Goal: Task Accomplishment & Management: Manage account settings

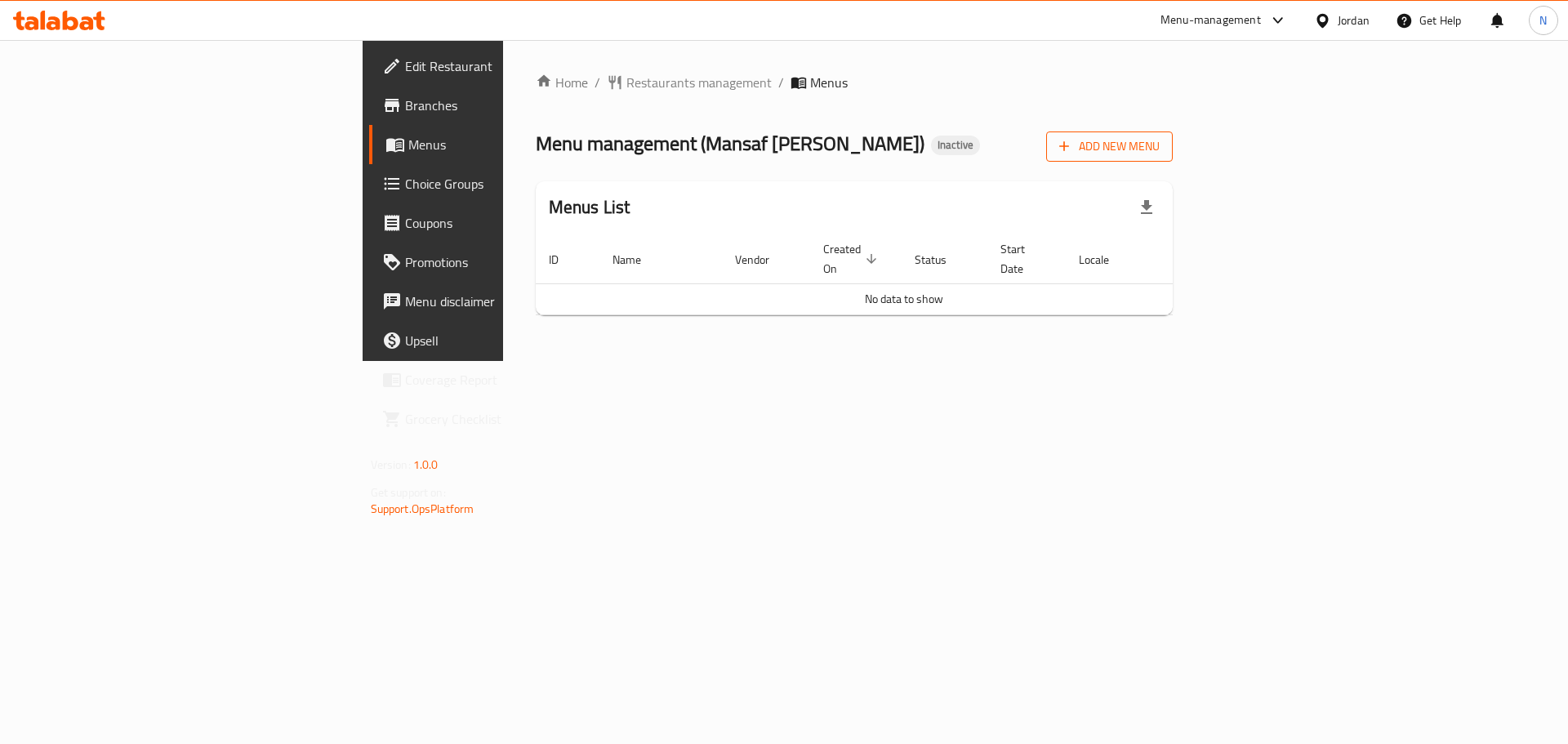
click at [1160, 138] on span "Add New Menu" at bounding box center [1109, 146] width 100 height 21
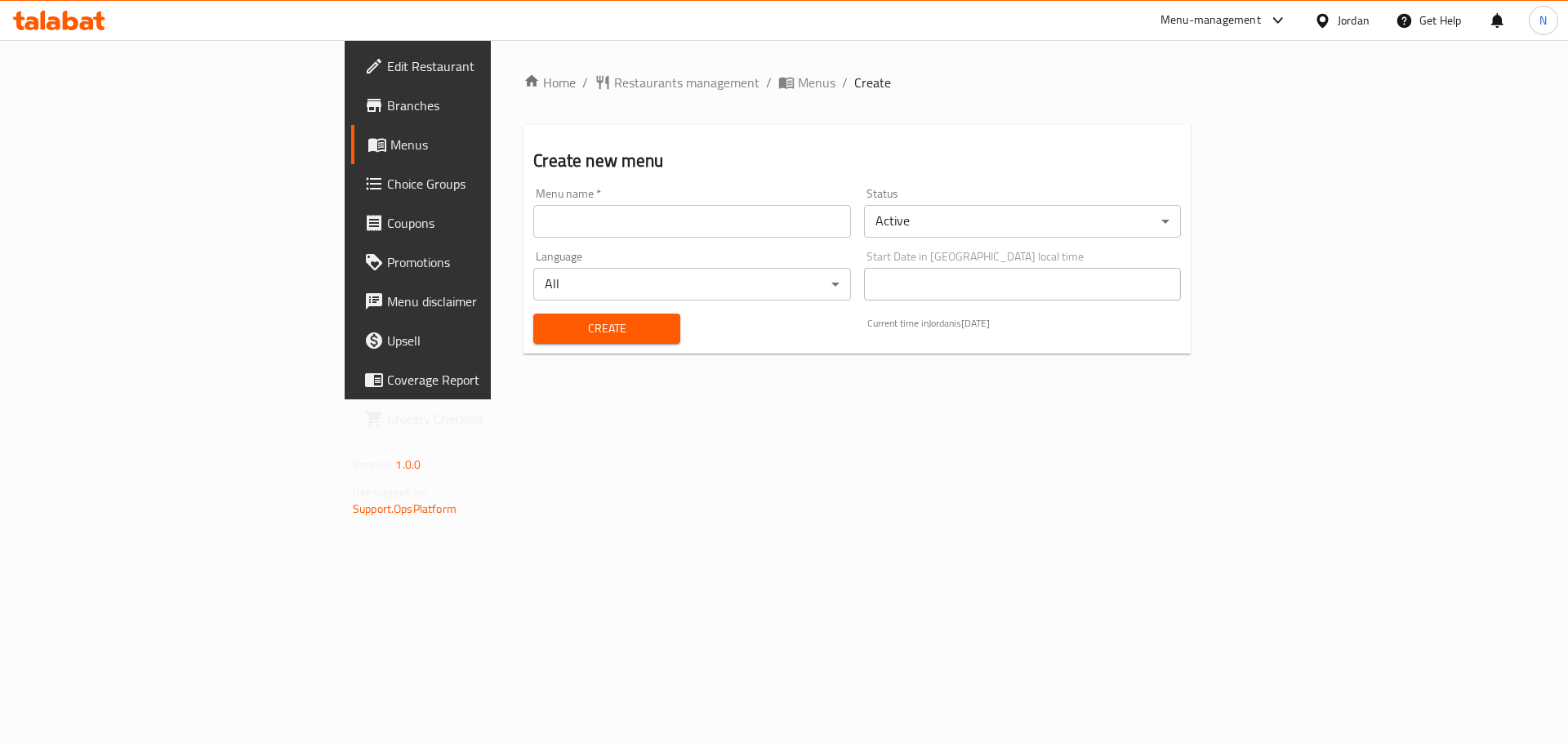
click at [791, 228] on input "text" at bounding box center [692, 222] width 317 height 33
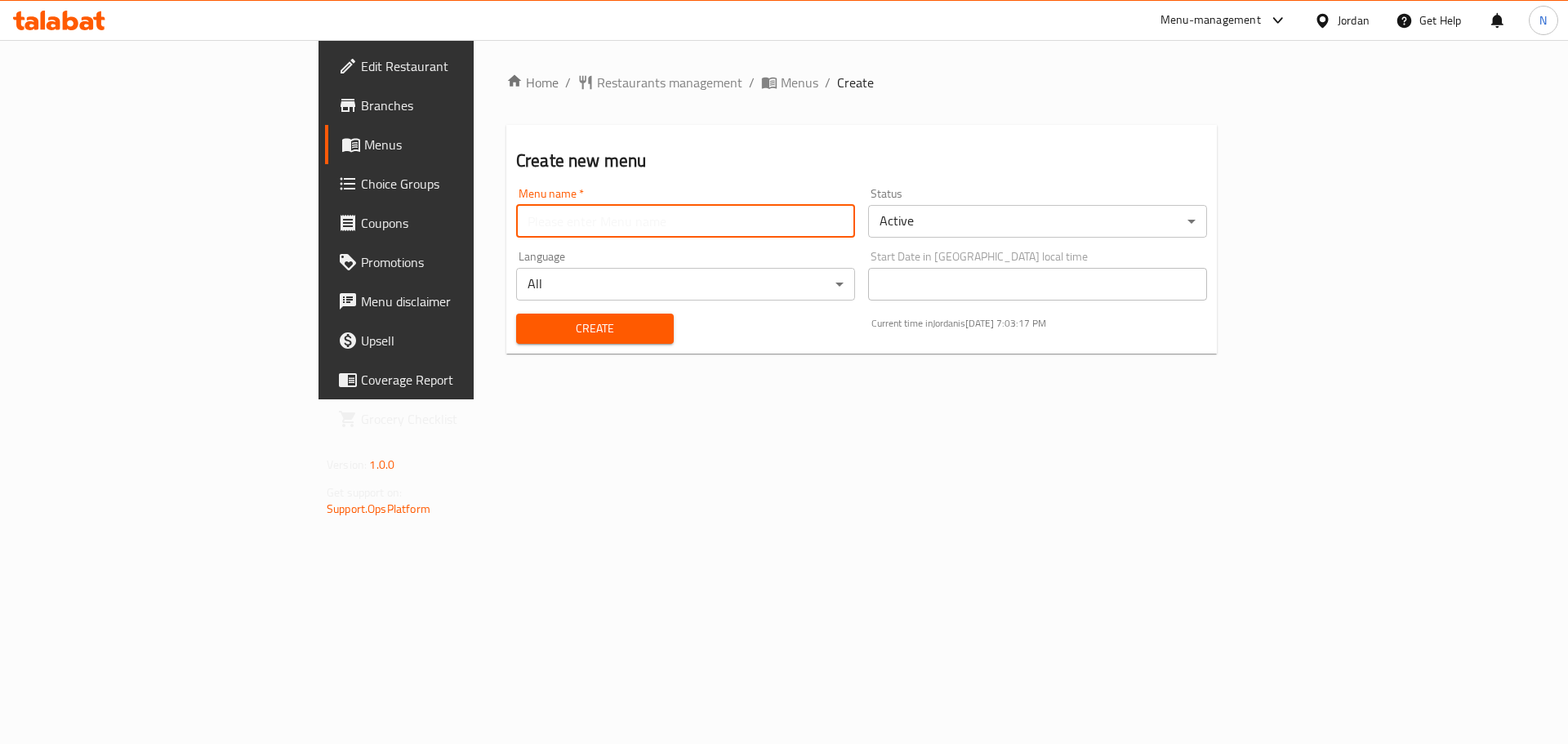
type input "new"
click at [516, 316] on button "Create" at bounding box center [595, 328] width 157 height 30
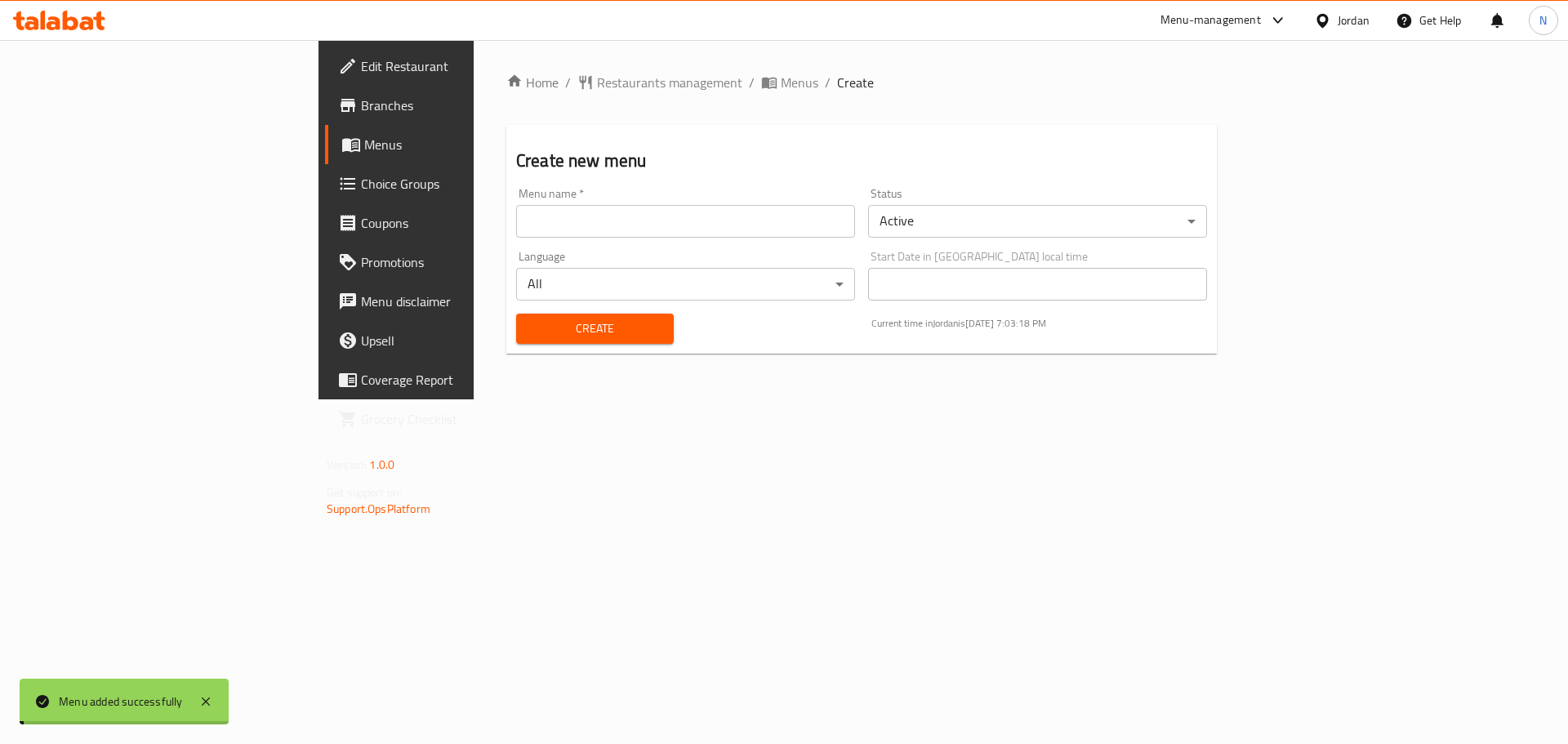
click at [781, 80] on span "Menus" at bounding box center [799, 82] width 38 height 20
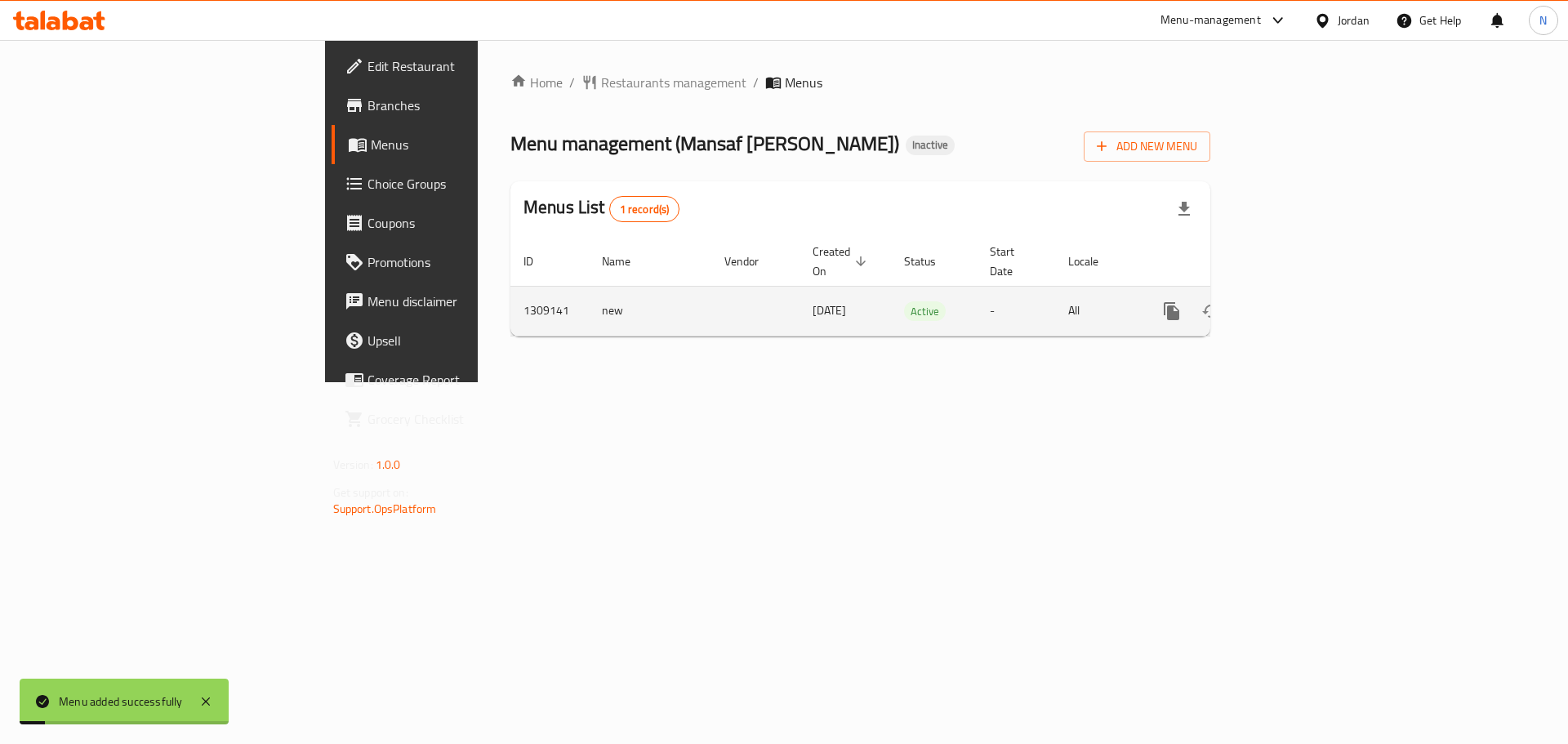
click at [1299, 301] on icon "enhanced table" at bounding box center [1289, 311] width 20 height 20
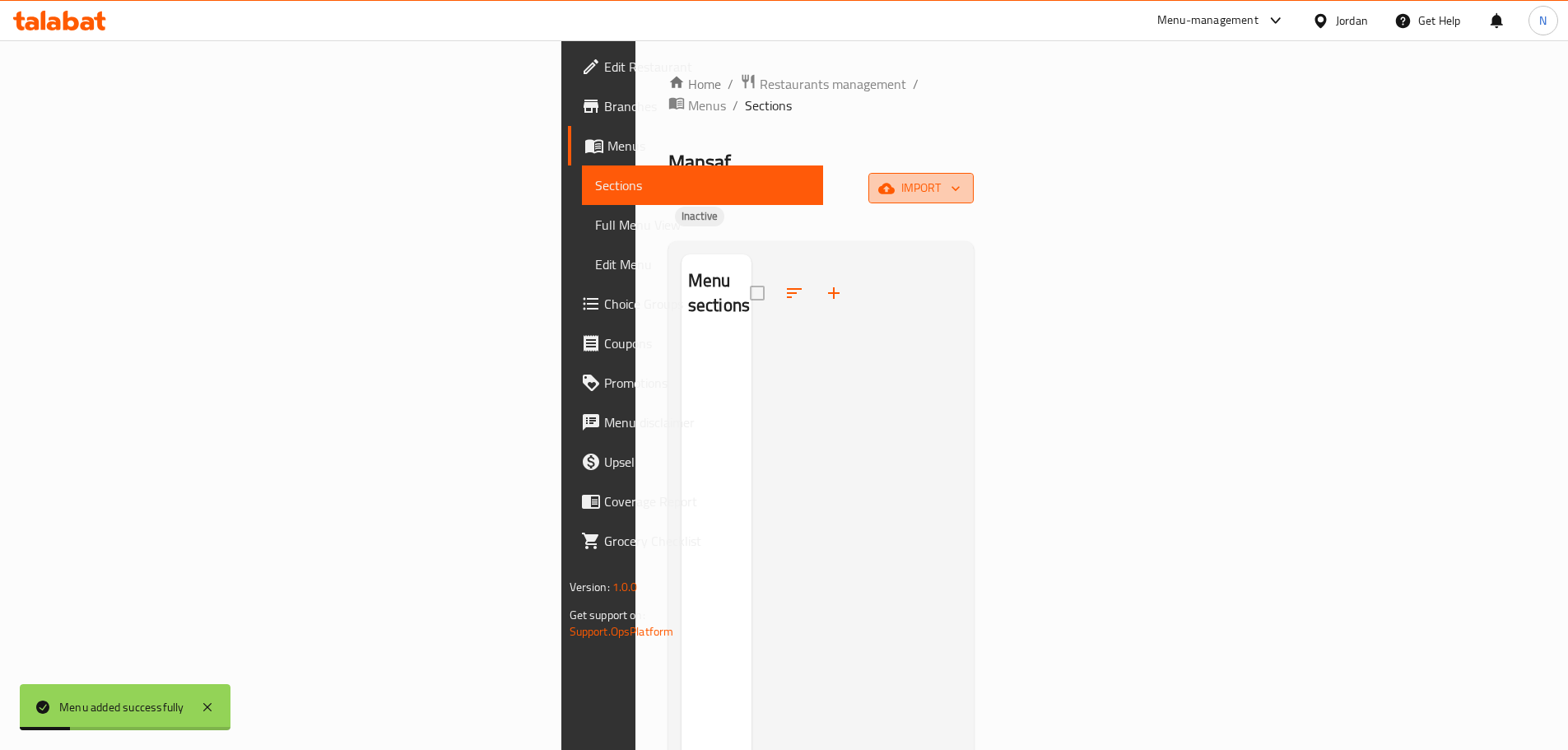
click at [961, 178] on span "import" at bounding box center [921, 188] width 79 height 21
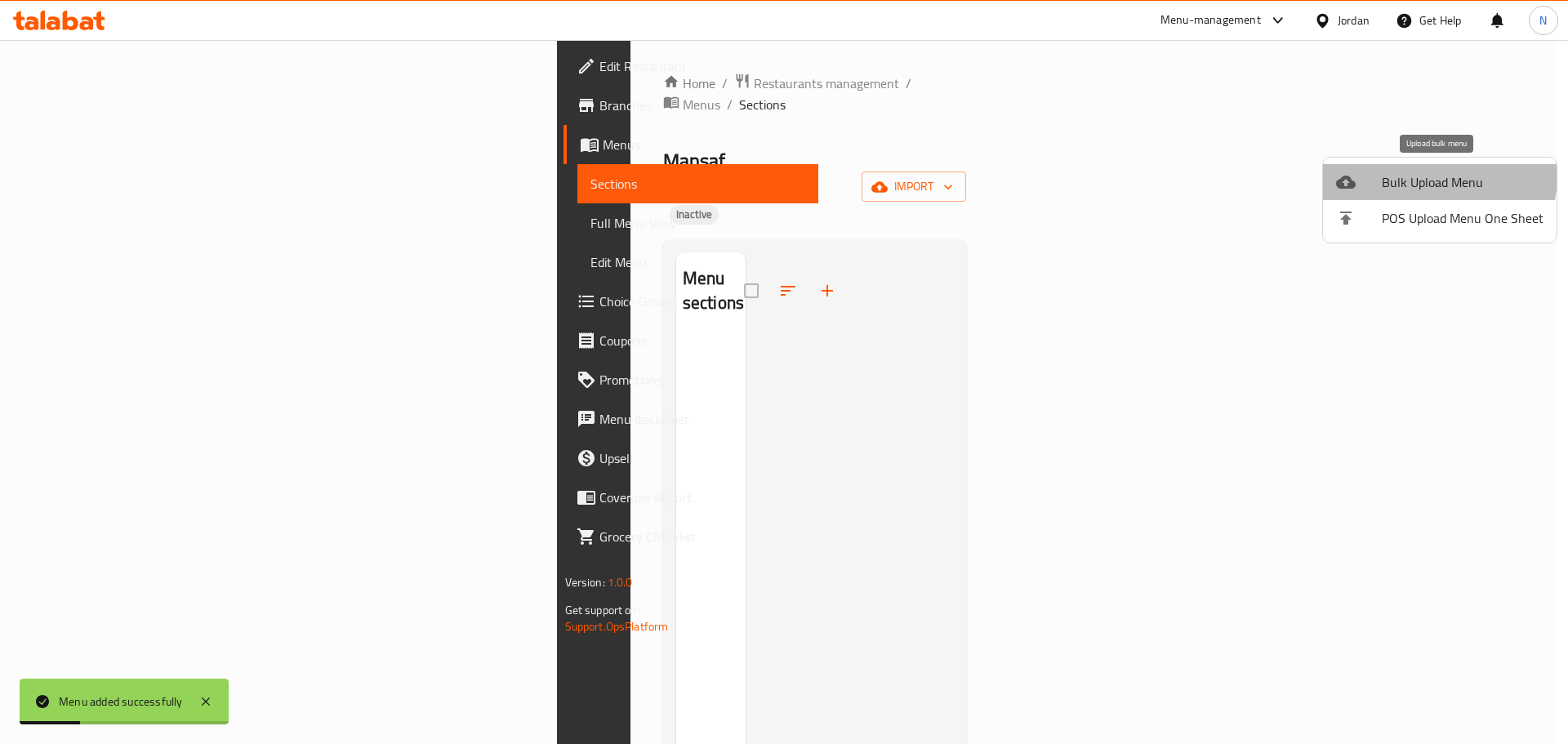
click at [1383, 166] on li "Bulk Upload Menu" at bounding box center [1440, 182] width 234 height 36
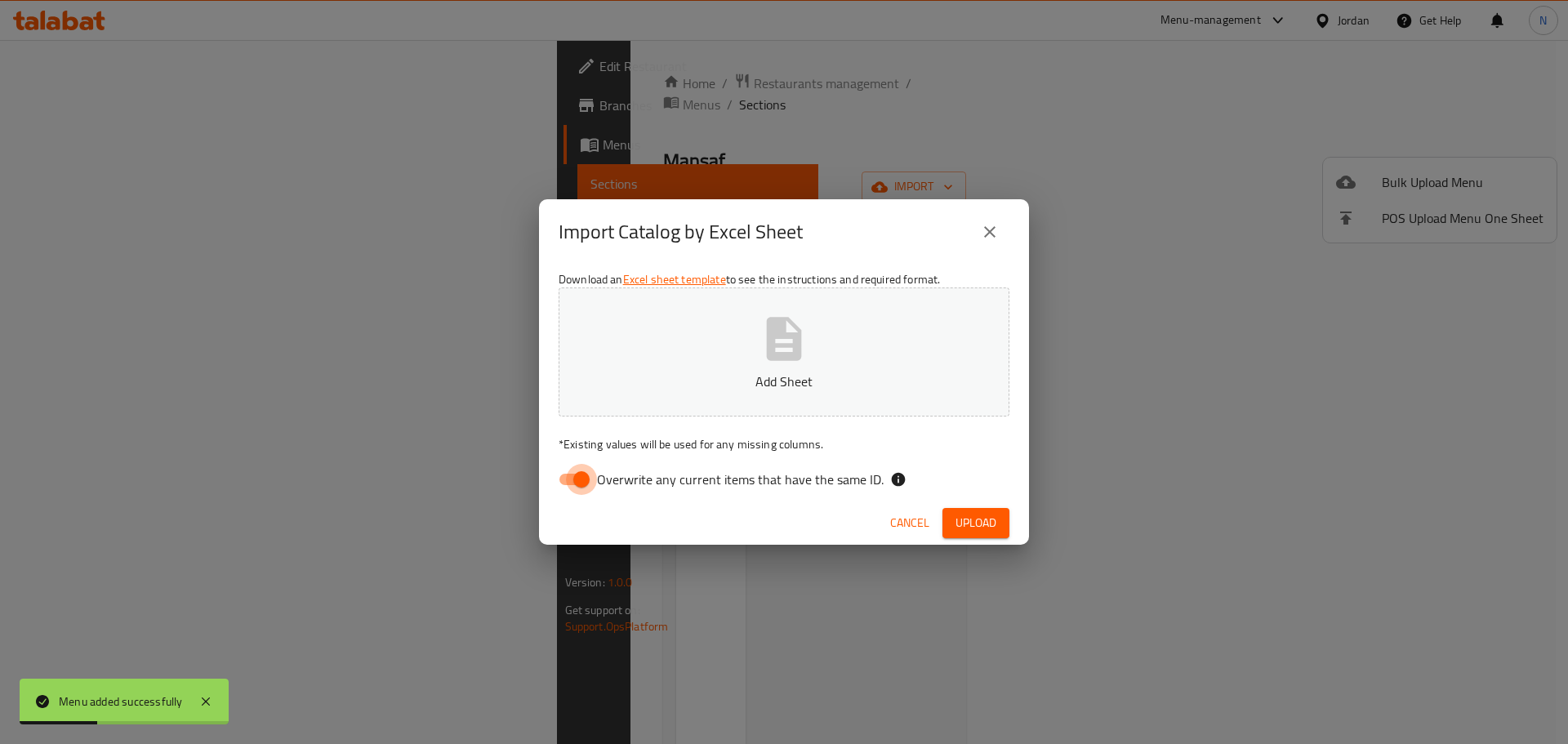
drag, startPoint x: 567, startPoint y: 470, endPoint x: 585, endPoint y: 456, distance: 22.8
click at [566, 470] on input "Overwrite any current items that have the same ID." at bounding box center [581, 479] width 93 height 31
checkbox input "false"
click at [972, 515] on button "Upload" at bounding box center [976, 523] width 67 height 30
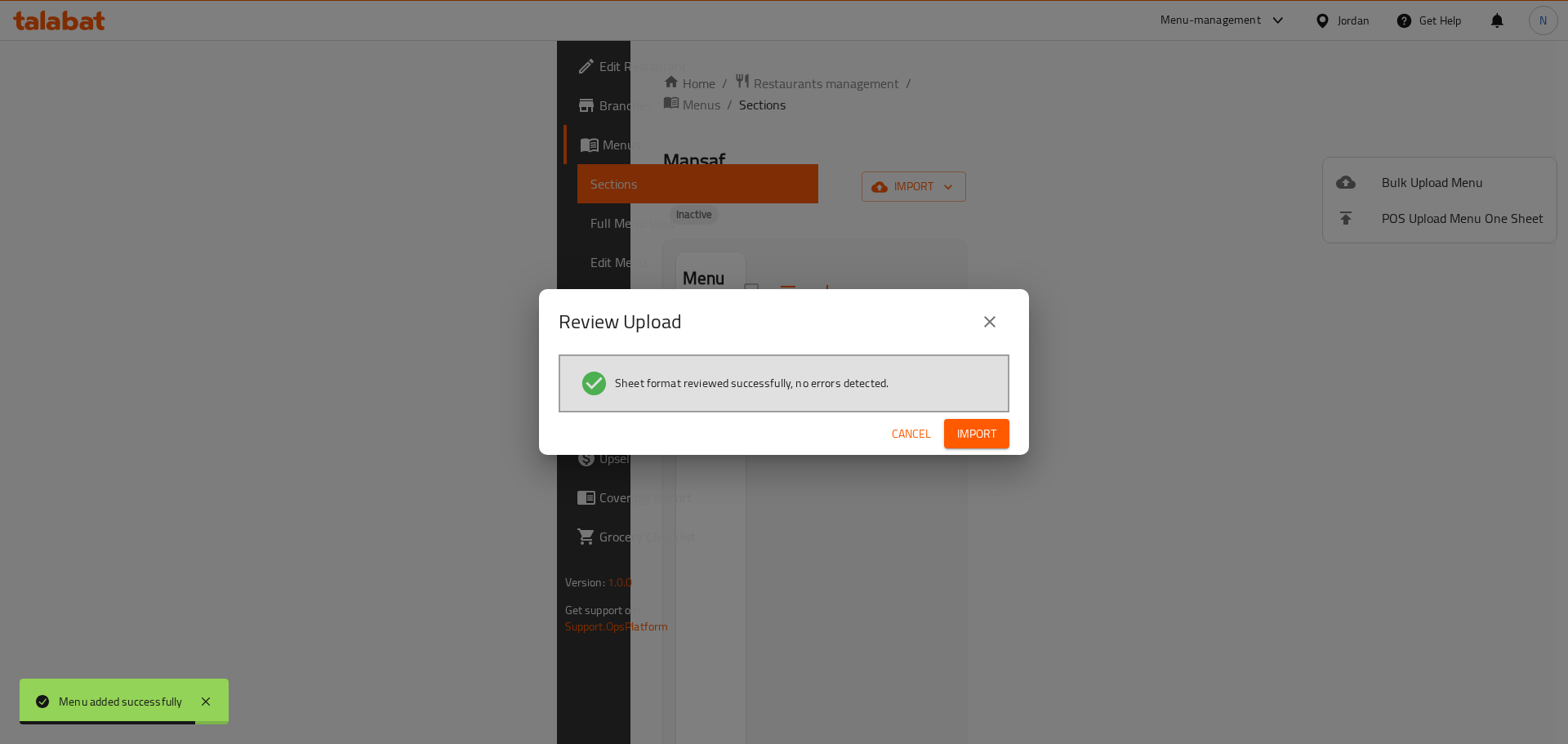
click at [959, 403] on div "Sheet format reviewed successfully, no errors detected." at bounding box center [784, 384] width 451 height 58
click at [969, 437] on span "Import" at bounding box center [977, 434] width 39 height 21
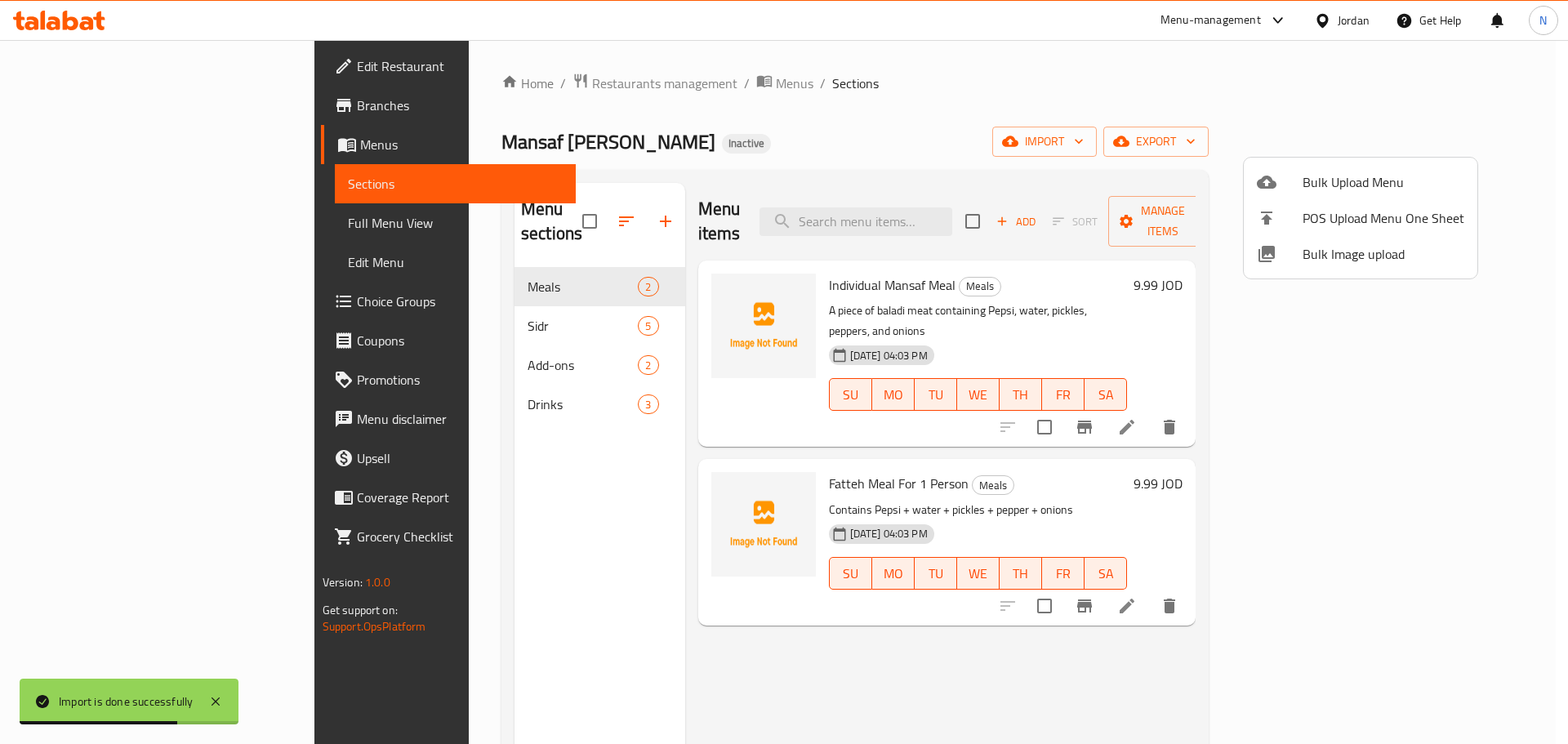
click at [106, 228] on div at bounding box center [784, 372] width 1568 height 744
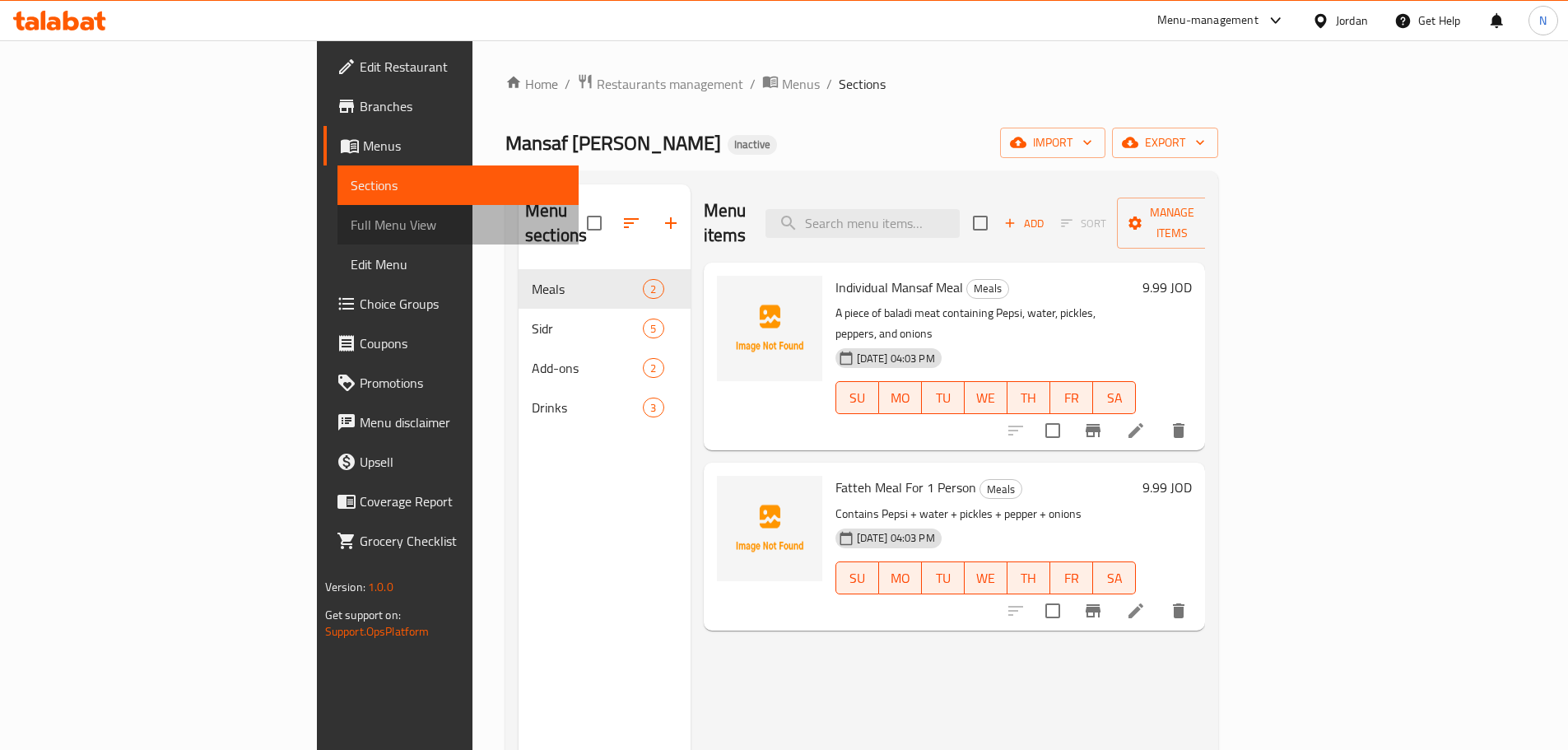
click at [351, 231] on span "Full Menu View" at bounding box center [458, 224] width 215 height 20
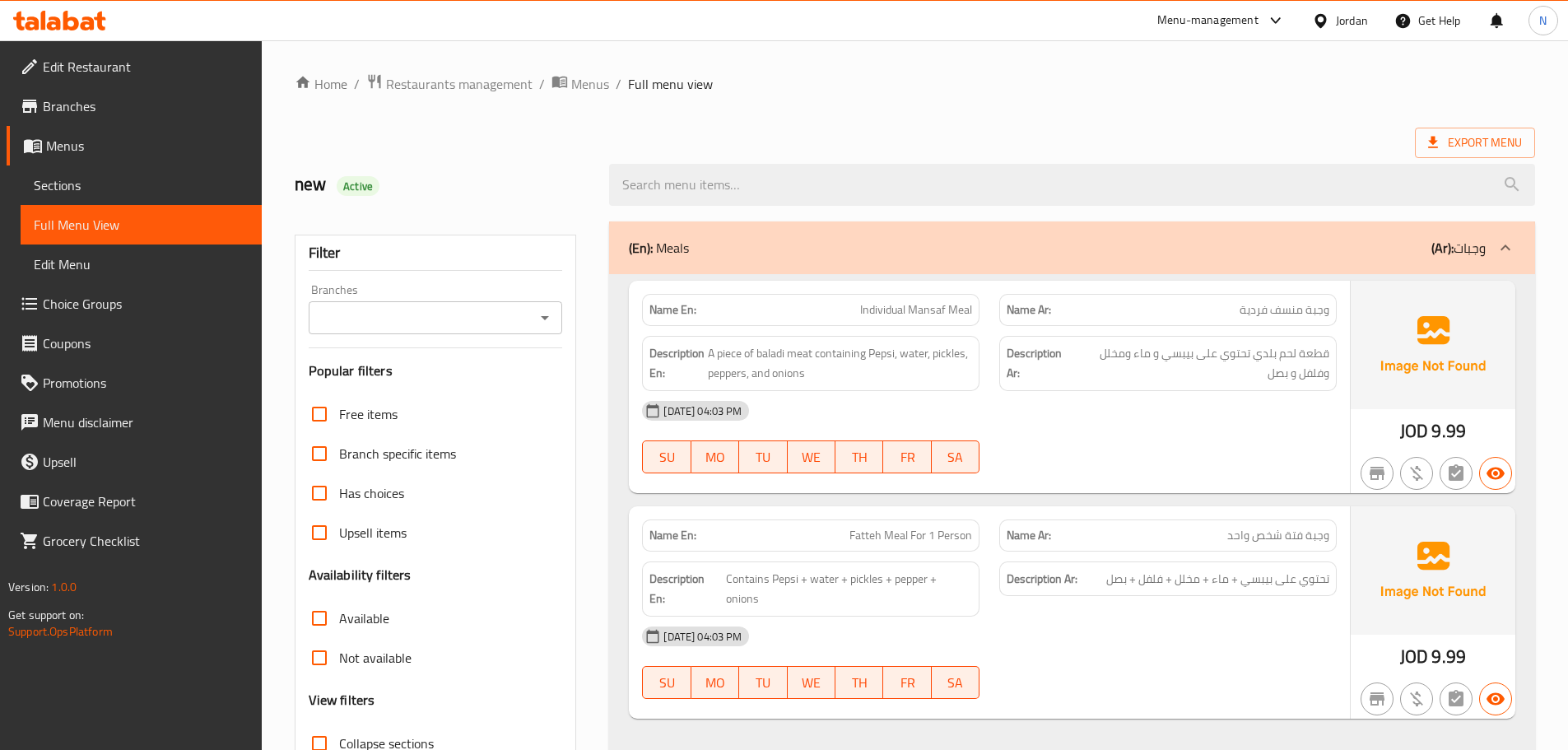
scroll to position [106, 0]
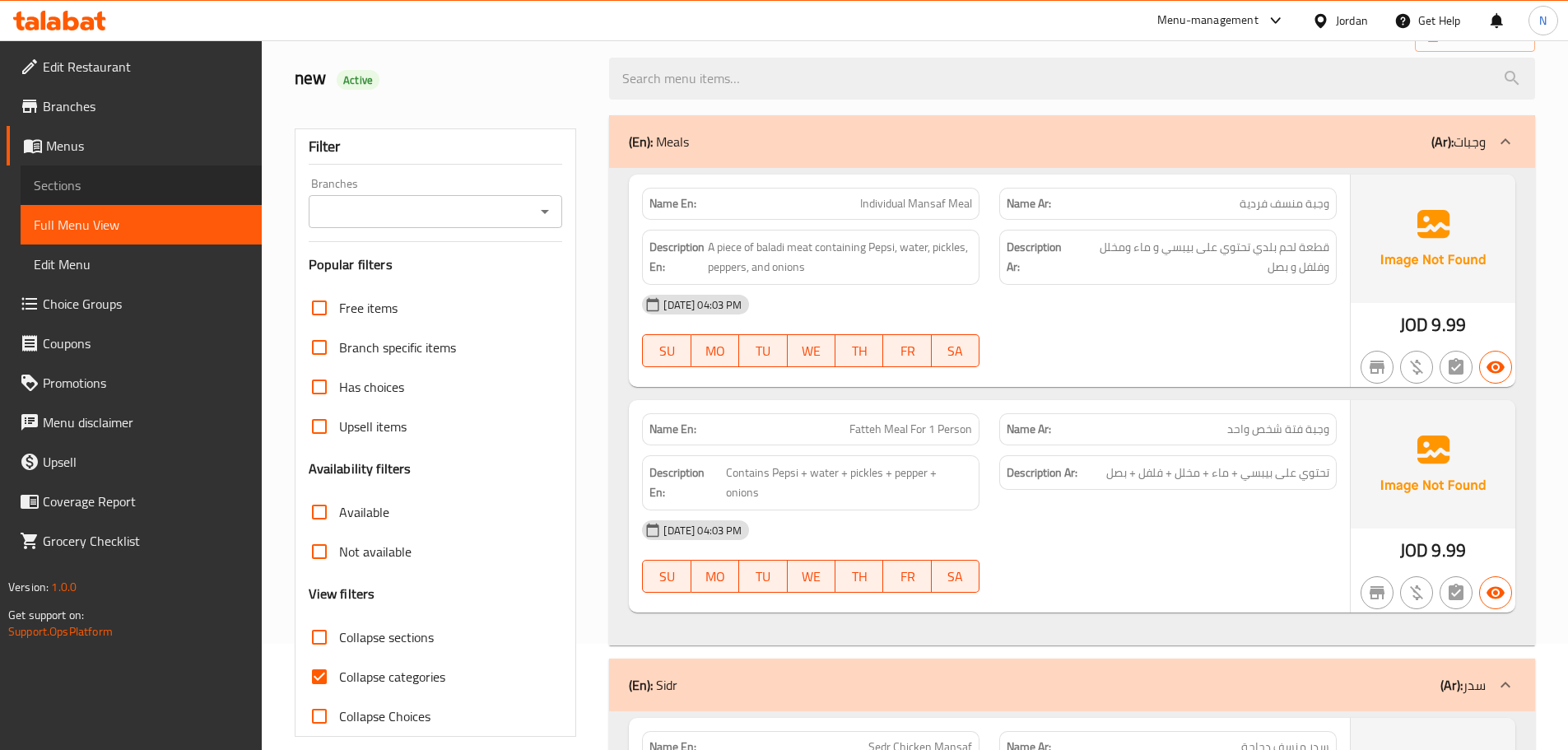
click at [91, 181] on span "Sections" at bounding box center [141, 185] width 215 height 20
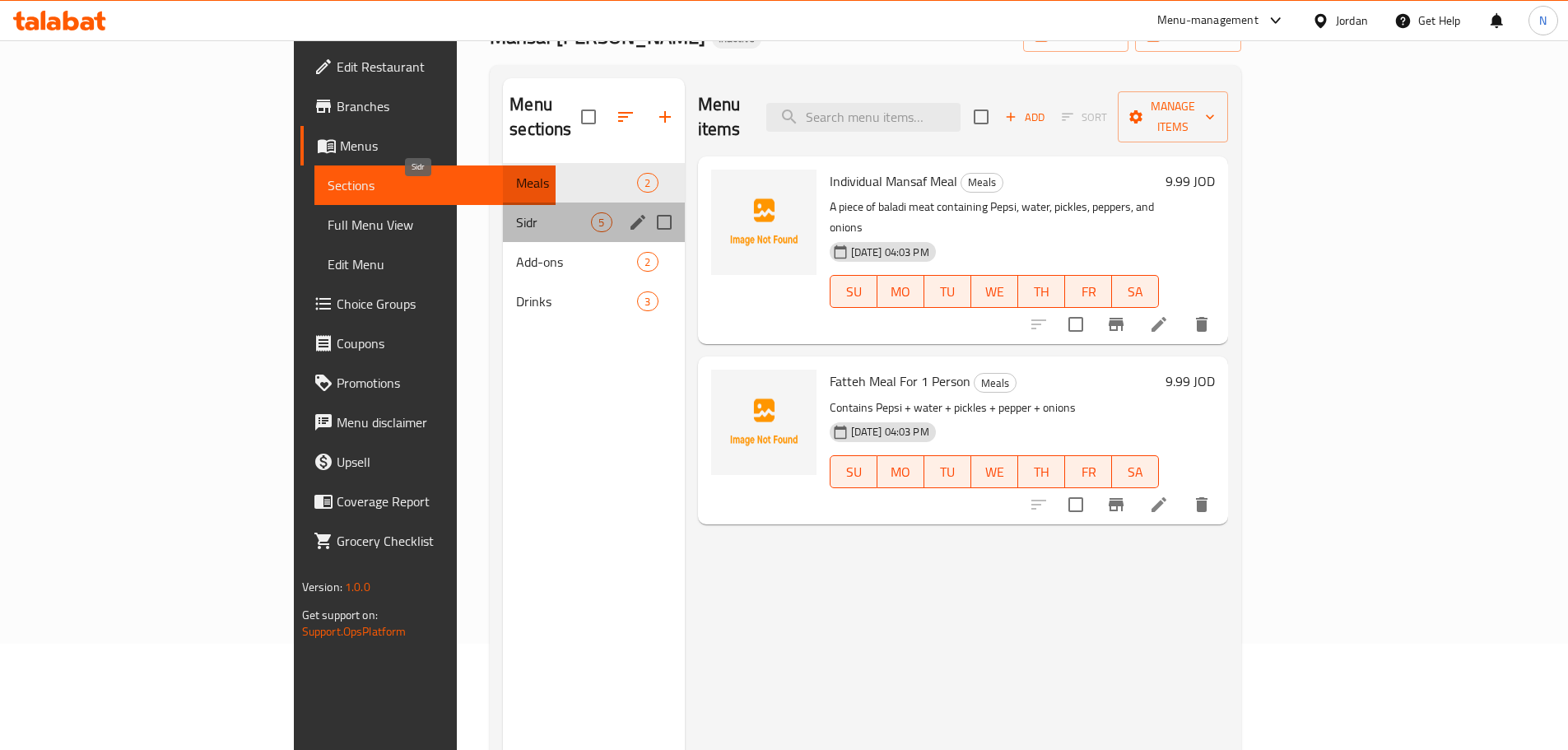
click at [516, 212] on span "Sidr" at bounding box center [553, 222] width 75 height 20
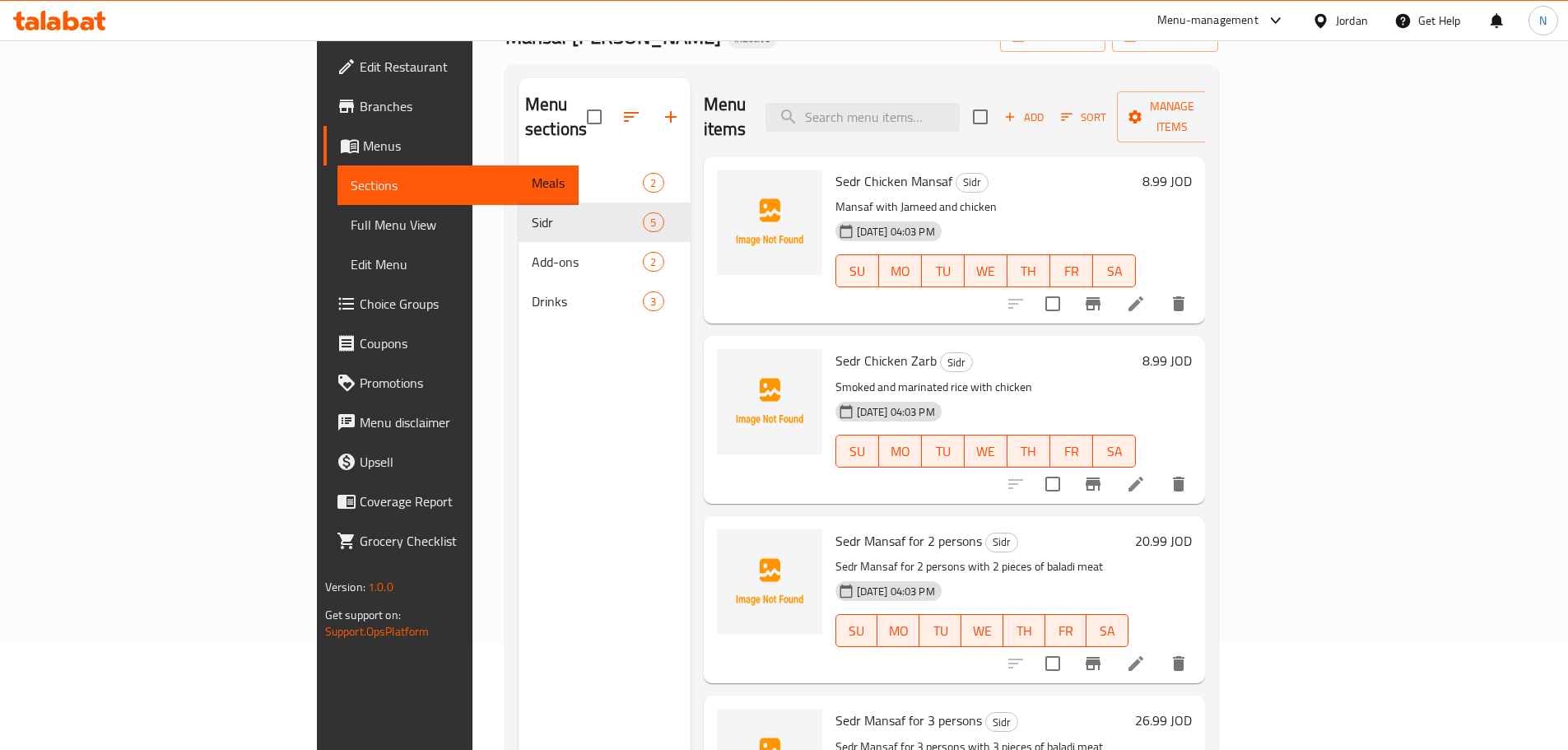
click at [836, 169] on span "Sedr Chicken Mansaf" at bounding box center [894, 181] width 117 height 25
copy span "Sedr"
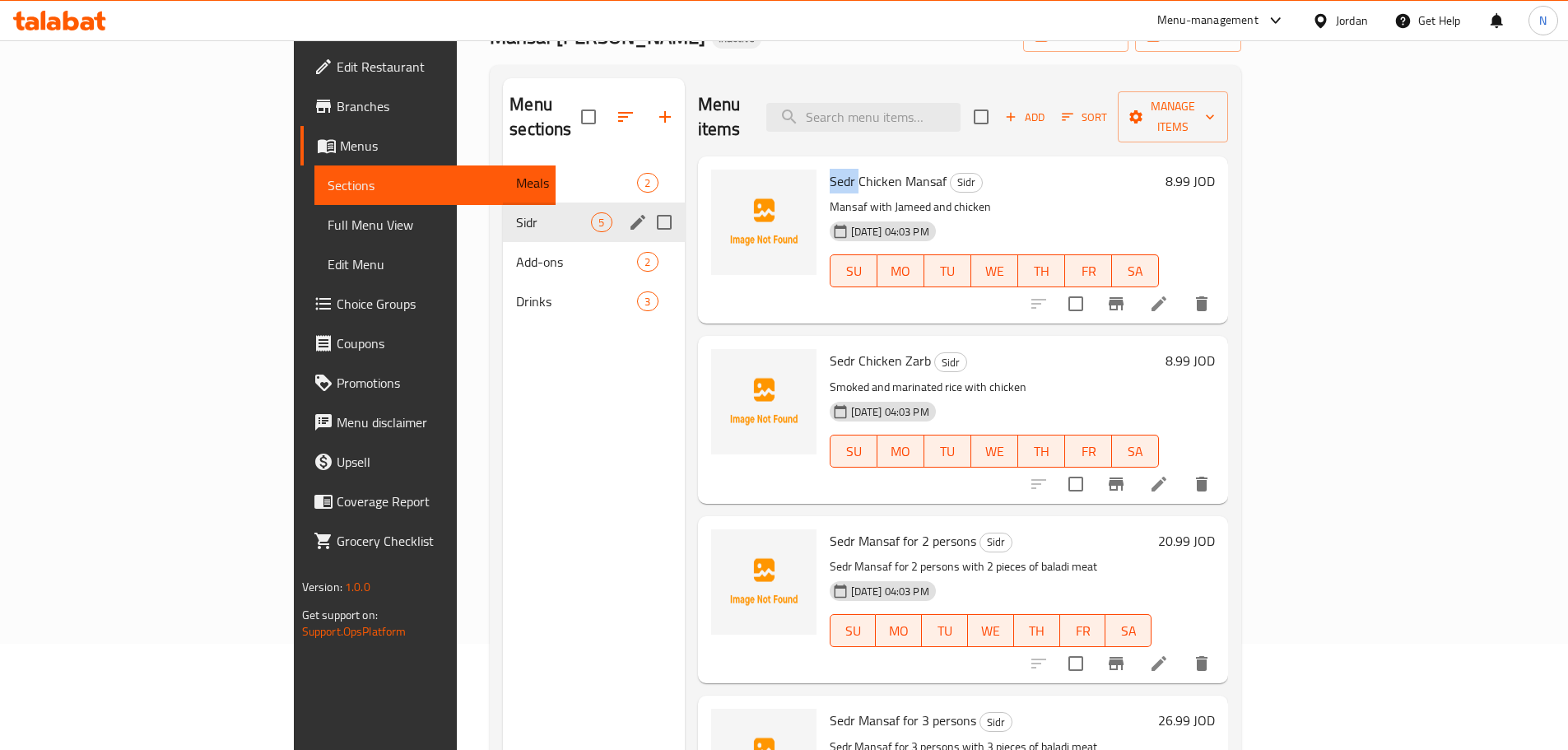
drag, startPoint x: 611, startPoint y: 199, endPoint x: 587, endPoint y: 197, distance: 24.1
click at [647, 205] on input "Menu sections" at bounding box center [664, 223] width 34 height 35
checkbox input "true"
click at [628, 212] on icon "edit" at bounding box center [637, 222] width 20 height 20
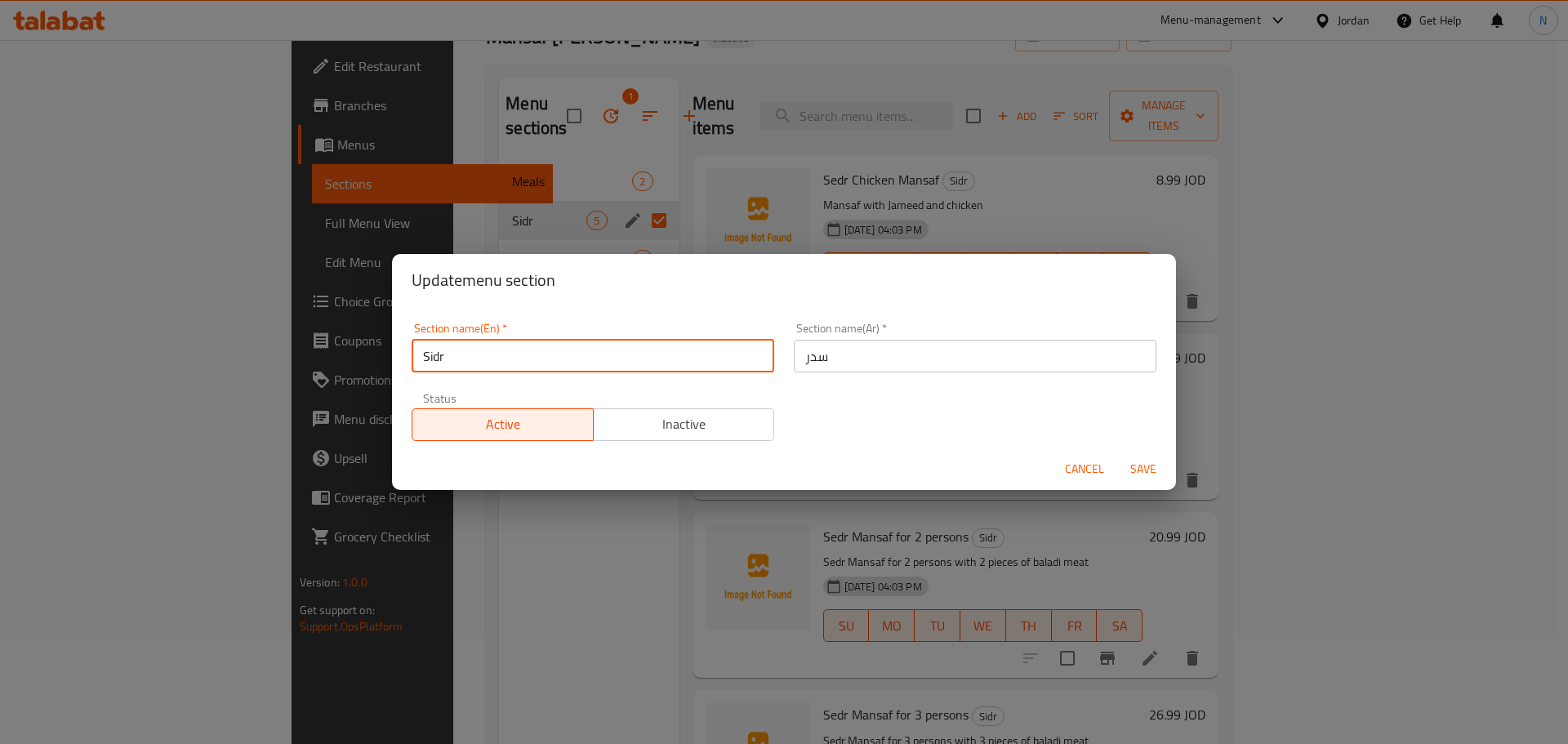
drag, startPoint x: 463, startPoint y: 363, endPoint x: 393, endPoint y: 366, distance: 70.1
click at [338, 362] on div "Update menu section Section name(En)   * Sidr Section name(En) * Section name(A…" at bounding box center [784, 372] width 1568 height 744
paste input "edr"
type input "Sedr"
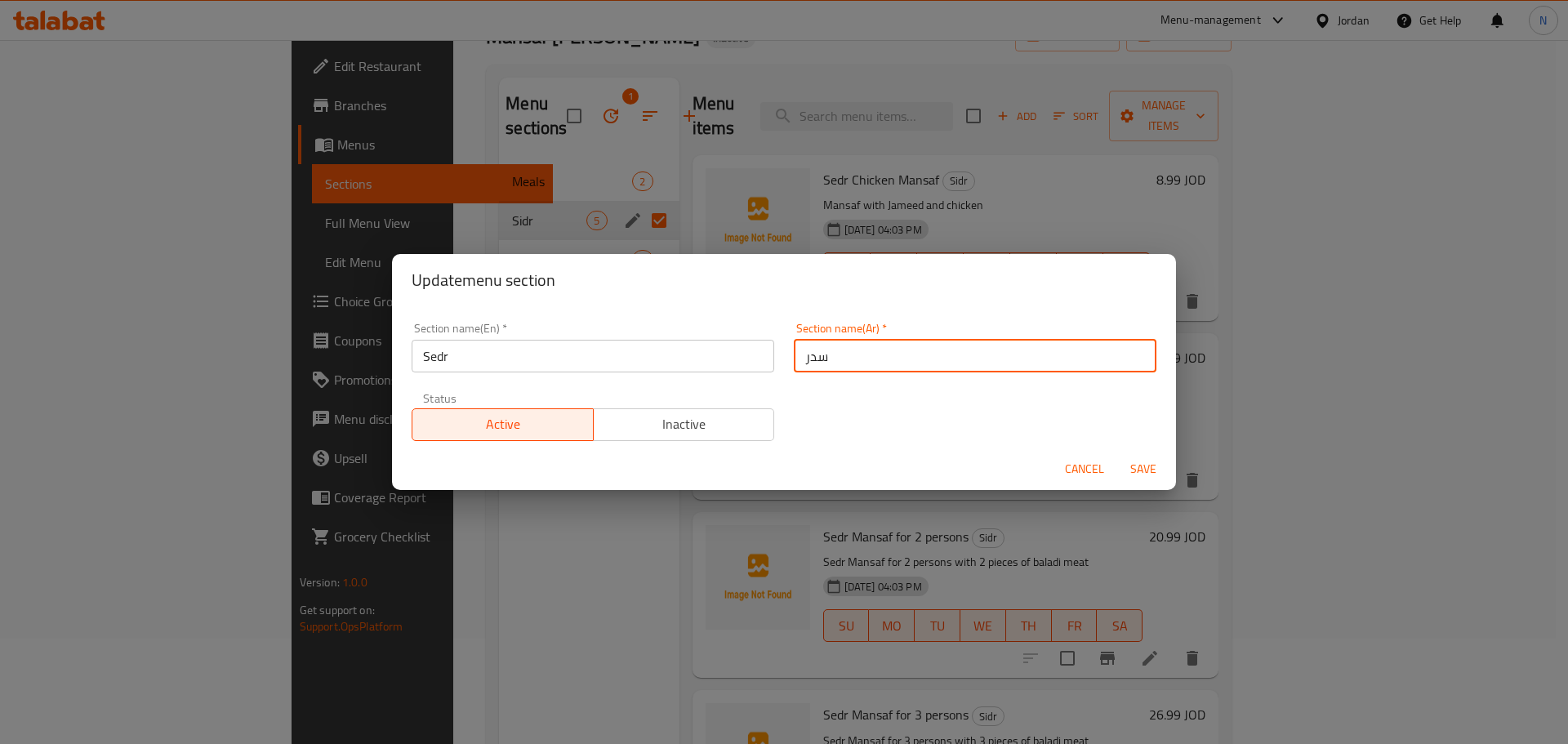
click at [794, 366] on input "سدر" at bounding box center [976, 356] width 363 height 33
type input "السدر"
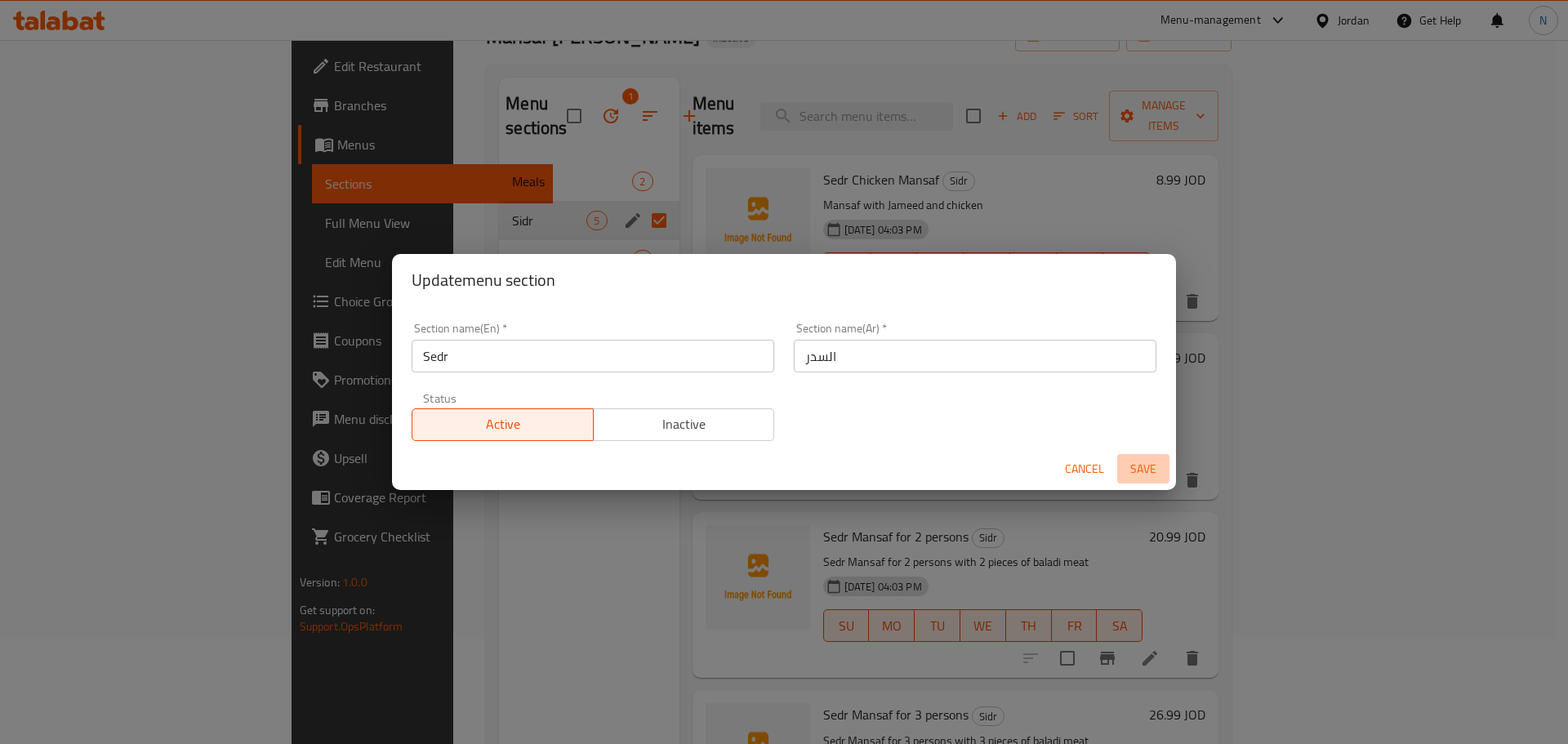
click at [1155, 464] on span "Save" at bounding box center [1143, 469] width 39 height 21
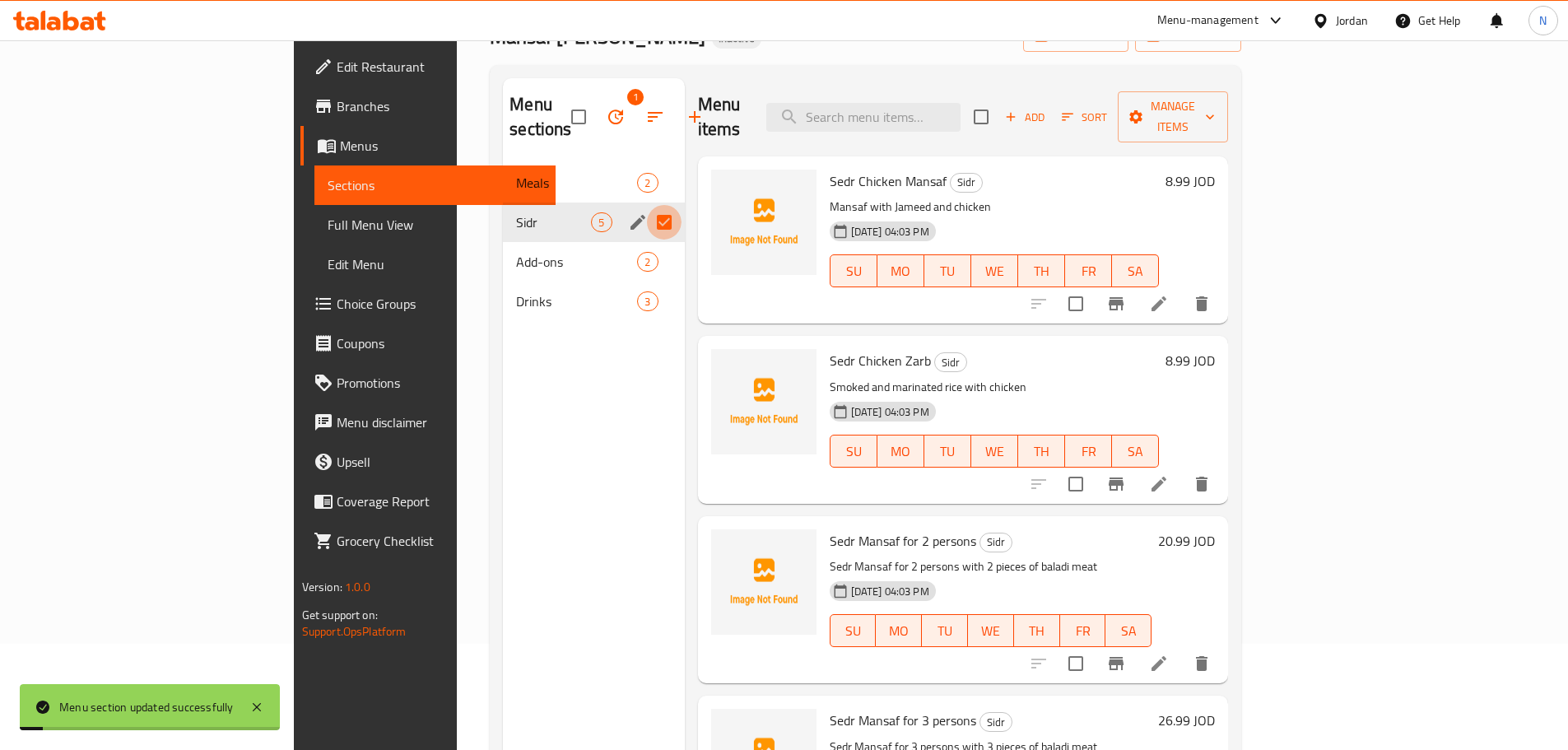
click at [647, 208] on input "Menu sections" at bounding box center [664, 223] width 34 height 35
checkbox input "false"
click at [647, 166] on input "Menu sections" at bounding box center [664, 183] width 34 height 35
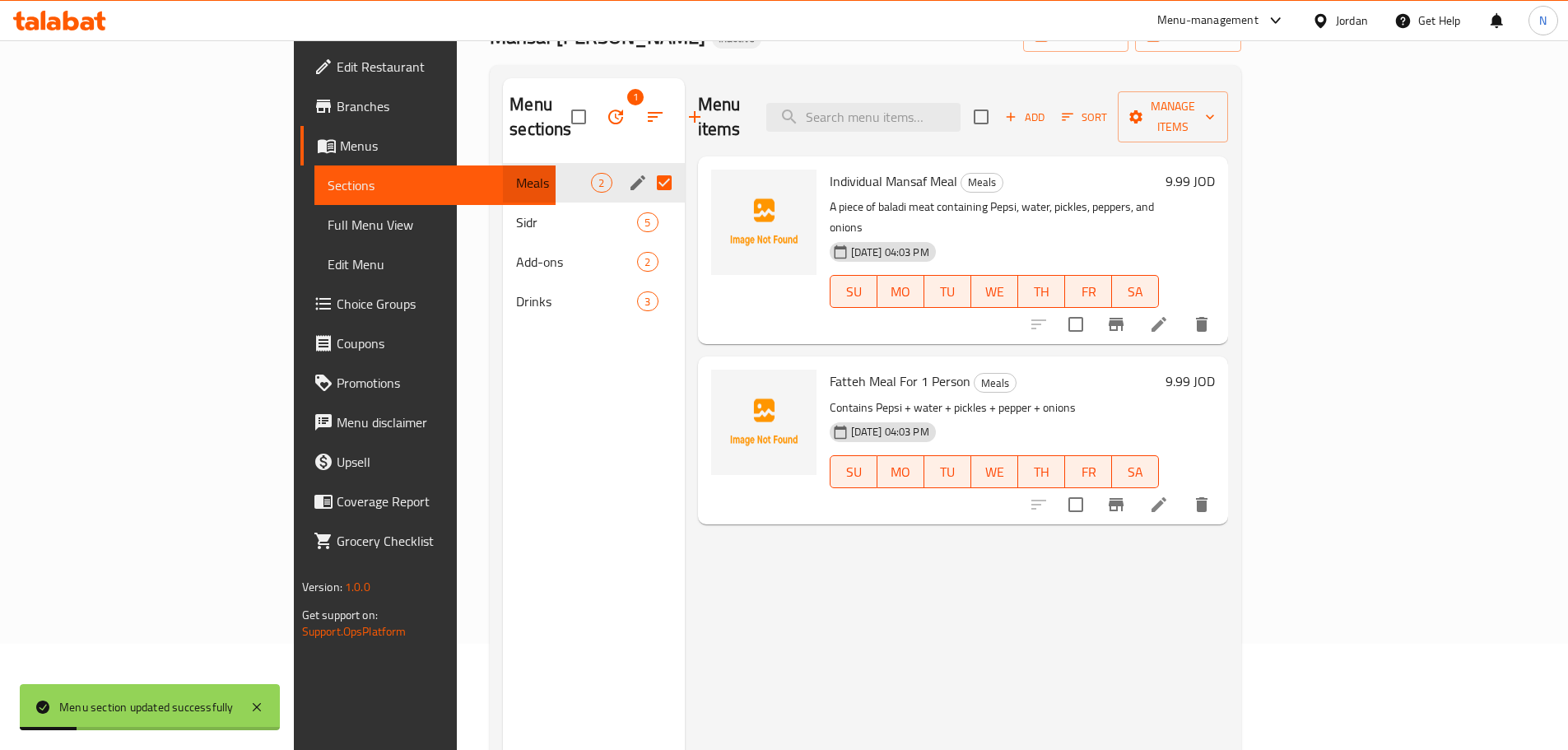
click at [647, 166] on input "Menu sections" at bounding box center [664, 183] width 34 height 35
checkbox input "false"
click at [628, 173] on icon "edit" at bounding box center [637, 182] width 20 height 20
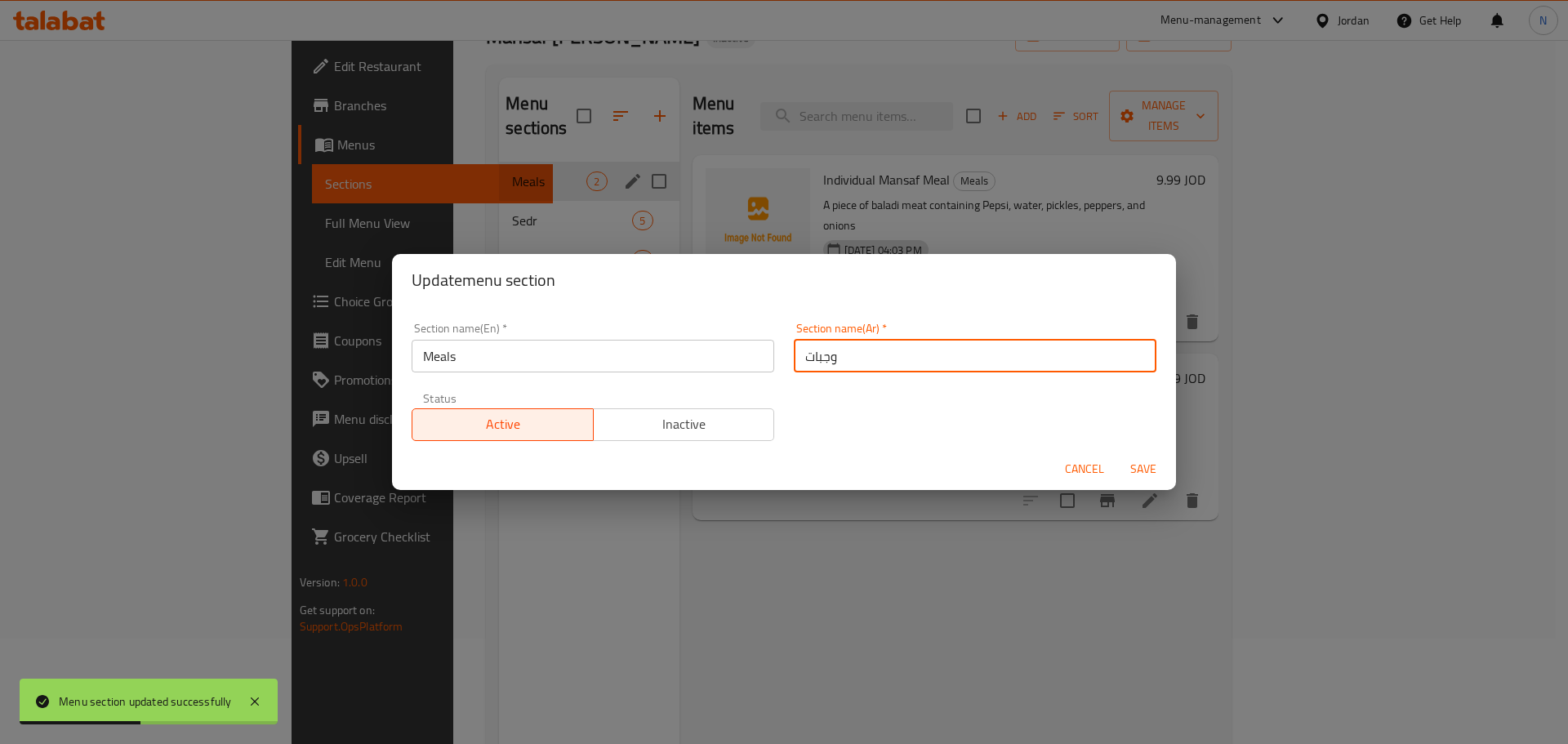
click at [794, 355] on input "وجبات" at bounding box center [976, 356] width 363 height 33
type input "الوجبات"
click at [1157, 467] on span "Save" at bounding box center [1143, 469] width 39 height 21
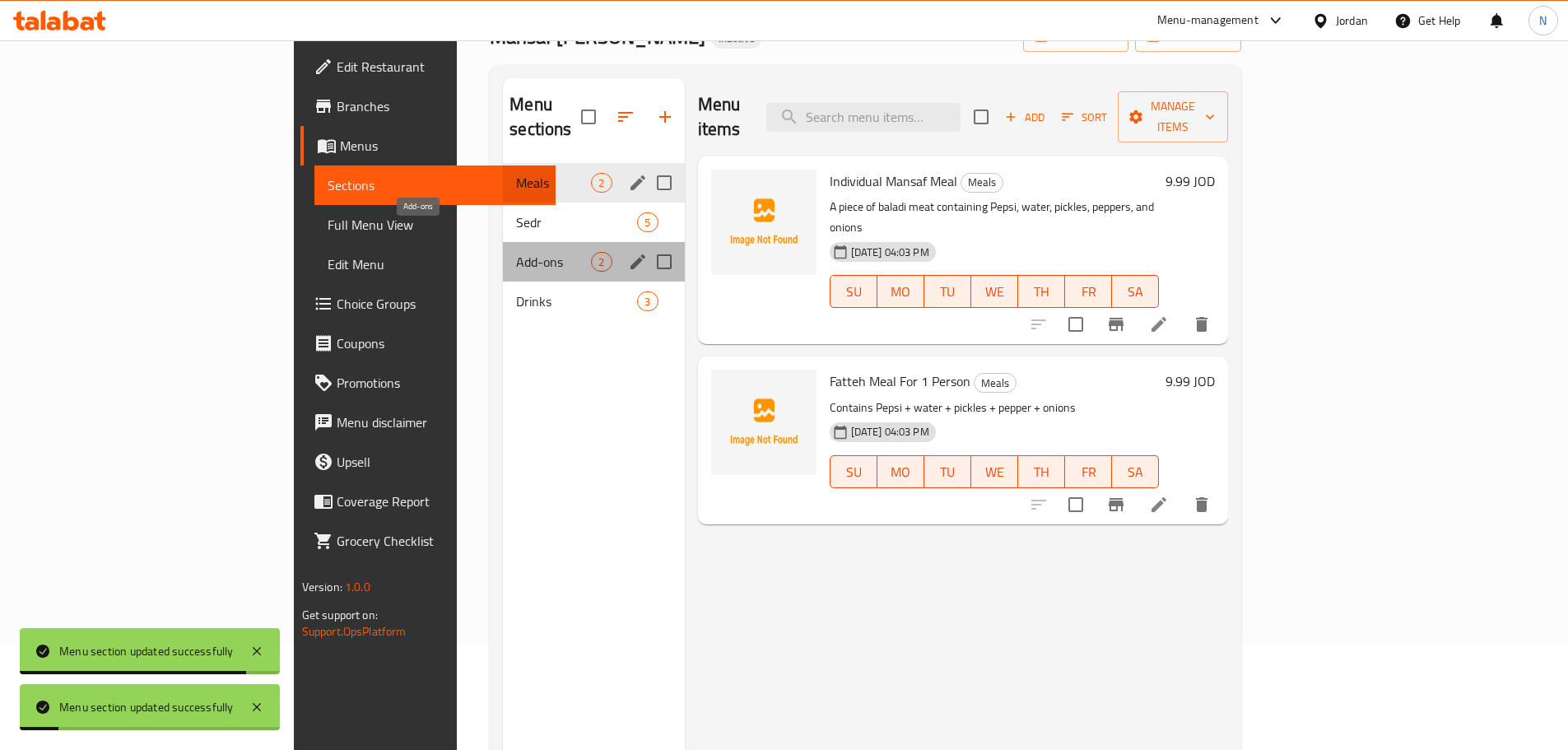
click at [516, 252] on span "Add-ons" at bounding box center [553, 262] width 75 height 20
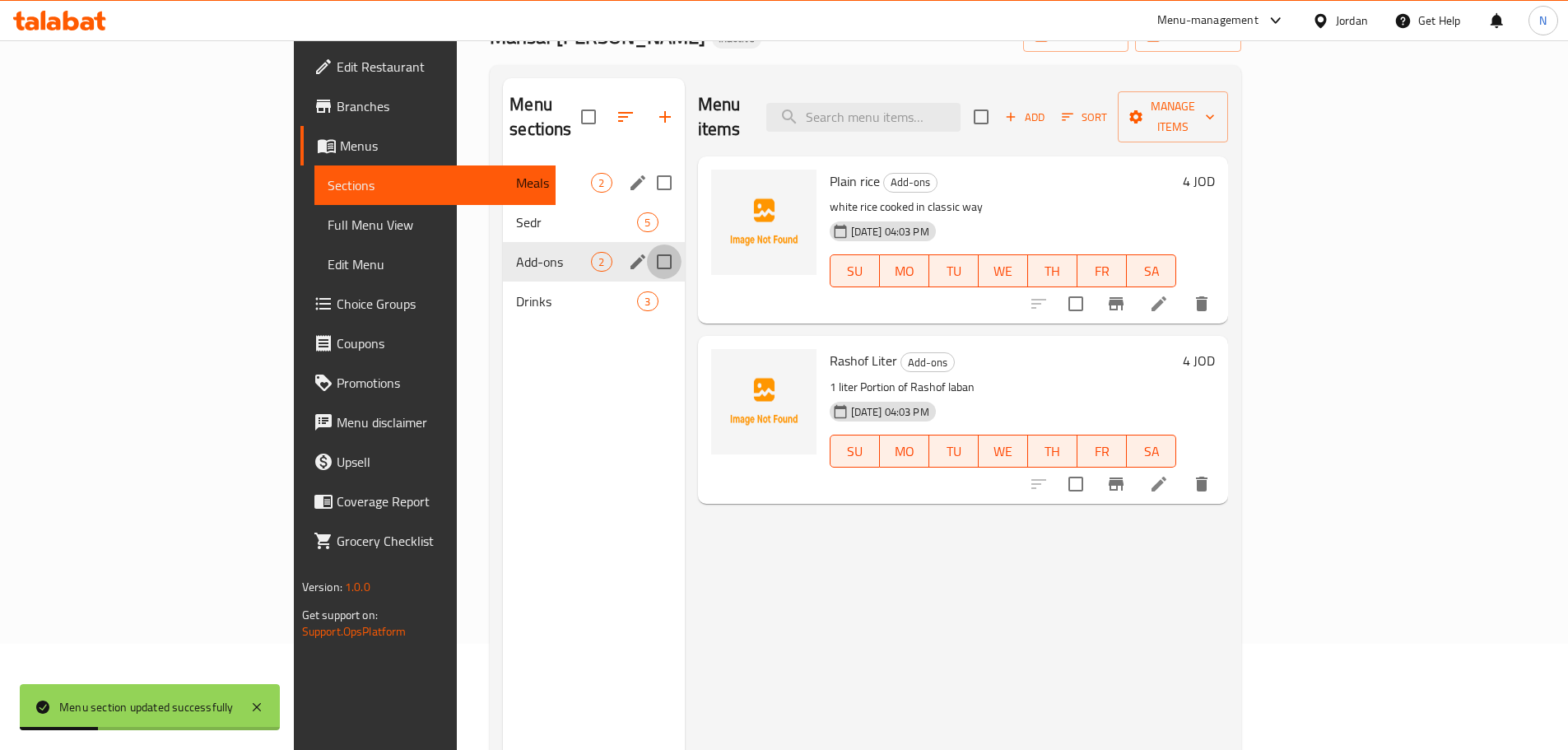
click at [647, 244] on input "Menu sections" at bounding box center [664, 262] width 34 height 35
checkbox input "true"
click at [628, 252] on icon "edit" at bounding box center [637, 262] width 20 height 20
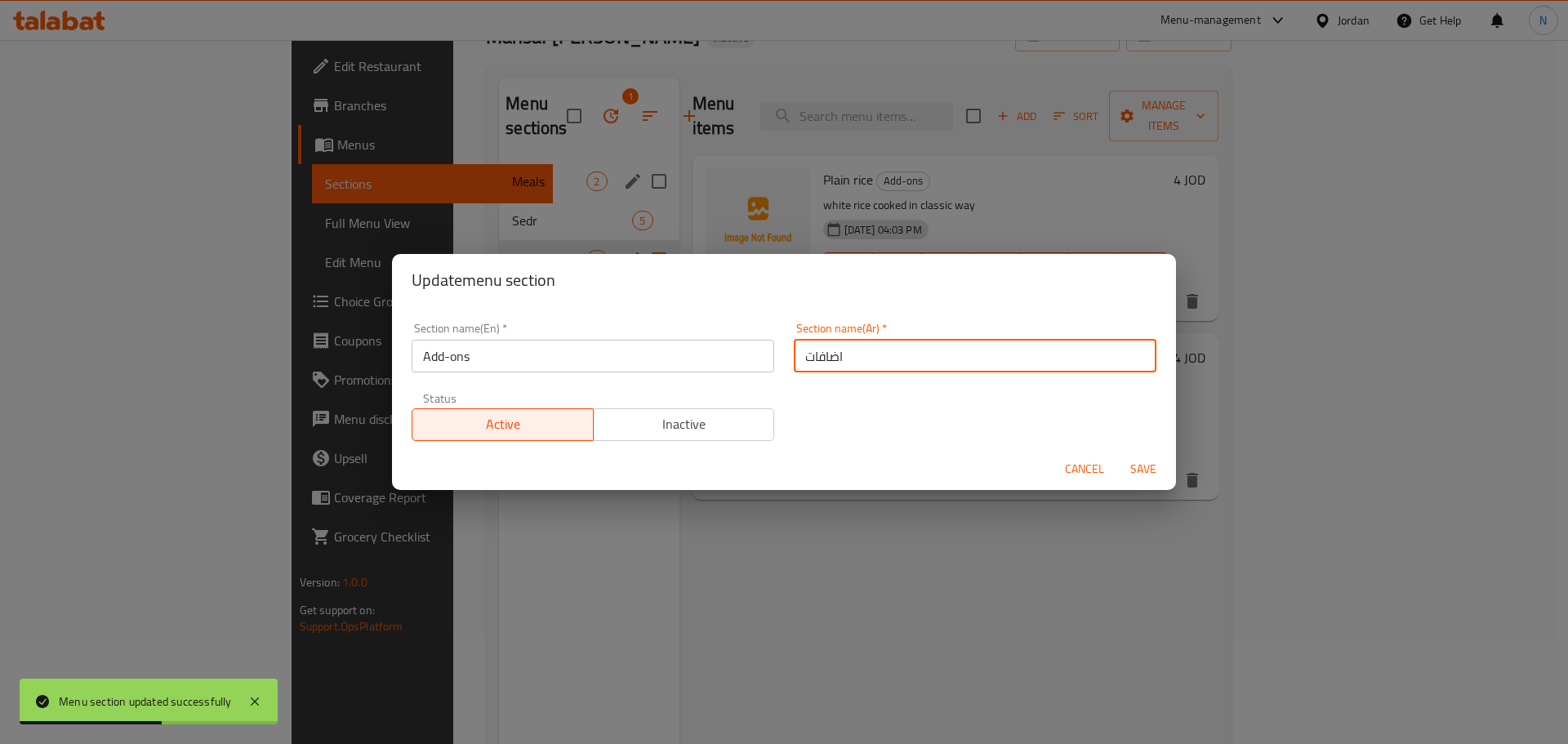
click at [799, 357] on input "اضافات" at bounding box center [976, 356] width 363 height 33
type input "الاضافات"
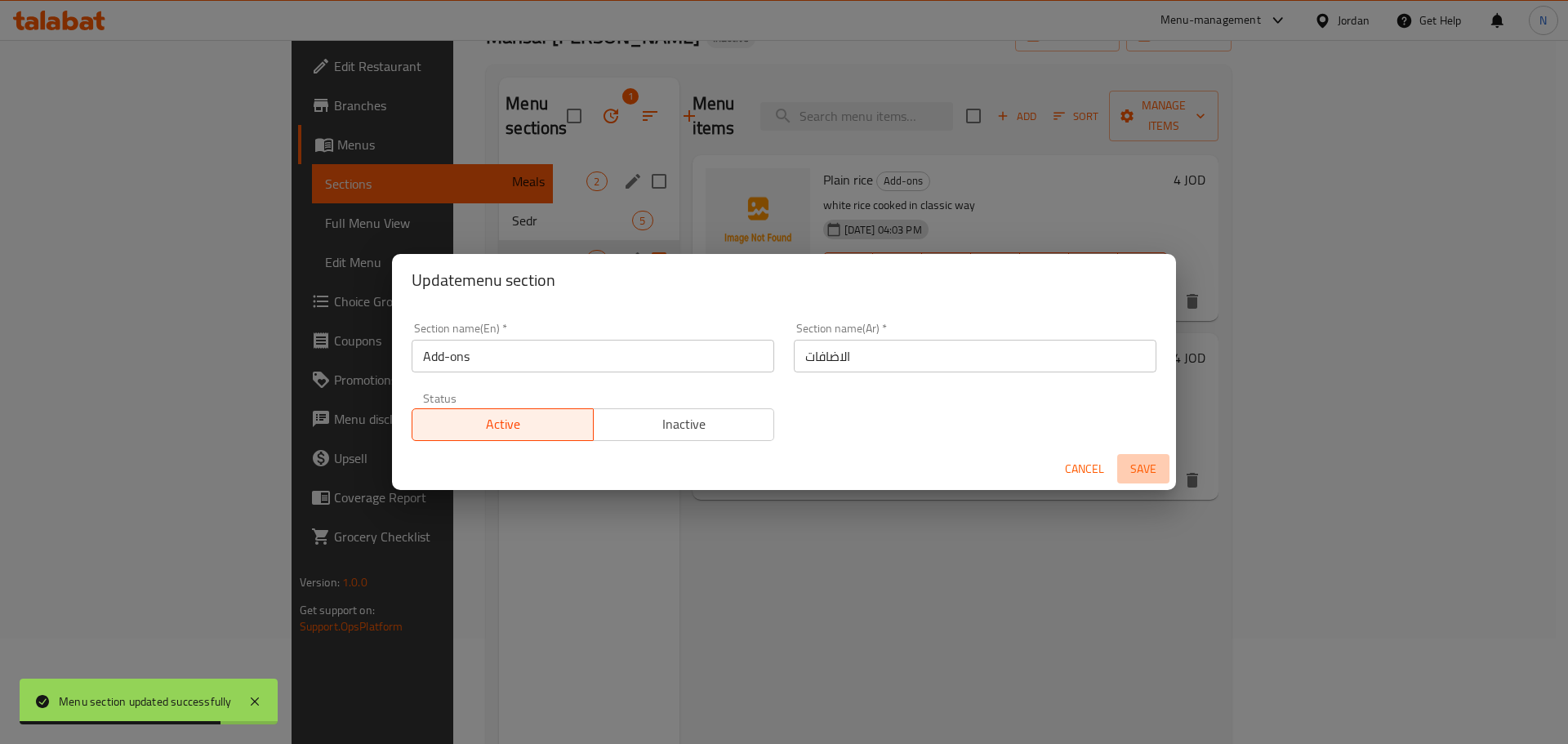
click at [1144, 471] on span "Save" at bounding box center [1143, 469] width 39 height 21
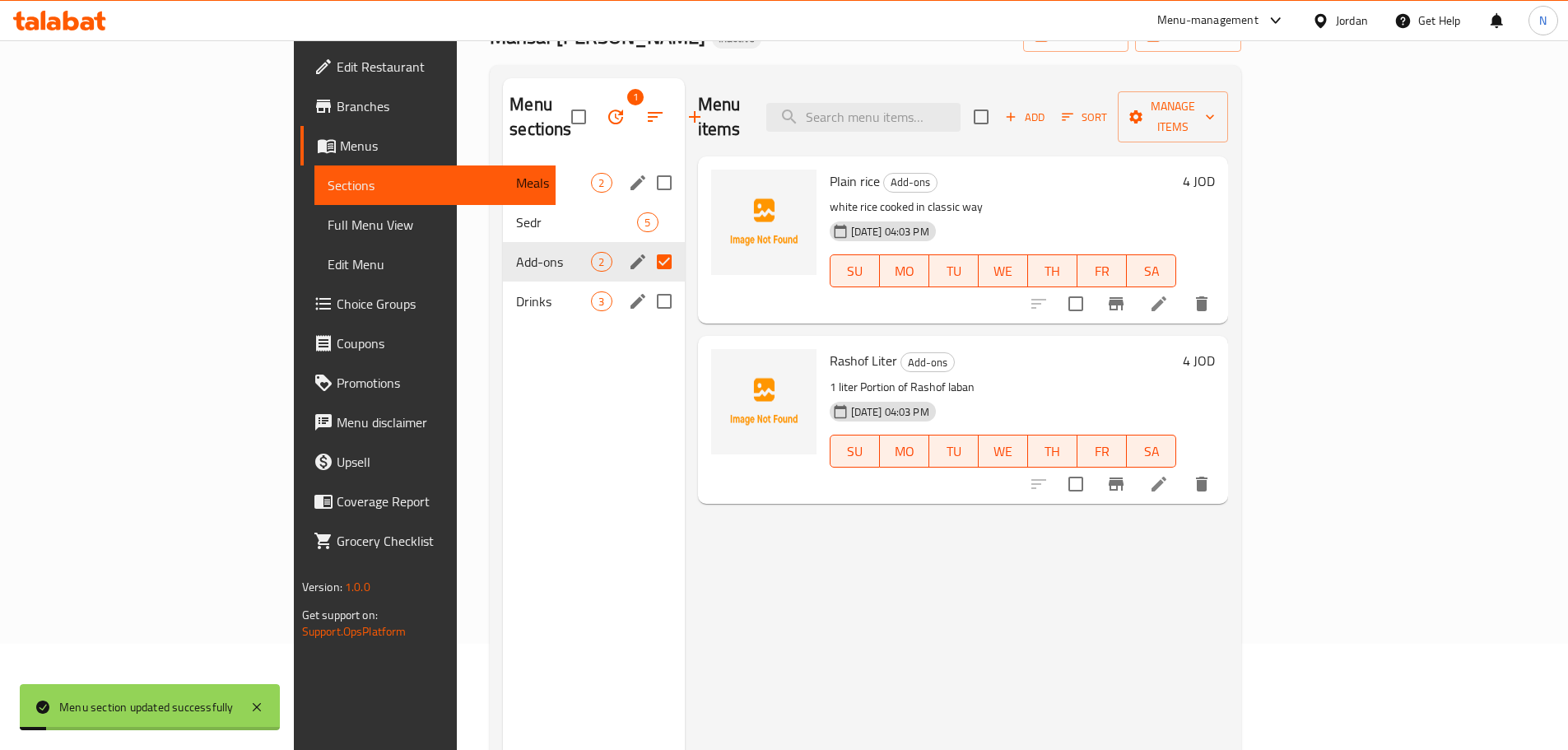
click at [647, 284] on input "Menu sections" at bounding box center [664, 301] width 34 height 35
checkbox input "true"
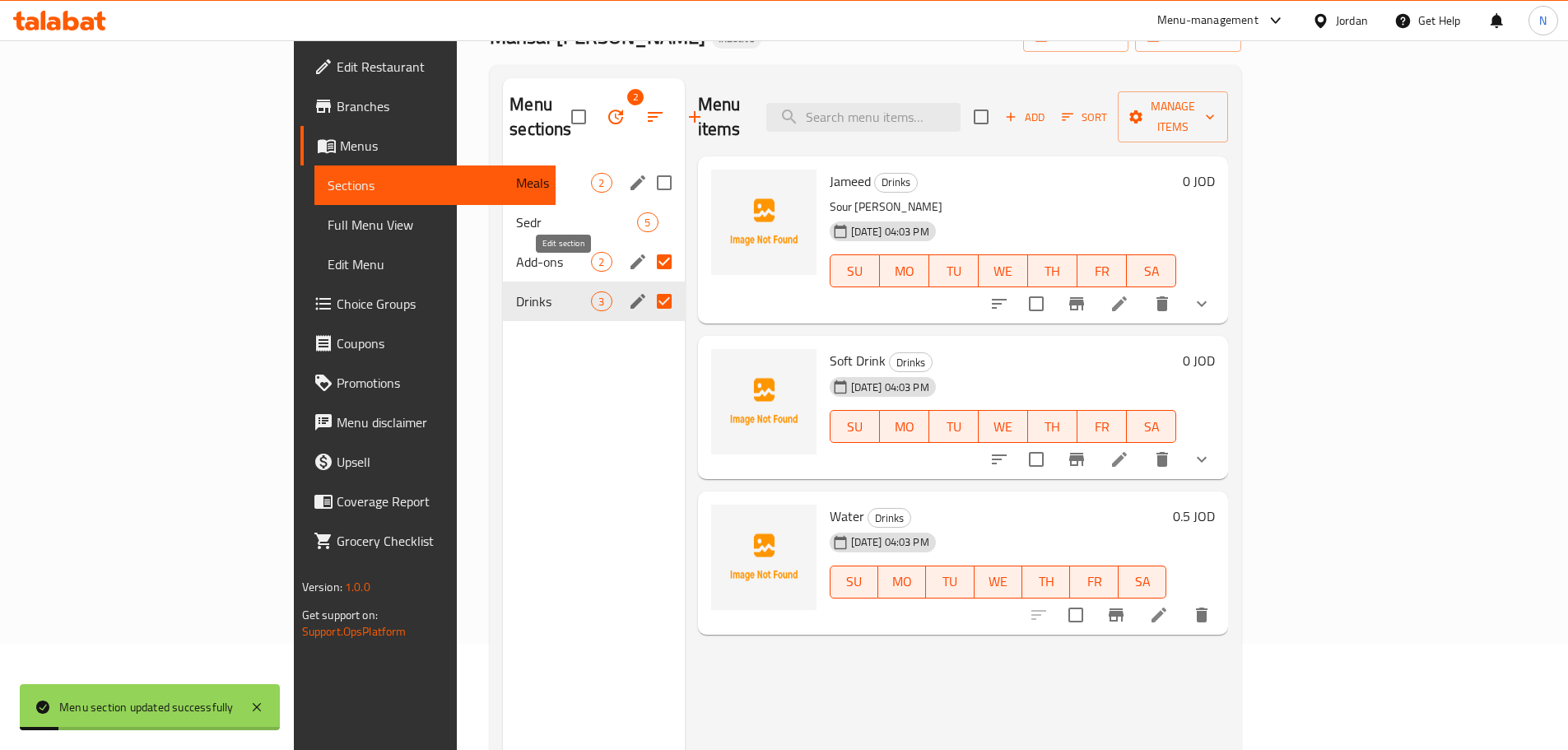
click at [630, 294] on icon "edit" at bounding box center [637, 301] width 15 height 15
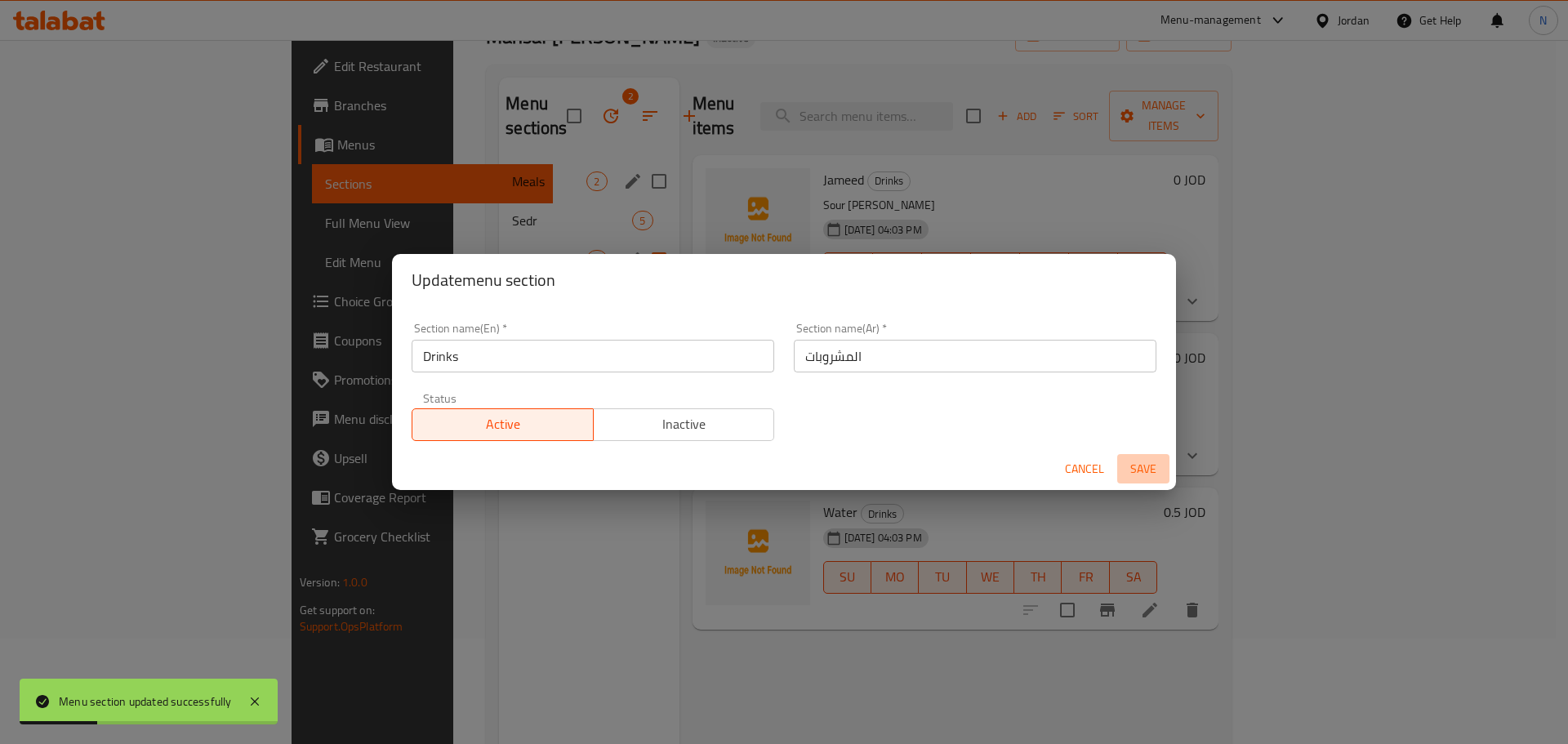
click at [1148, 473] on span "Save" at bounding box center [1143, 469] width 39 height 21
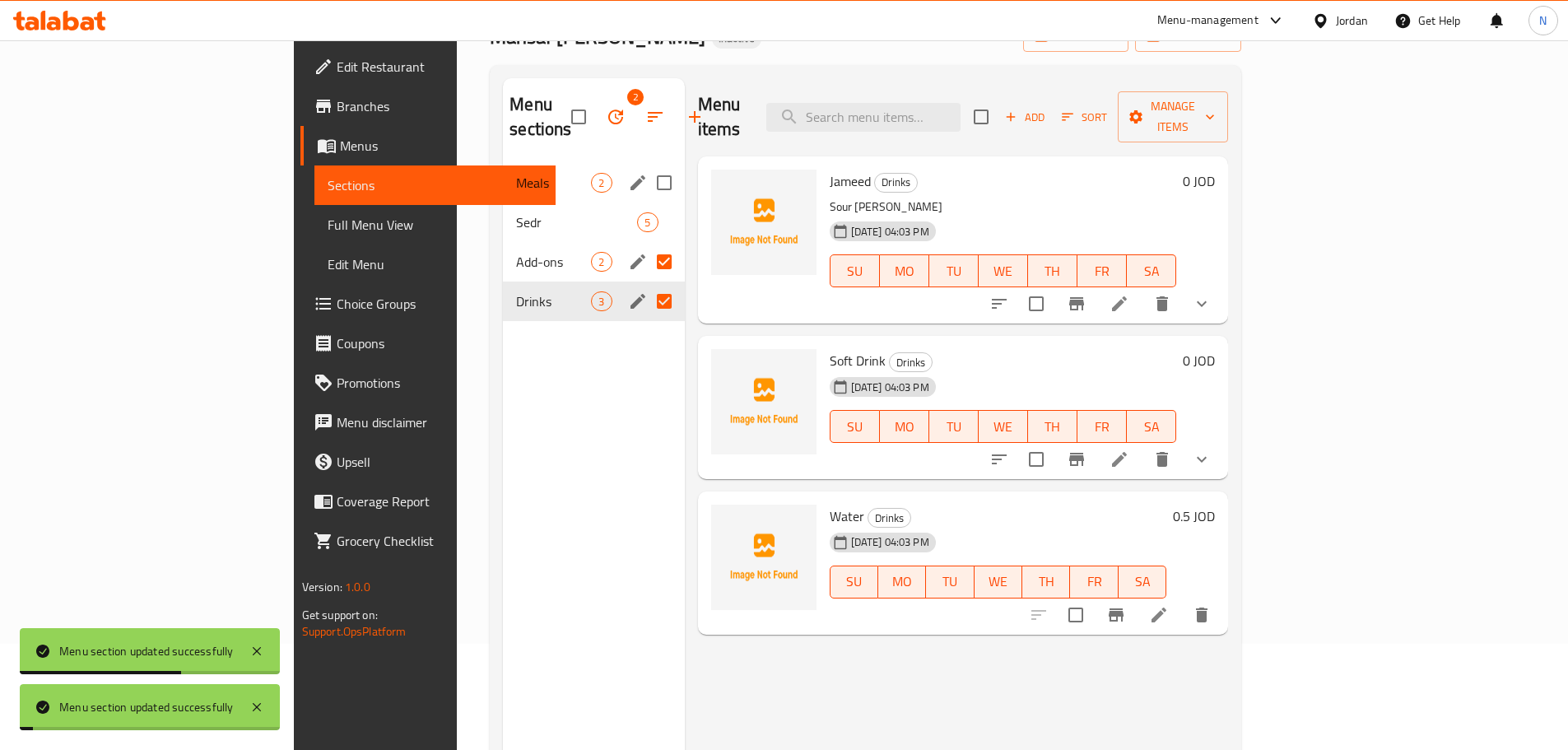
click at [328, 223] on span "Full Menu View" at bounding box center [435, 224] width 215 height 20
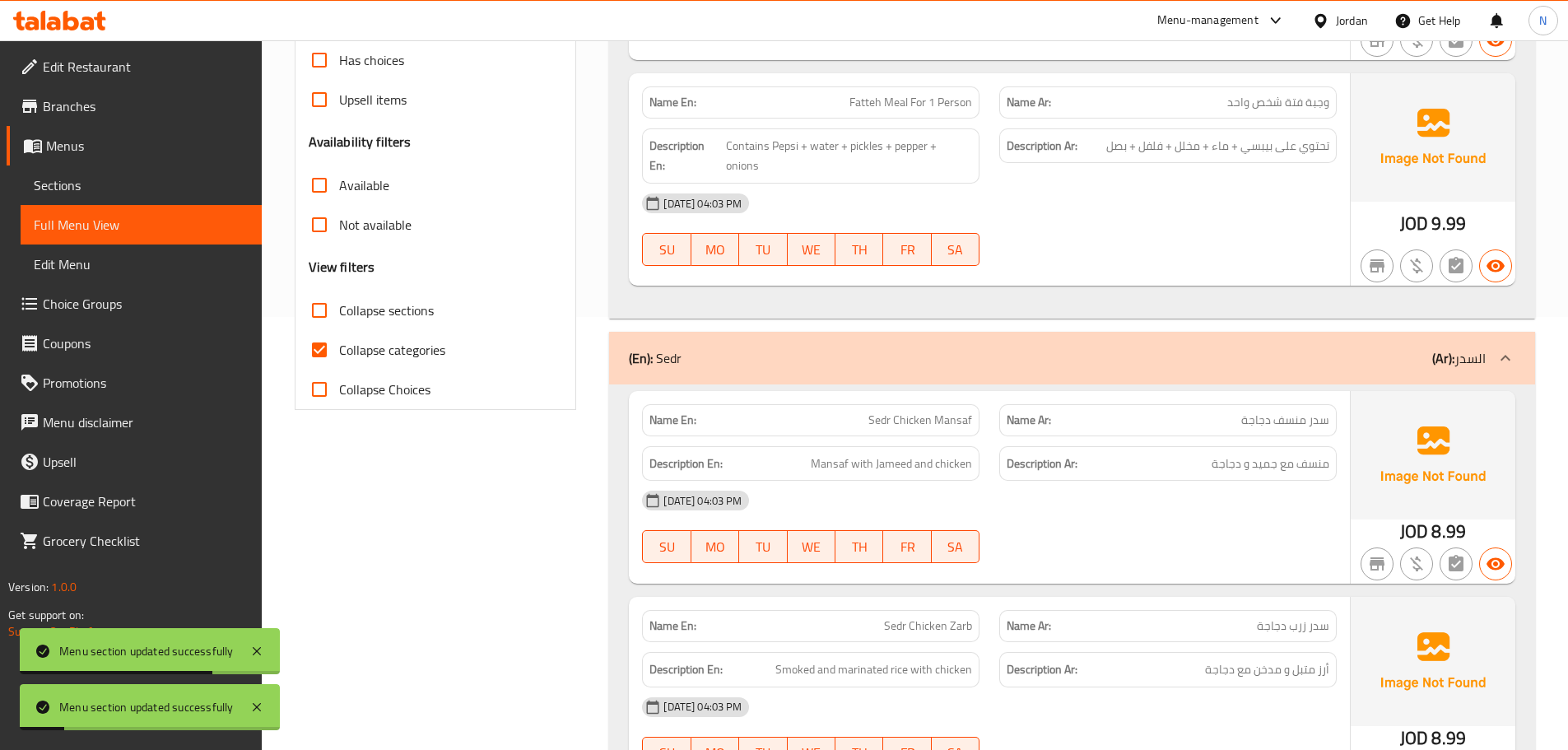
scroll to position [518, 0]
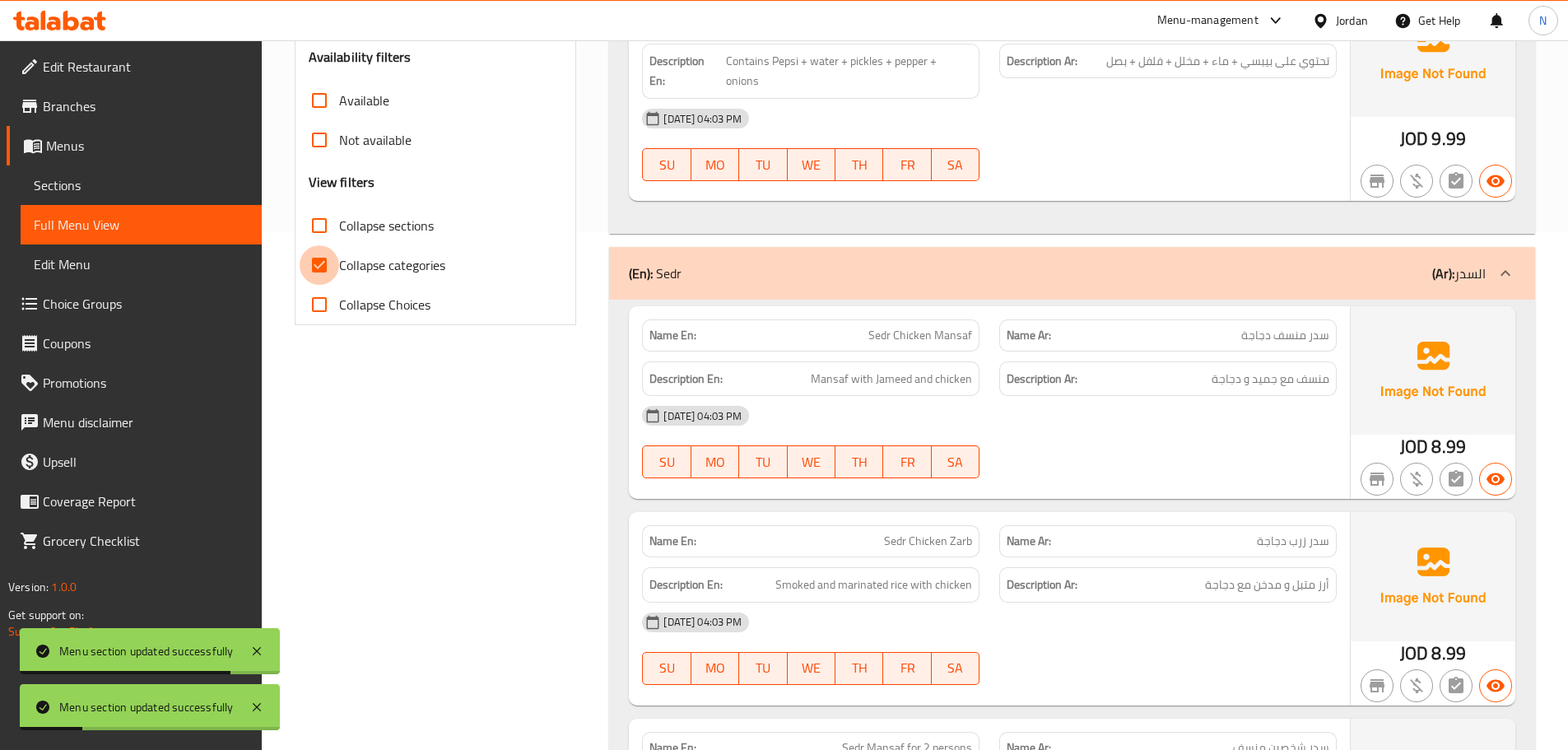
click at [322, 269] on input "Collapse categories" at bounding box center [319, 265] width 40 height 40
checkbox input "false"
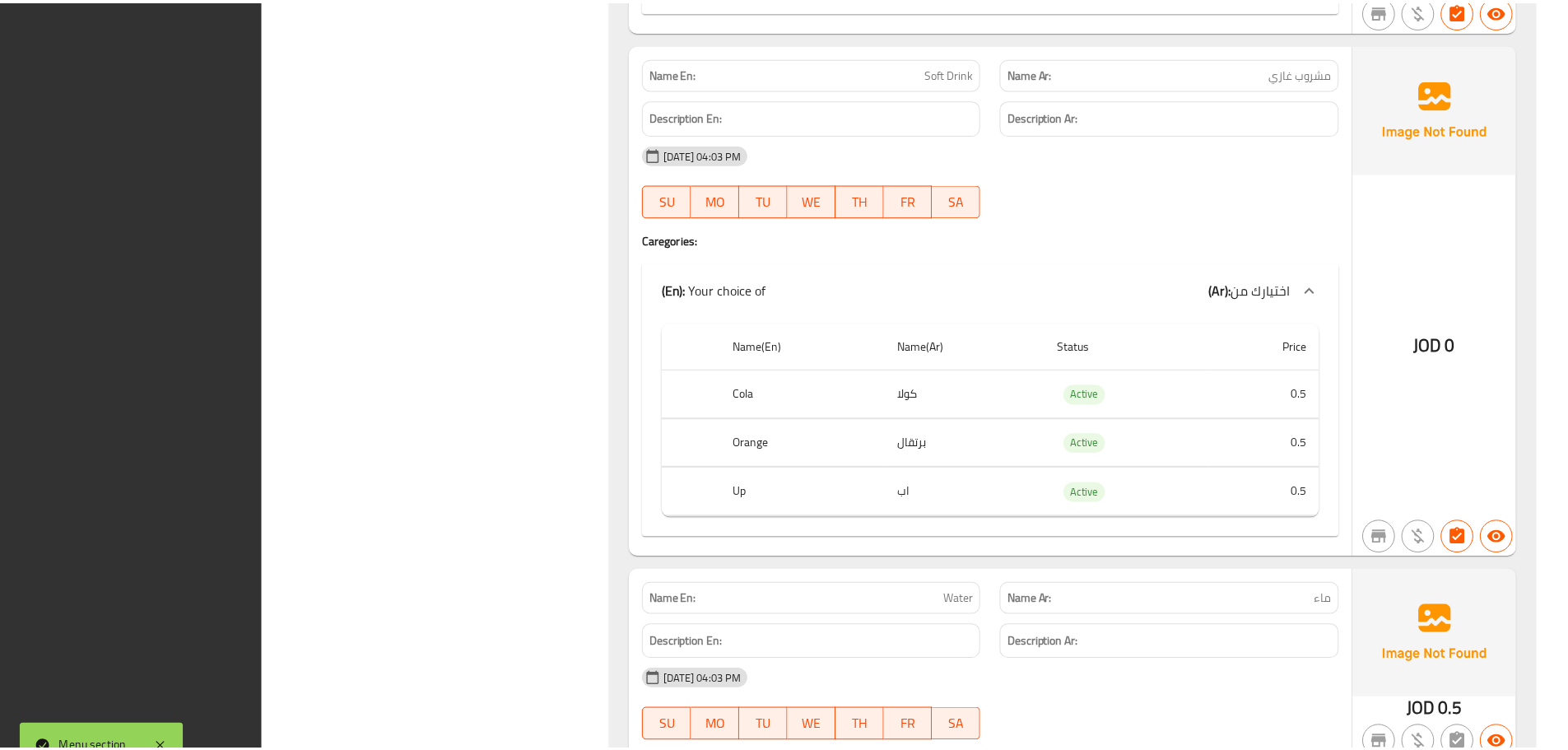
scroll to position [3003, 0]
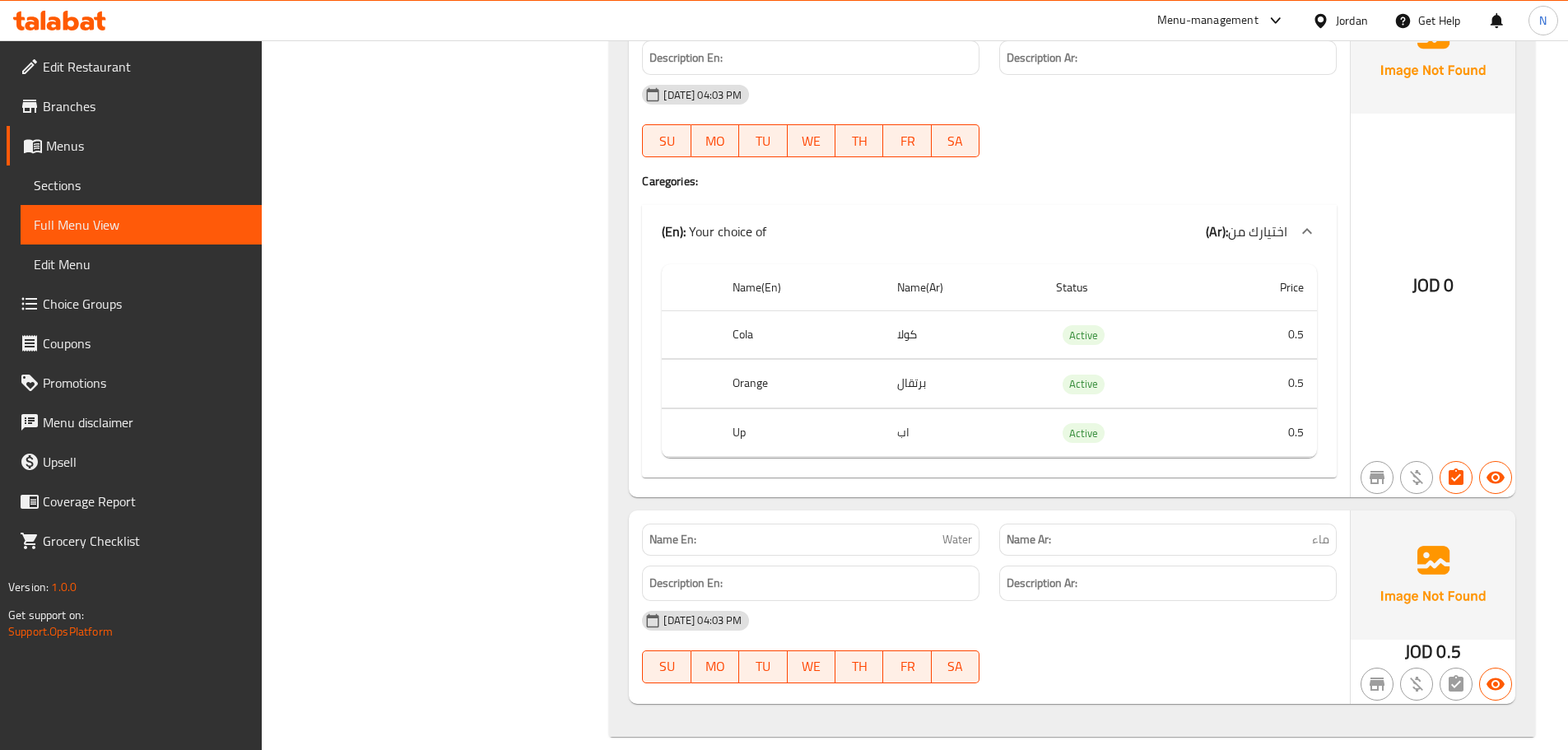
click at [81, 67] on span "Edit Restaurant" at bounding box center [146, 66] width 206 height 20
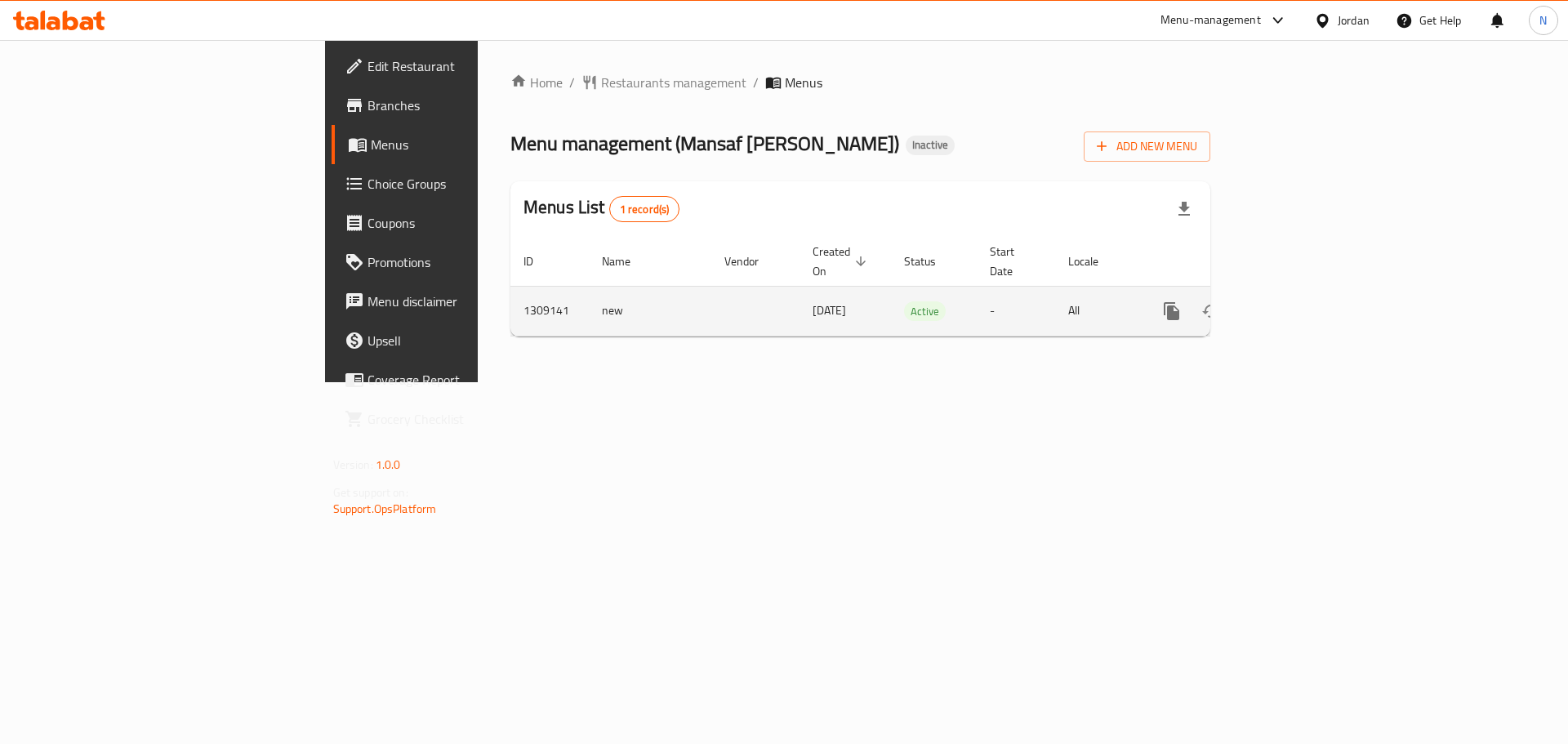
click at [1298, 304] on icon "enhanced table" at bounding box center [1289, 311] width 15 height 15
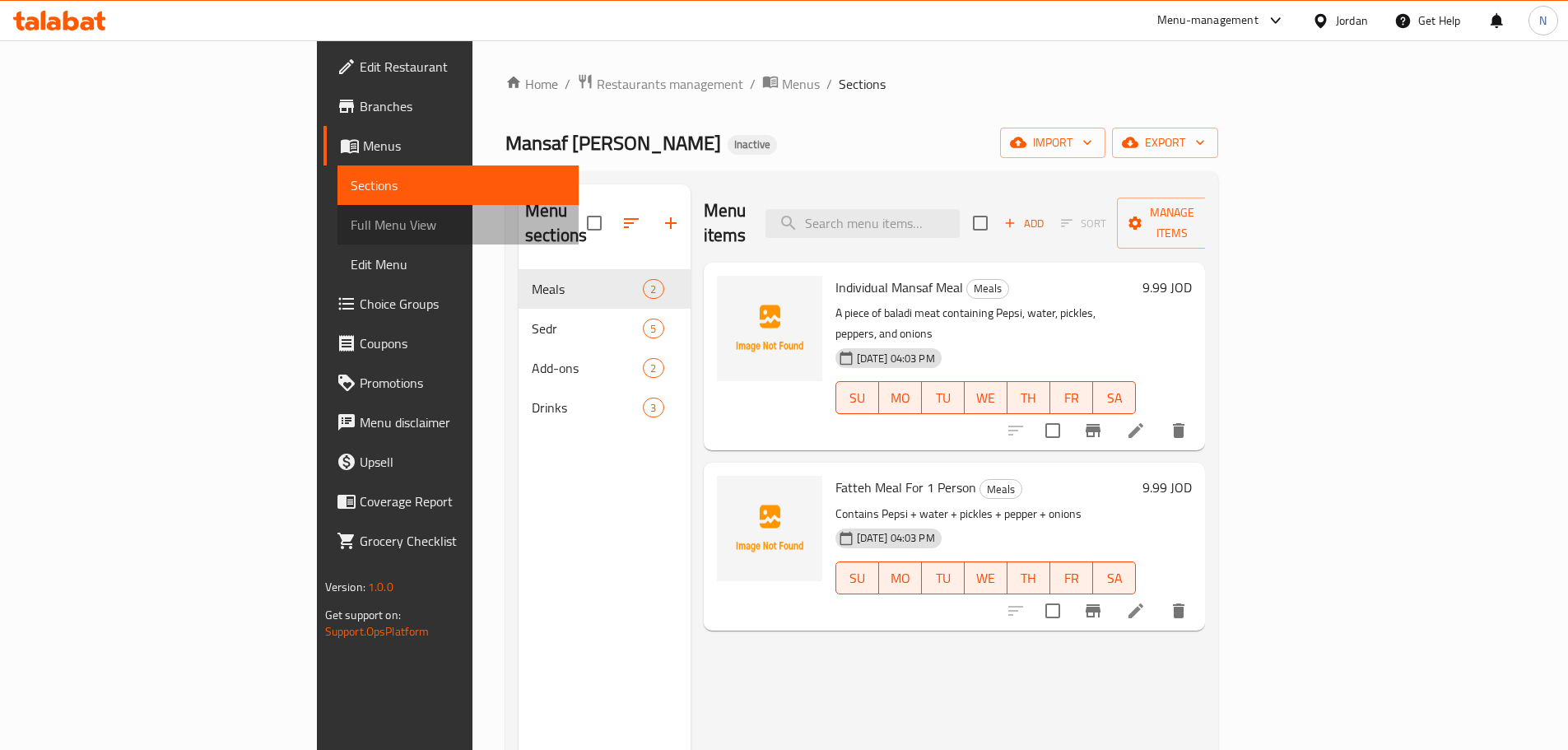
click at [351, 225] on span "Full Menu View" at bounding box center [458, 224] width 215 height 20
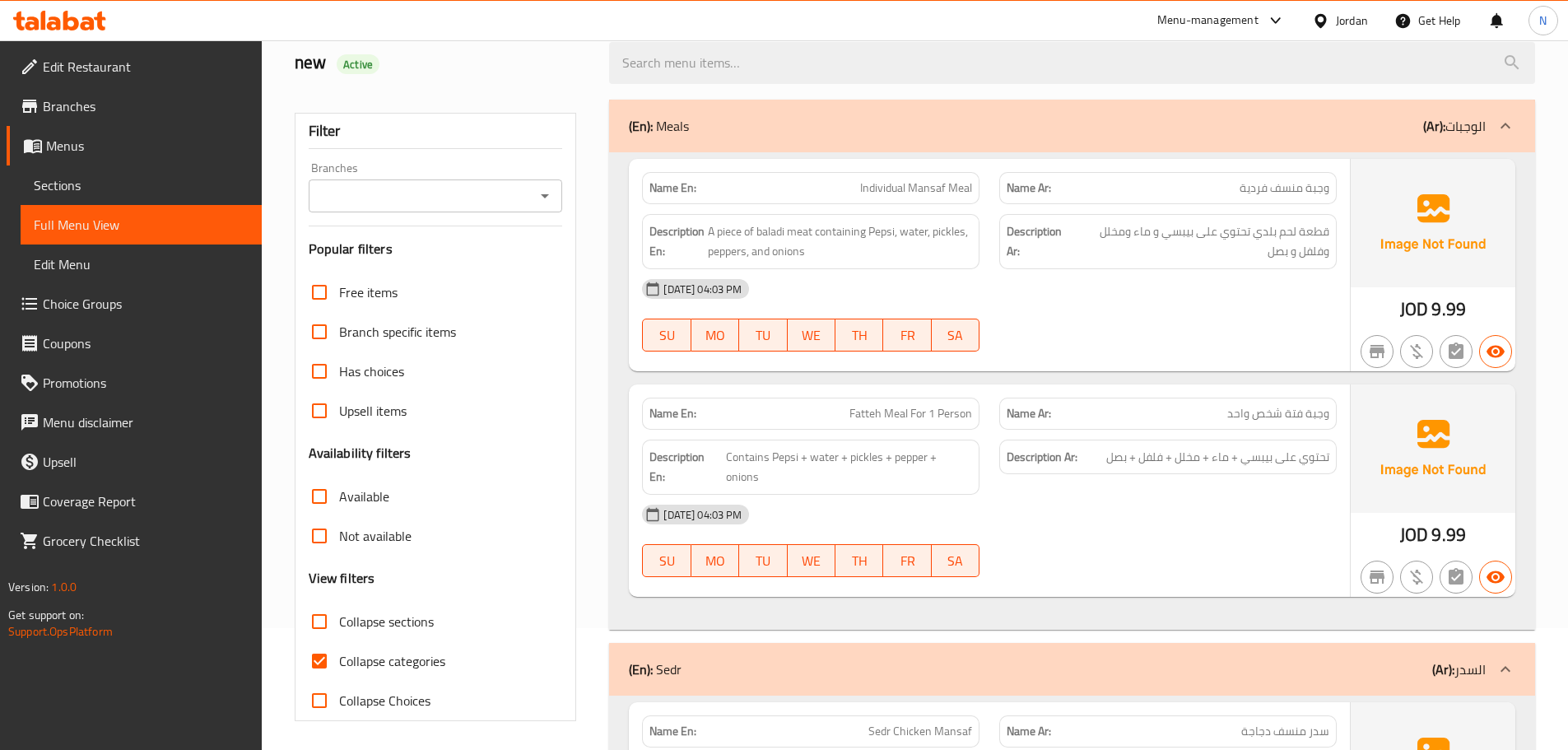
scroll to position [247, 0]
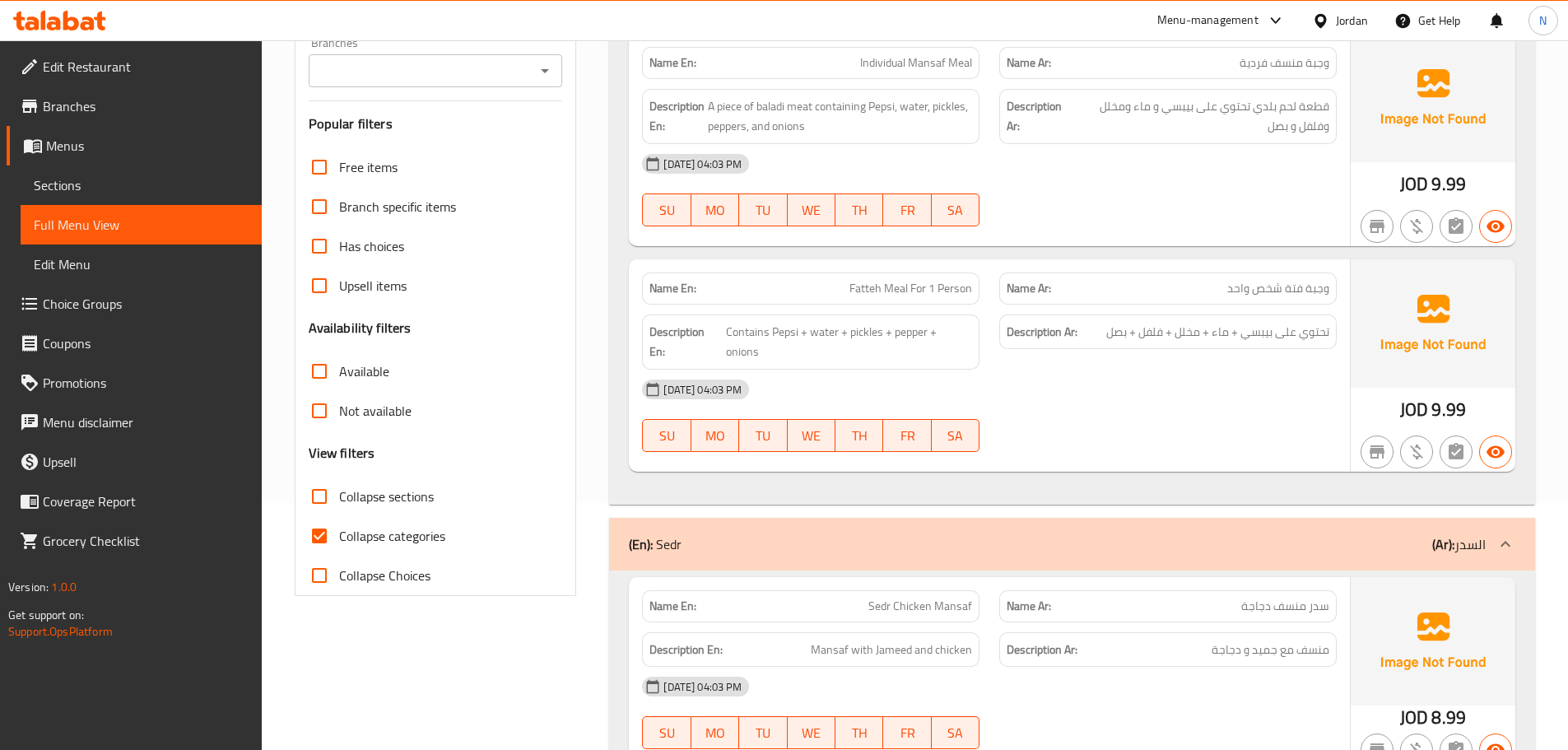
click at [326, 536] on input "Collapse categories" at bounding box center [319, 536] width 40 height 40
checkbox input "false"
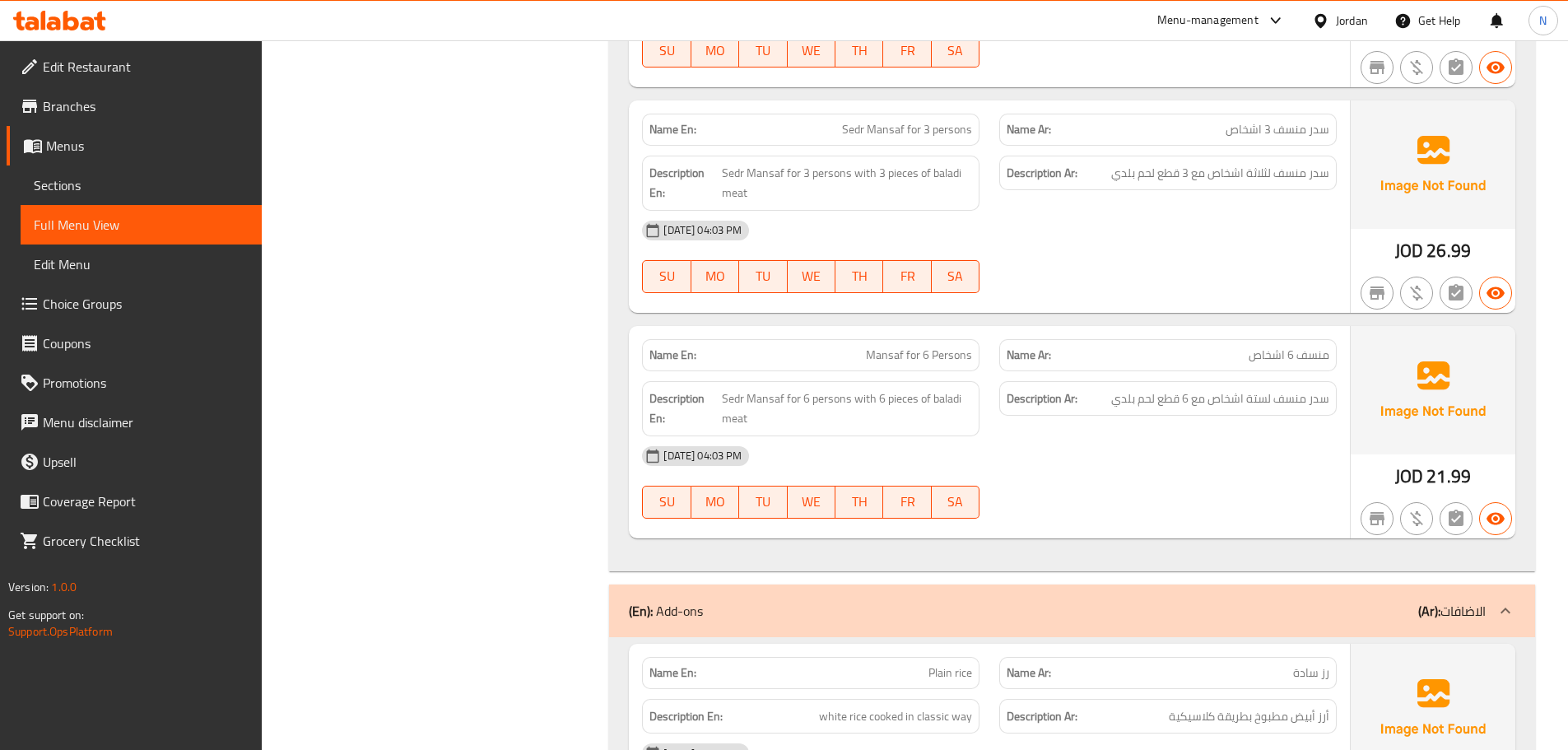
scroll to position [1400, 0]
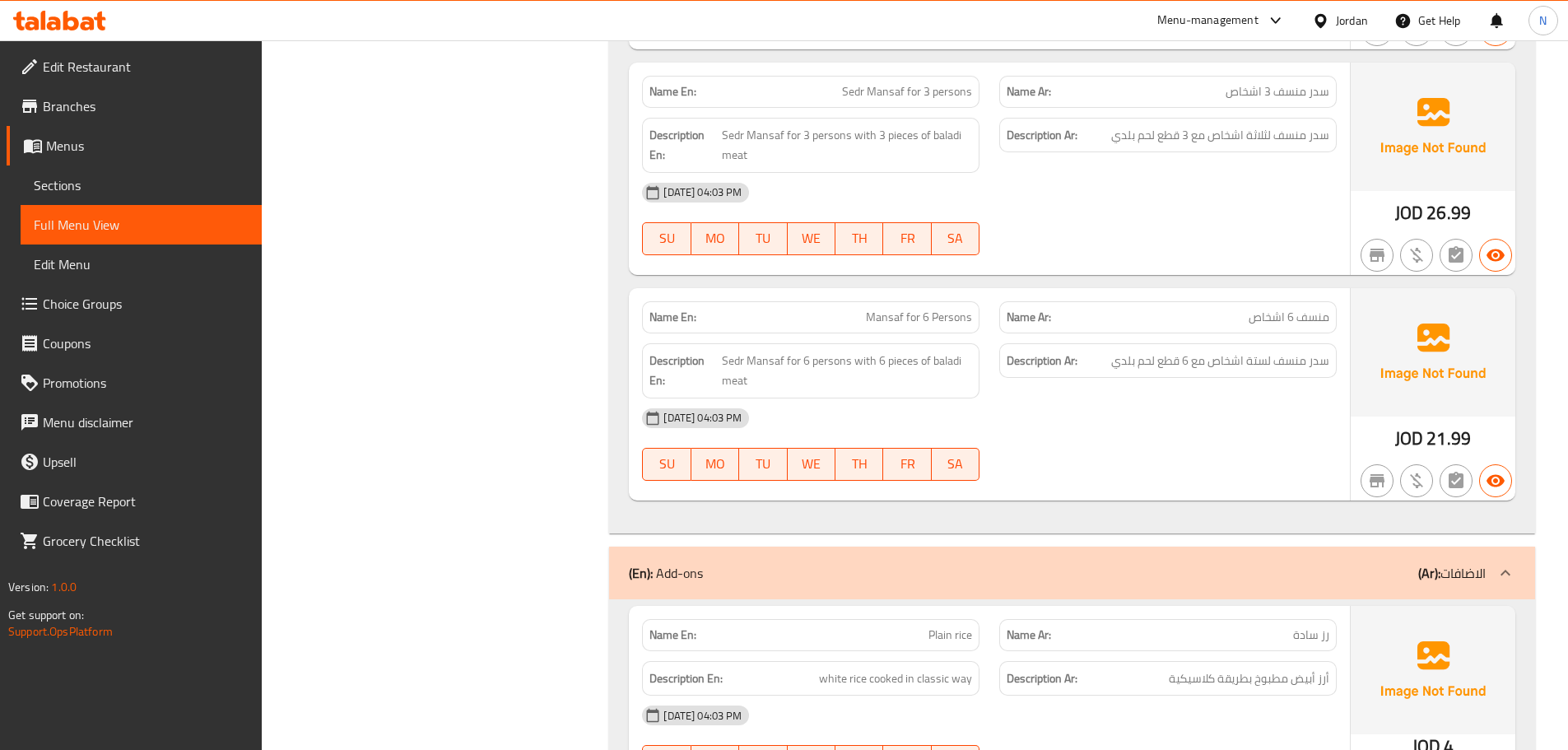
click at [346, 419] on div "Filter Branches Branches Popular filters Free items Branch specific items Has c…" at bounding box center [442, 580] width 316 height 3537
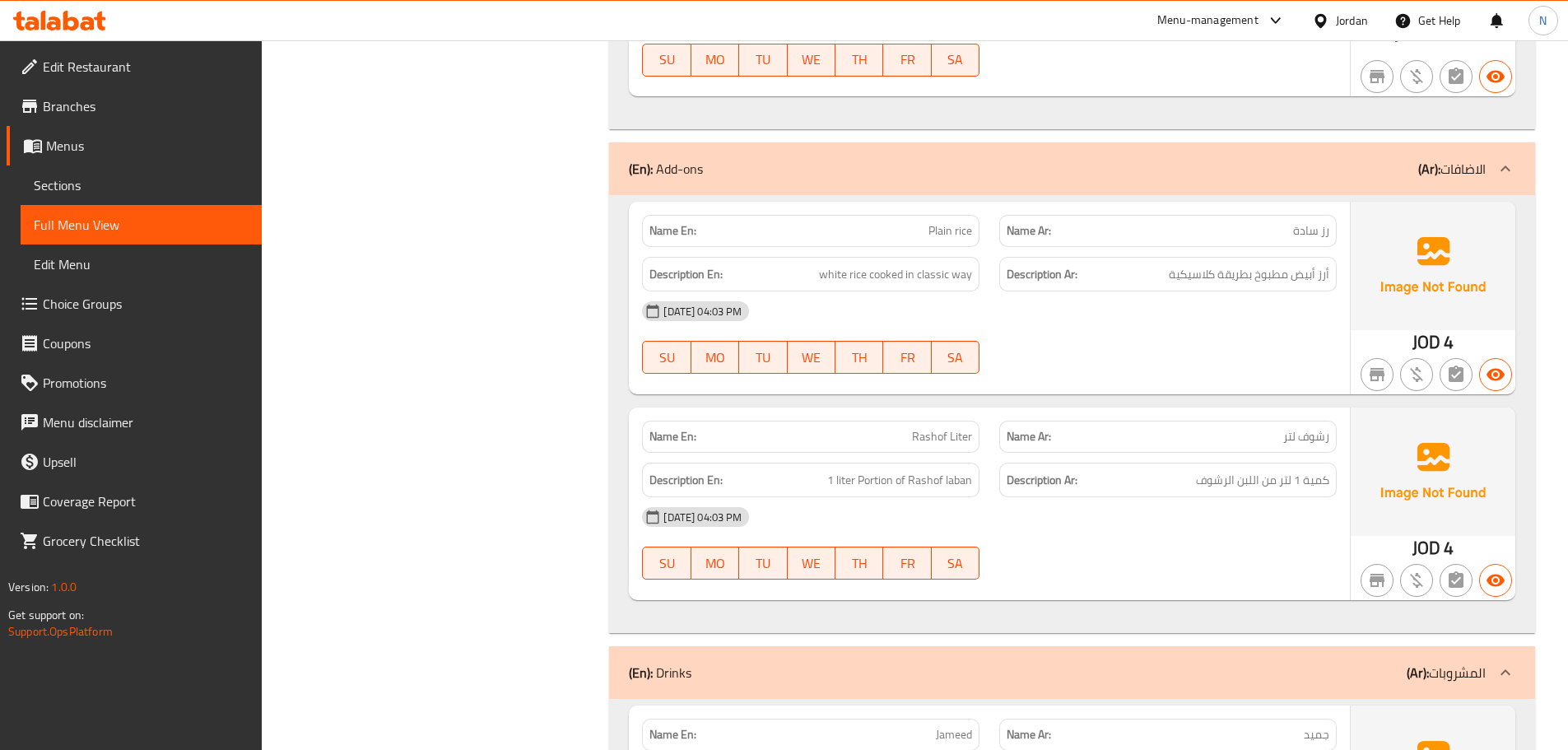
scroll to position [1812, 0]
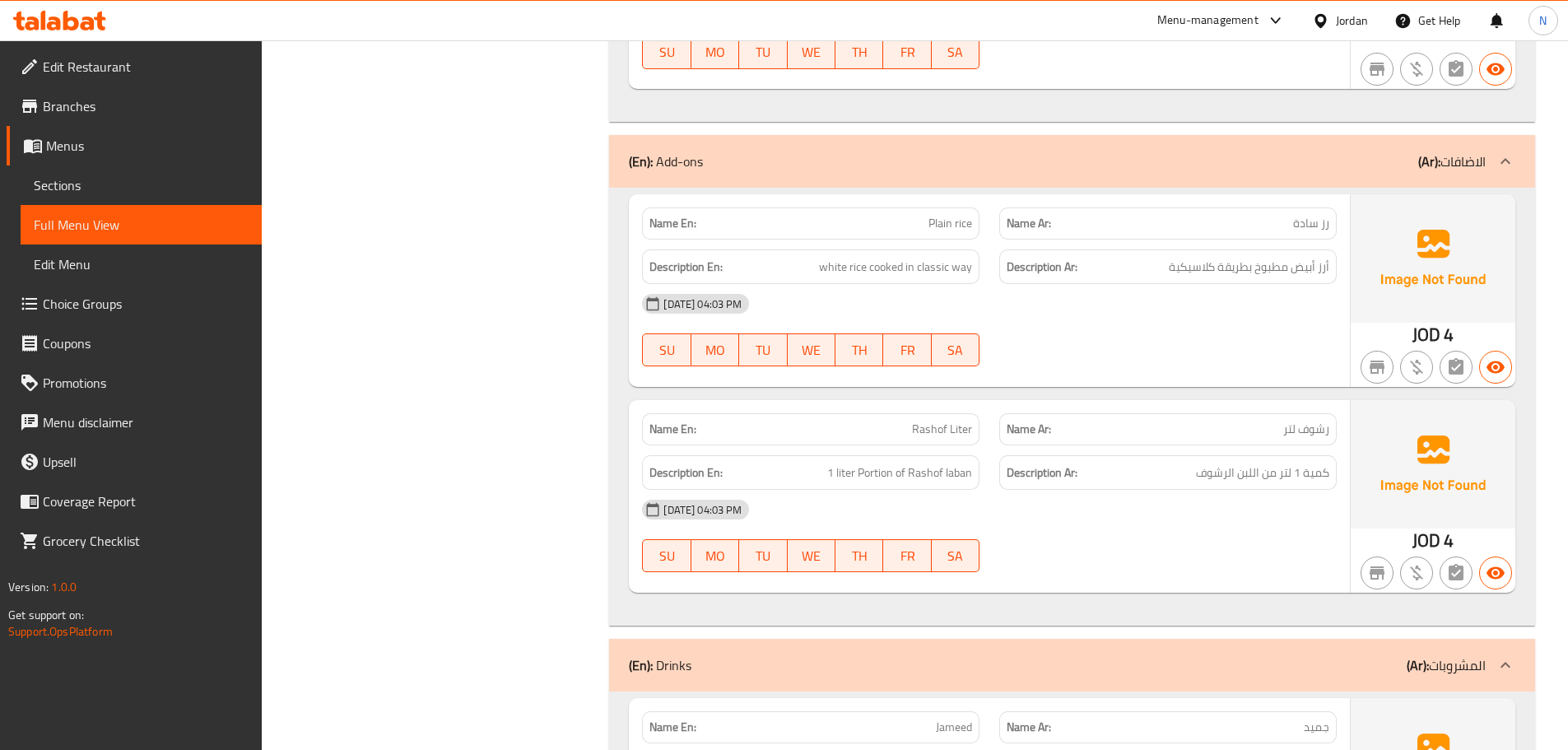
copy span "Plain rice"
drag, startPoint x: 161, startPoint y: 185, endPoint x: 232, endPoint y: 180, distance: 71.2
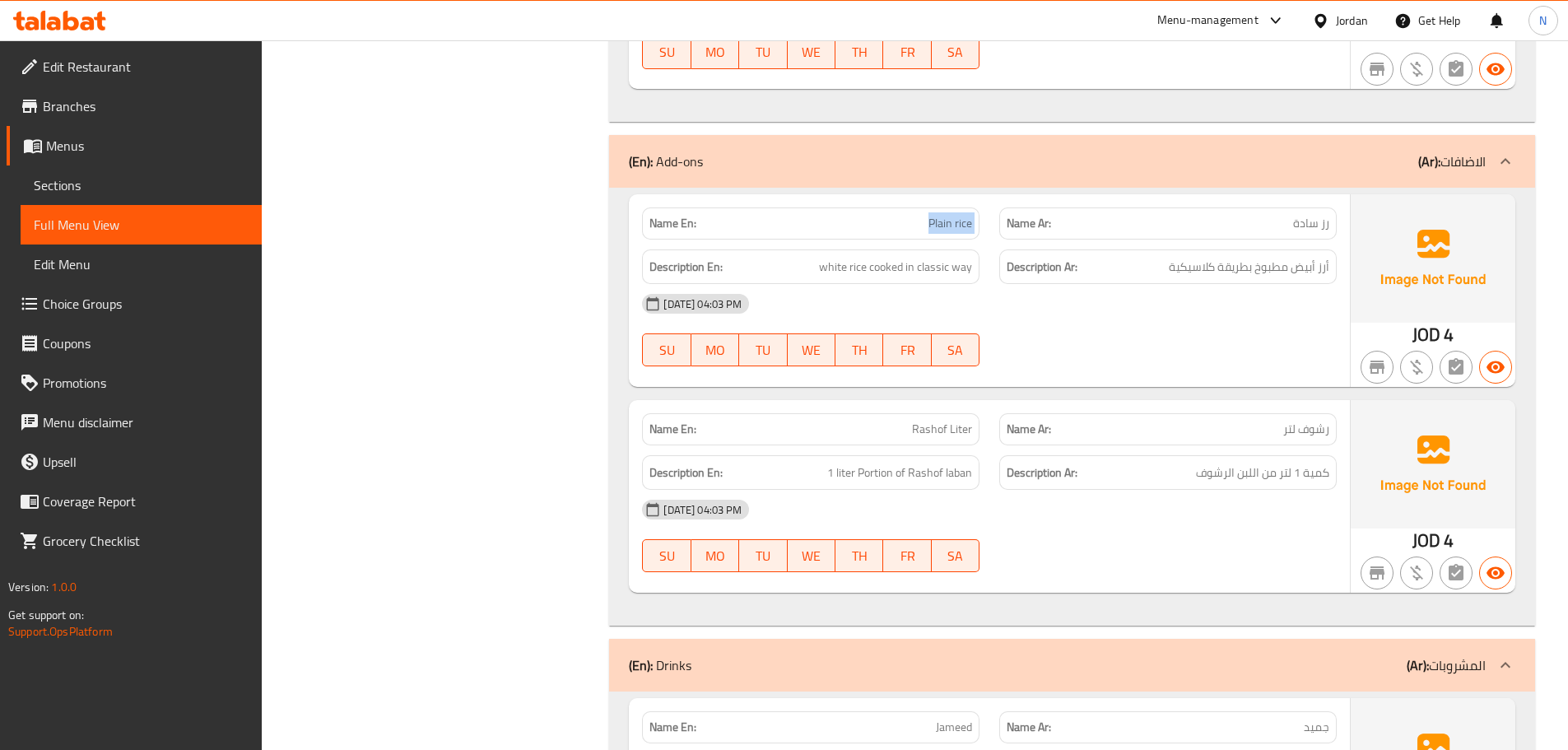
click at [161, 185] on span "Sections" at bounding box center [141, 185] width 215 height 20
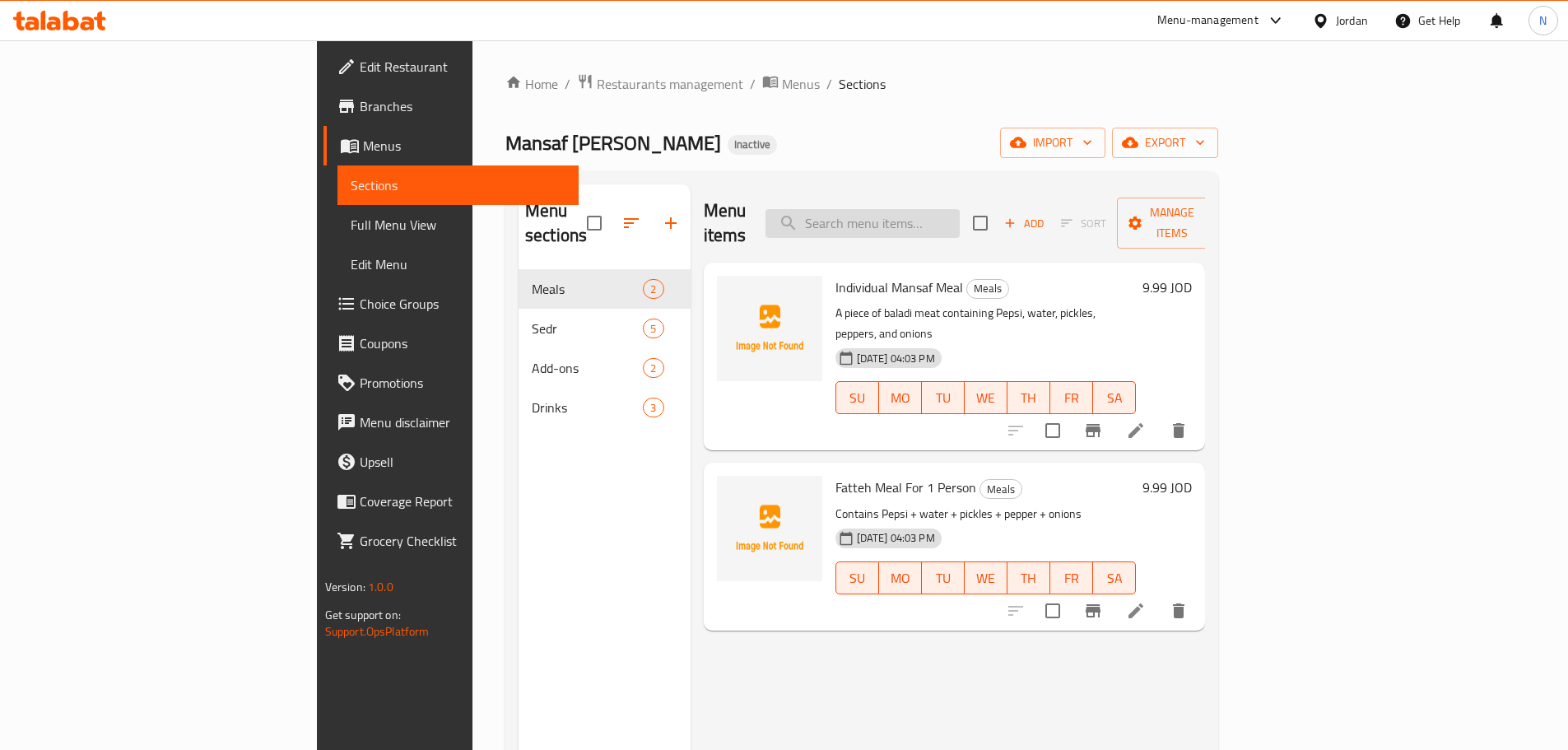
click at [960, 216] on input "search" at bounding box center [862, 223] width 194 height 28
paste input "Plain rice"
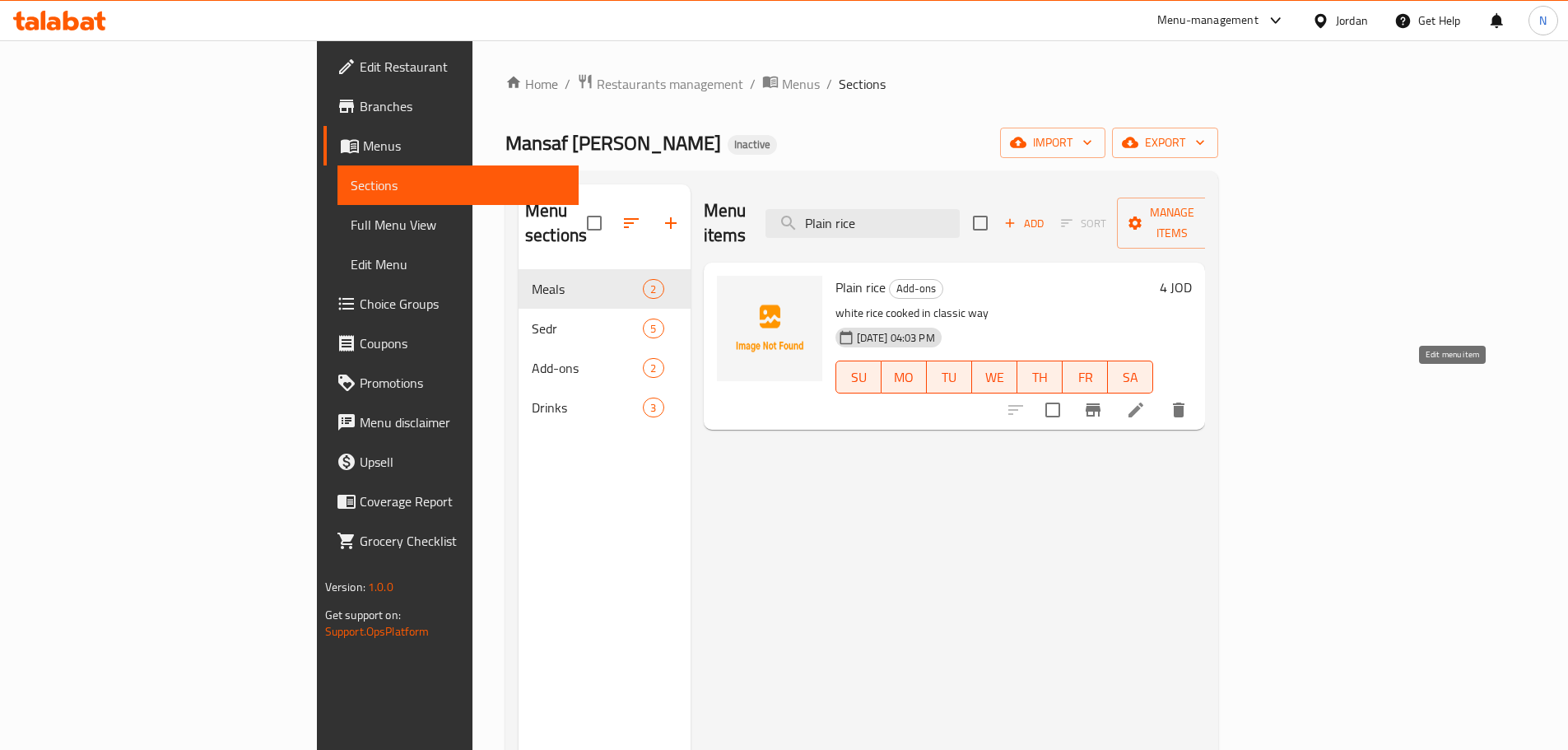
type input "Plain rice"
click at [1145, 400] on icon at bounding box center [1136, 410] width 20 height 20
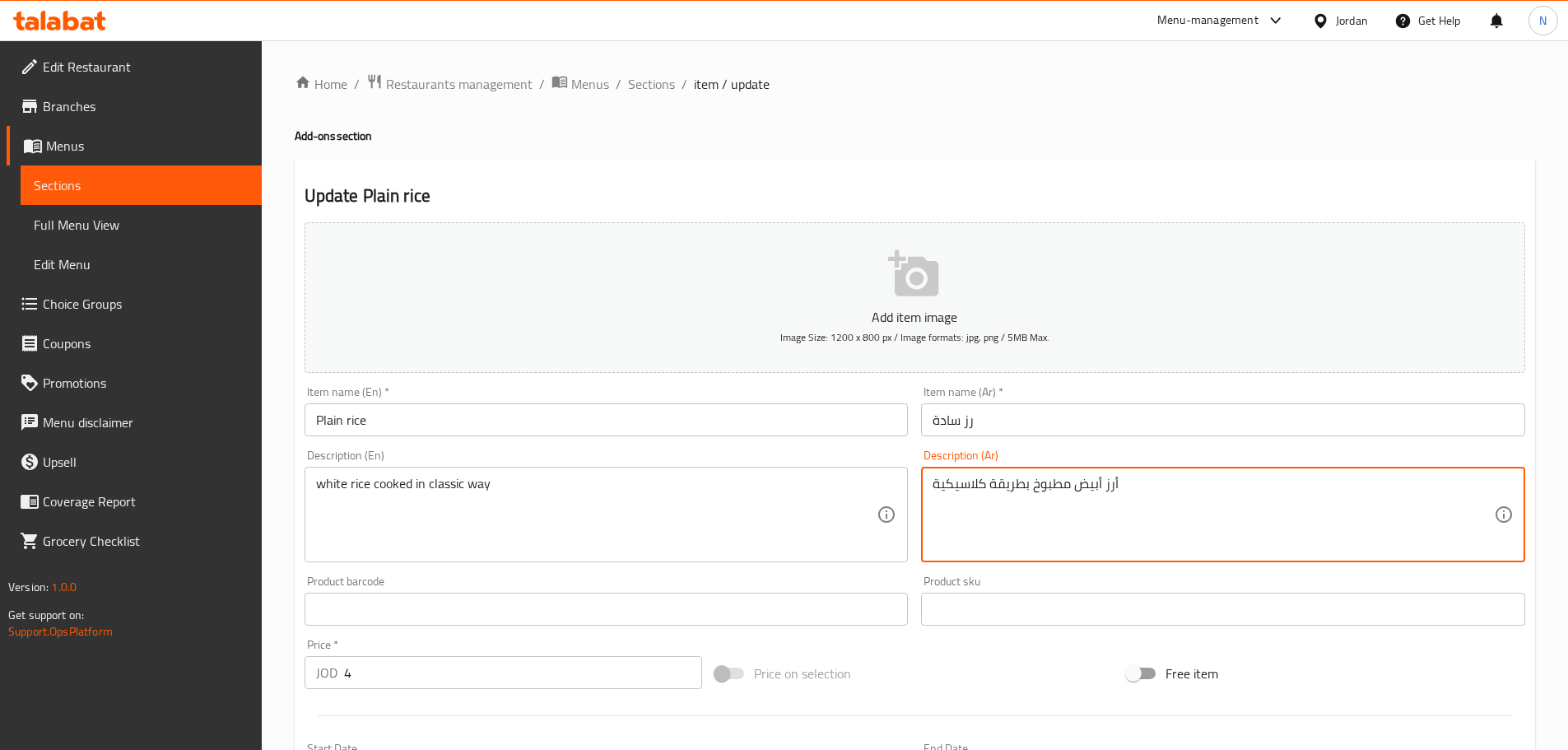
click at [1108, 487] on textarea "أرز أبيض مطبوخ بطريقة كلاسيكية" at bounding box center [1213, 515] width 561 height 79
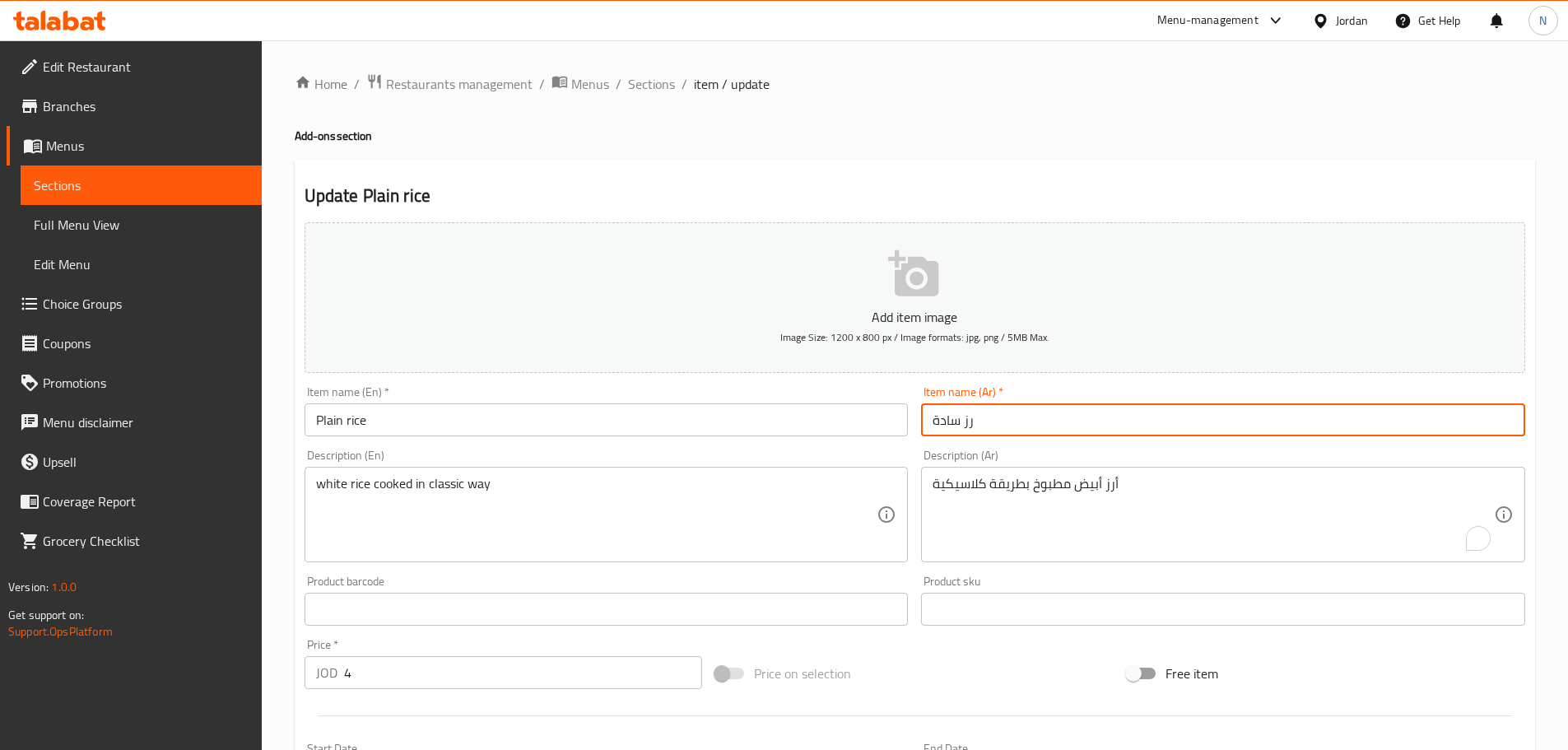
click at [972, 425] on input "رز سادة" at bounding box center [1223, 420] width 605 height 33
click at [973, 424] on input "رز سادة" at bounding box center [1223, 420] width 605 height 33
click at [961, 419] on input "رز سادة" at bounding box center [1223, 420] width 605 height 33
paste input "رز"
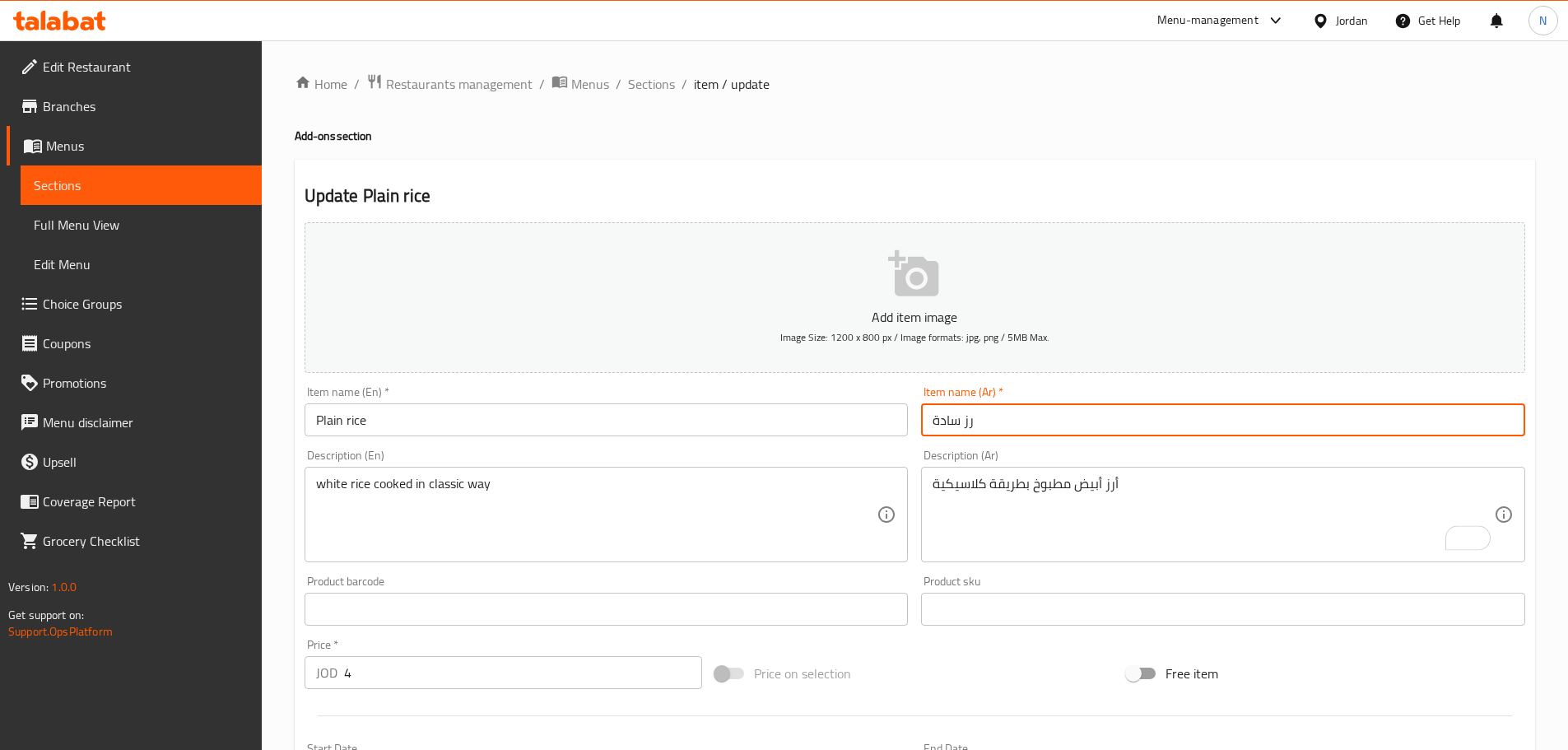
click at [972, 425] on input "رز سادة" at bounding box center [1223, 420] width 605 height 33
type input "أرز سادة"
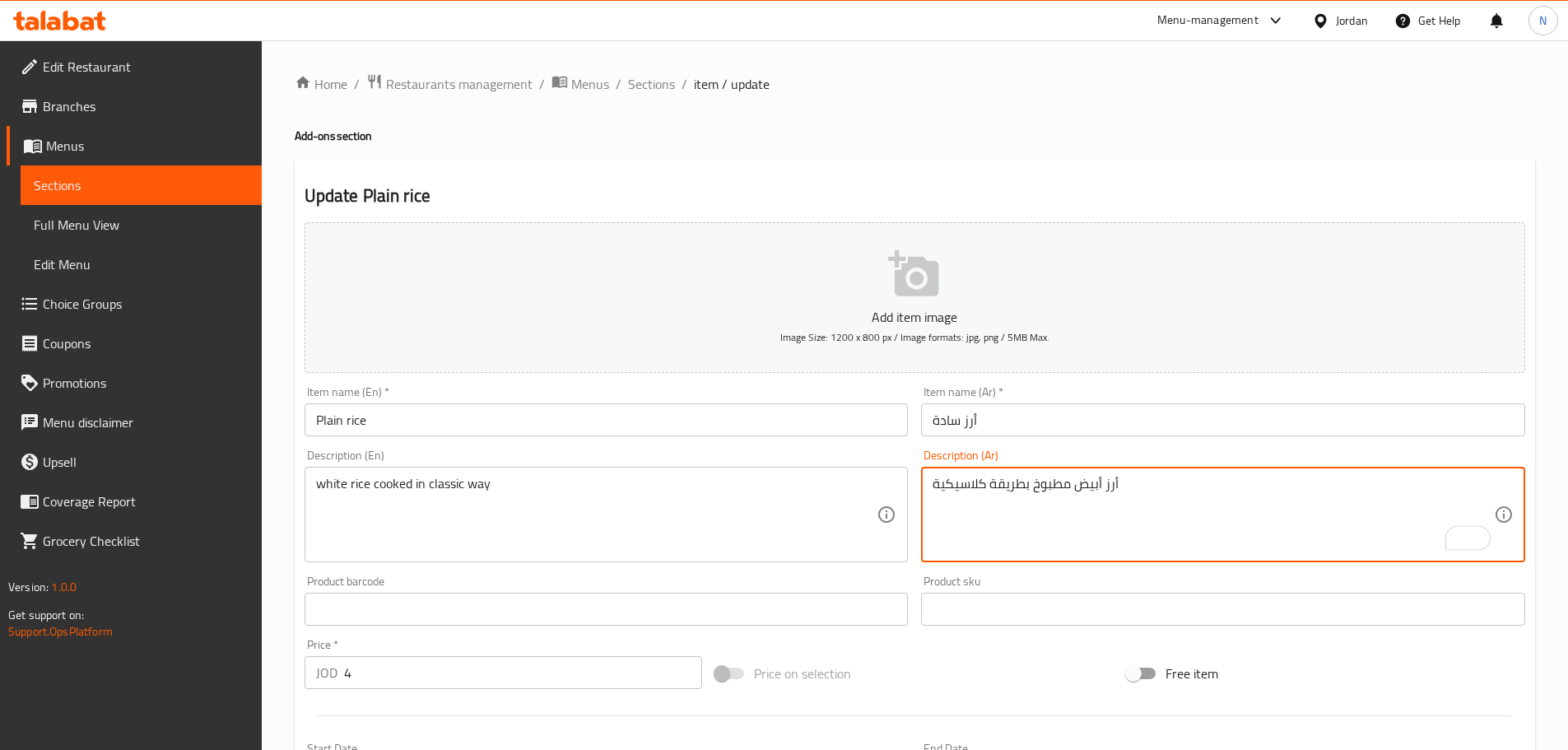
scroll to position [413, 0]
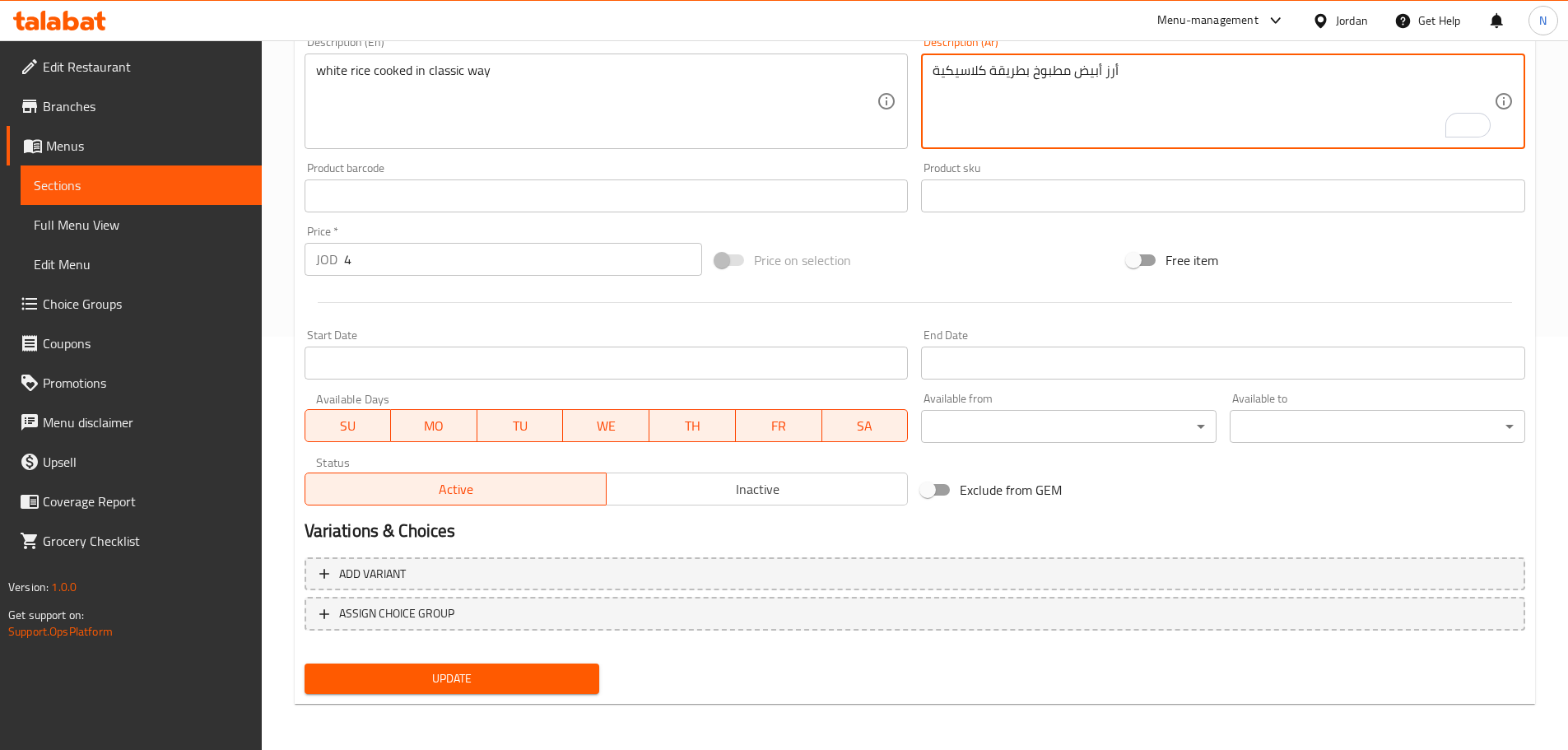
click at [528, 661] on div "Update" at bounding box center [452, 679] width 309 height 44
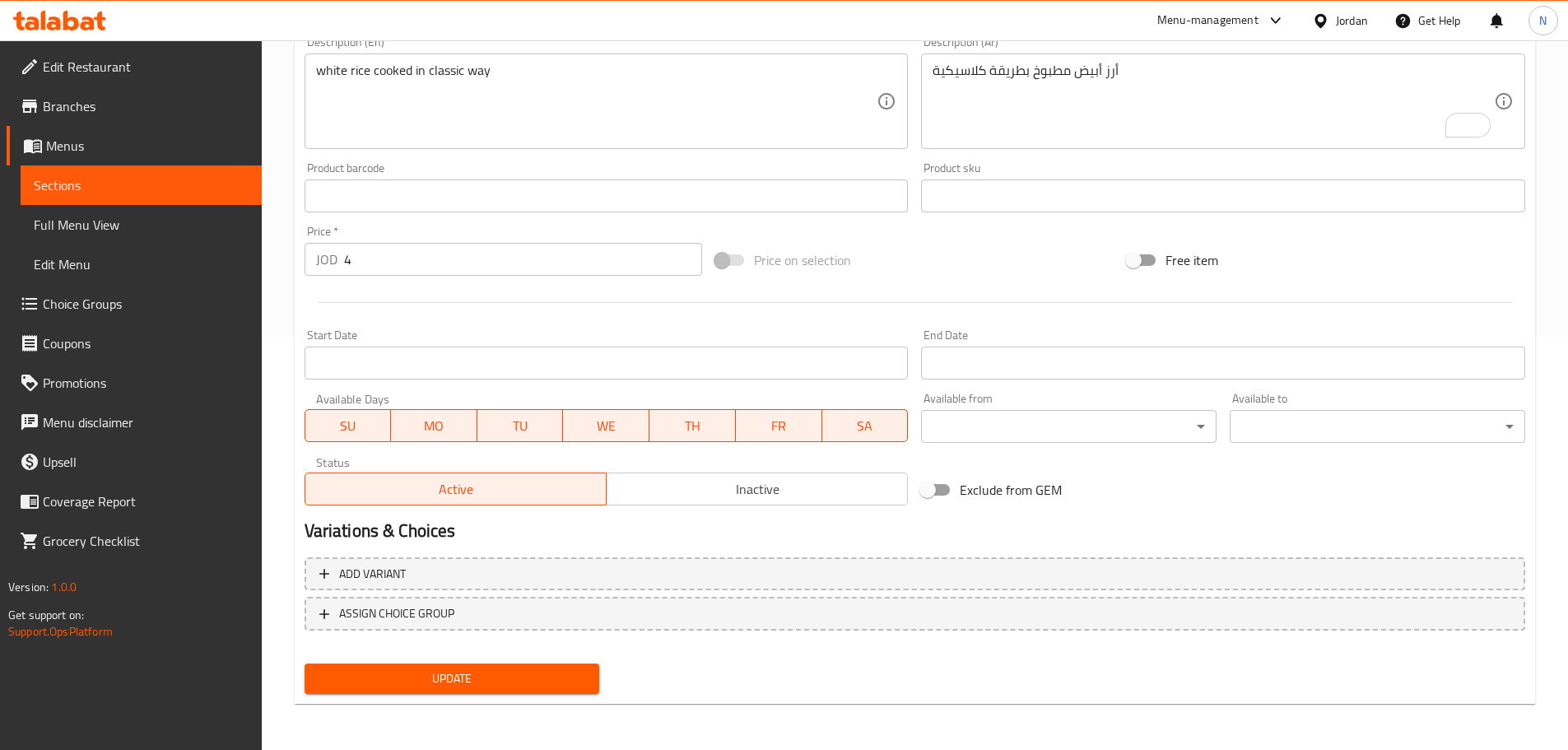
click at [526, 673] on span "Update" at bounding box center [452, 679] width 269 height 21
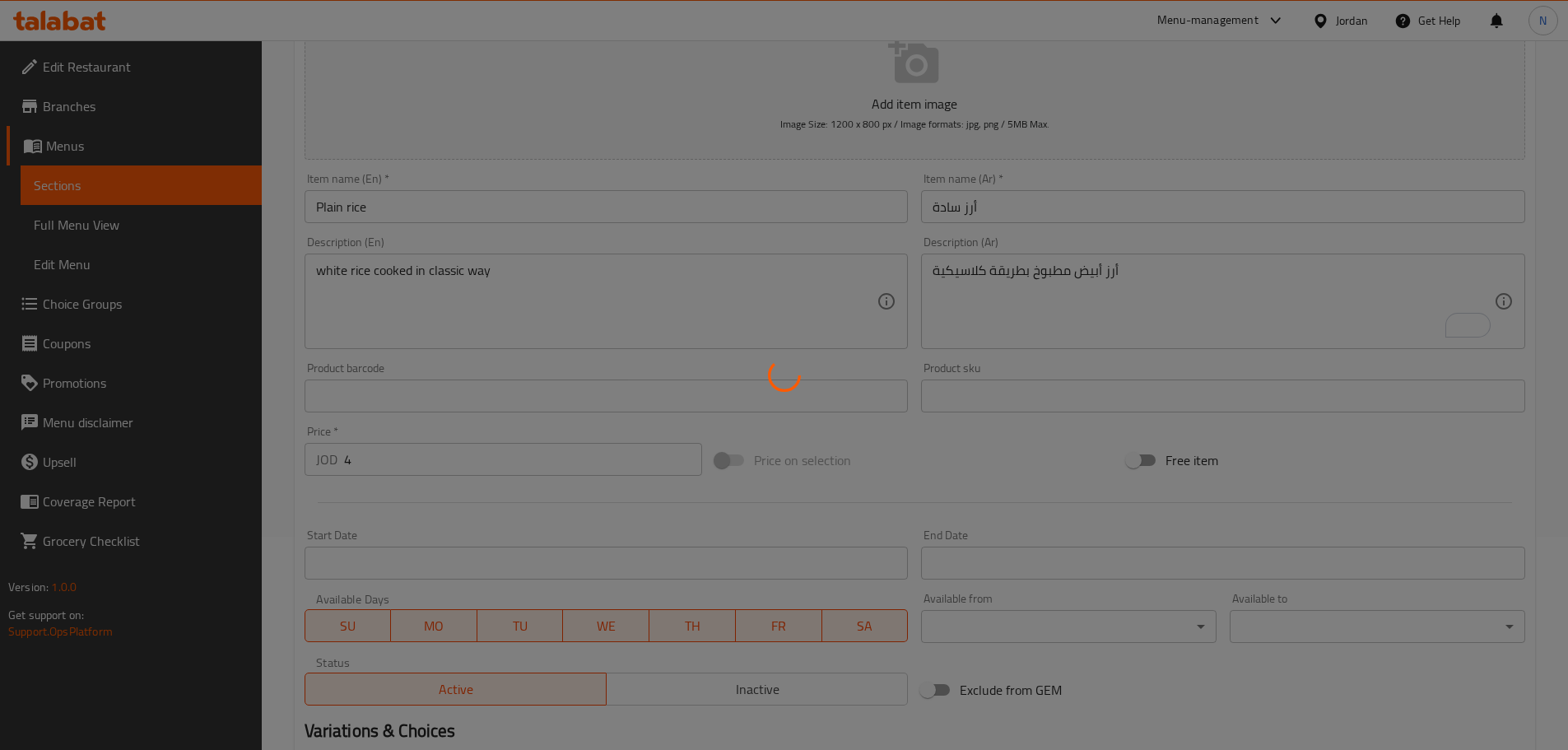
scroll to position [2, 0]
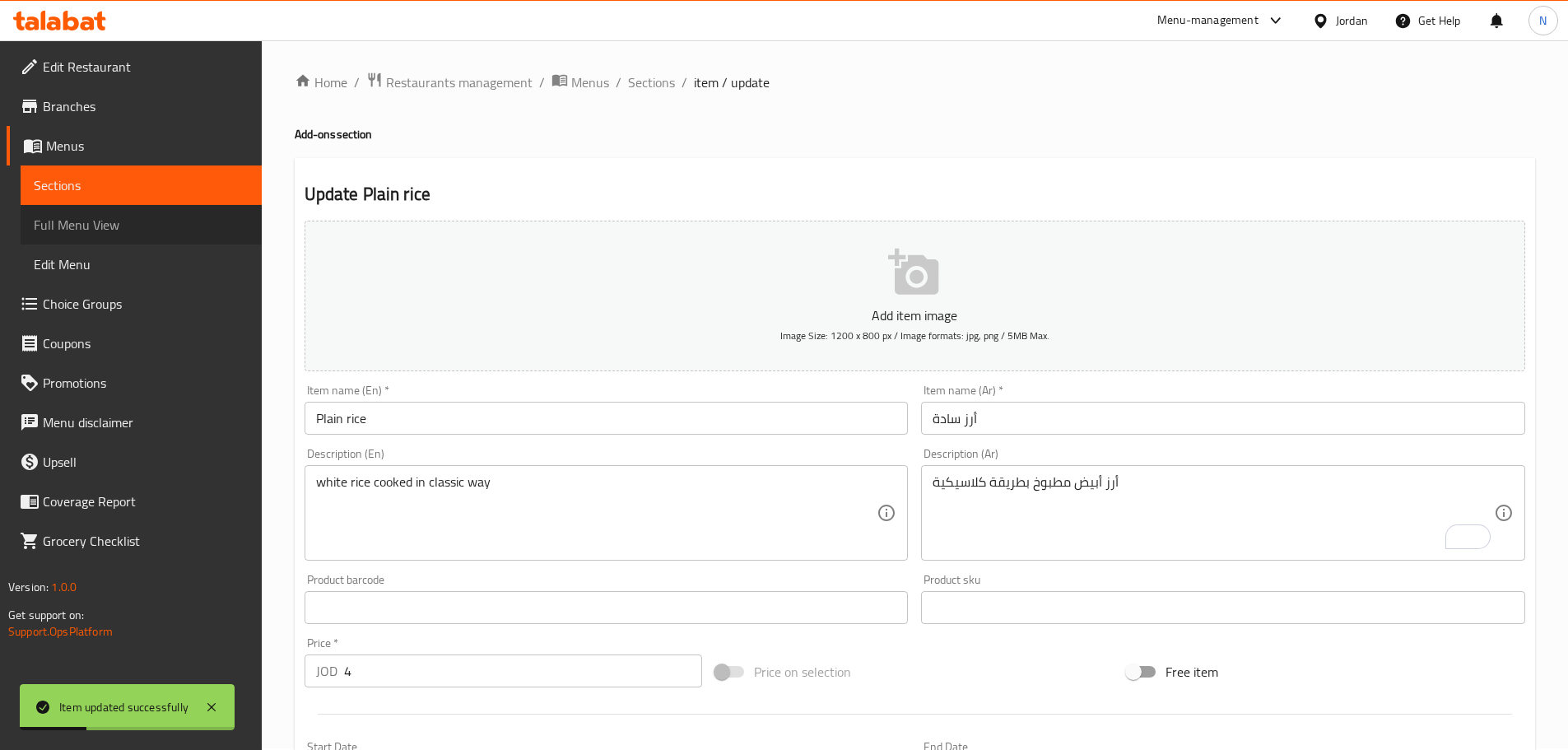
click at [102, 226] on span "Full Menu View" at bounding box center [141, 224] width 215 height 20
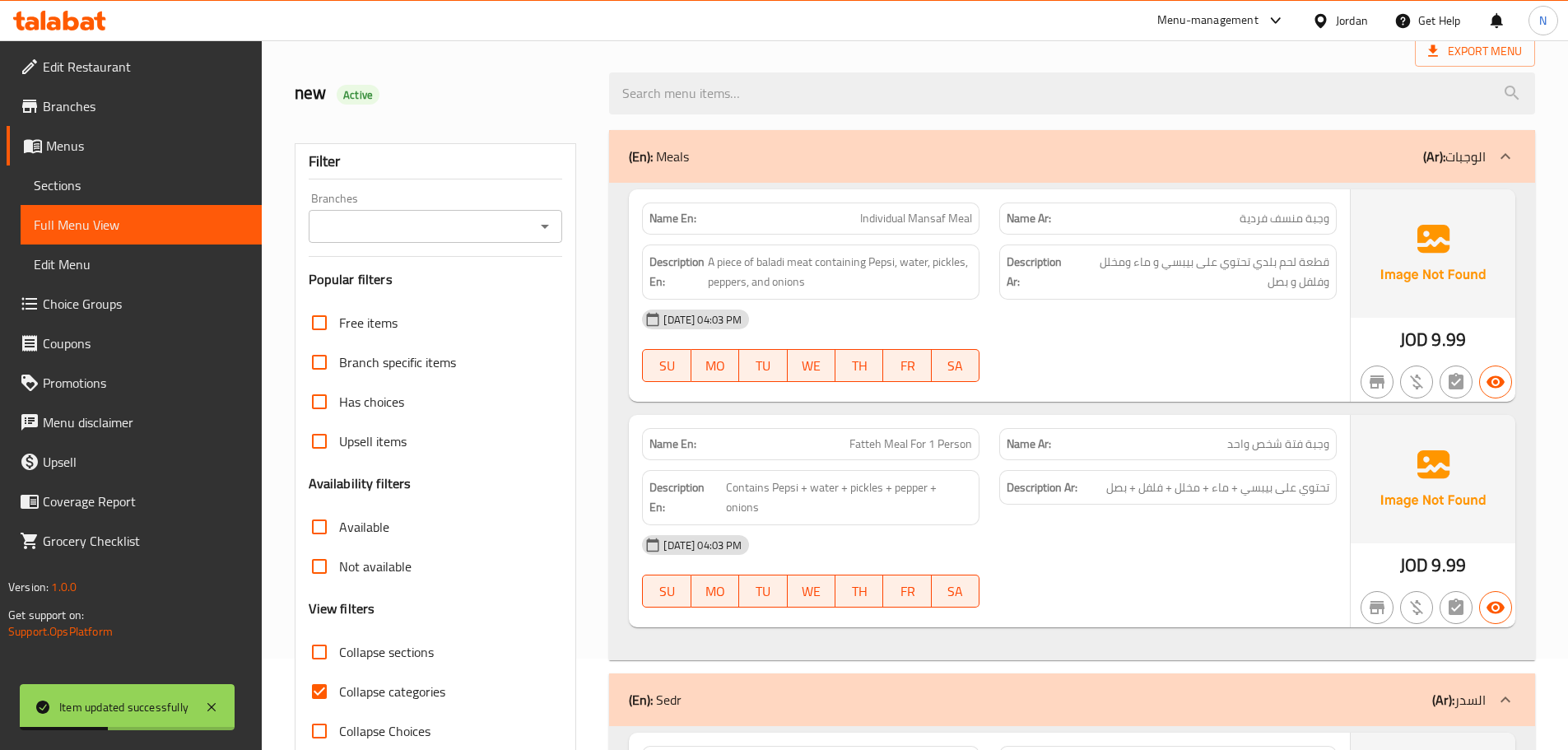
scroll to position [167, 0]
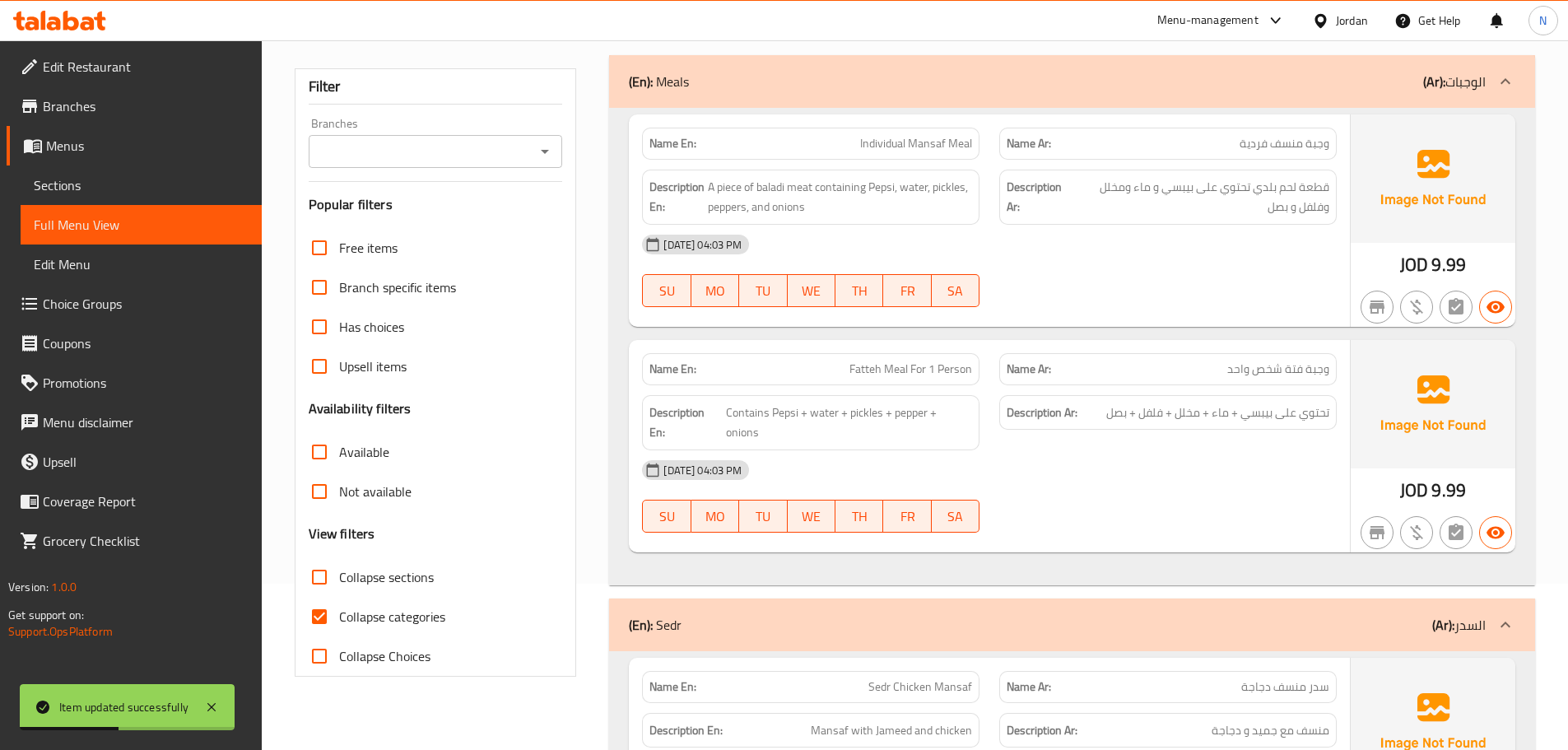
click at [322, 614] on input "Collapse categories" at bounding box center [319, 617] width 40 height 40
checkbox input "false"
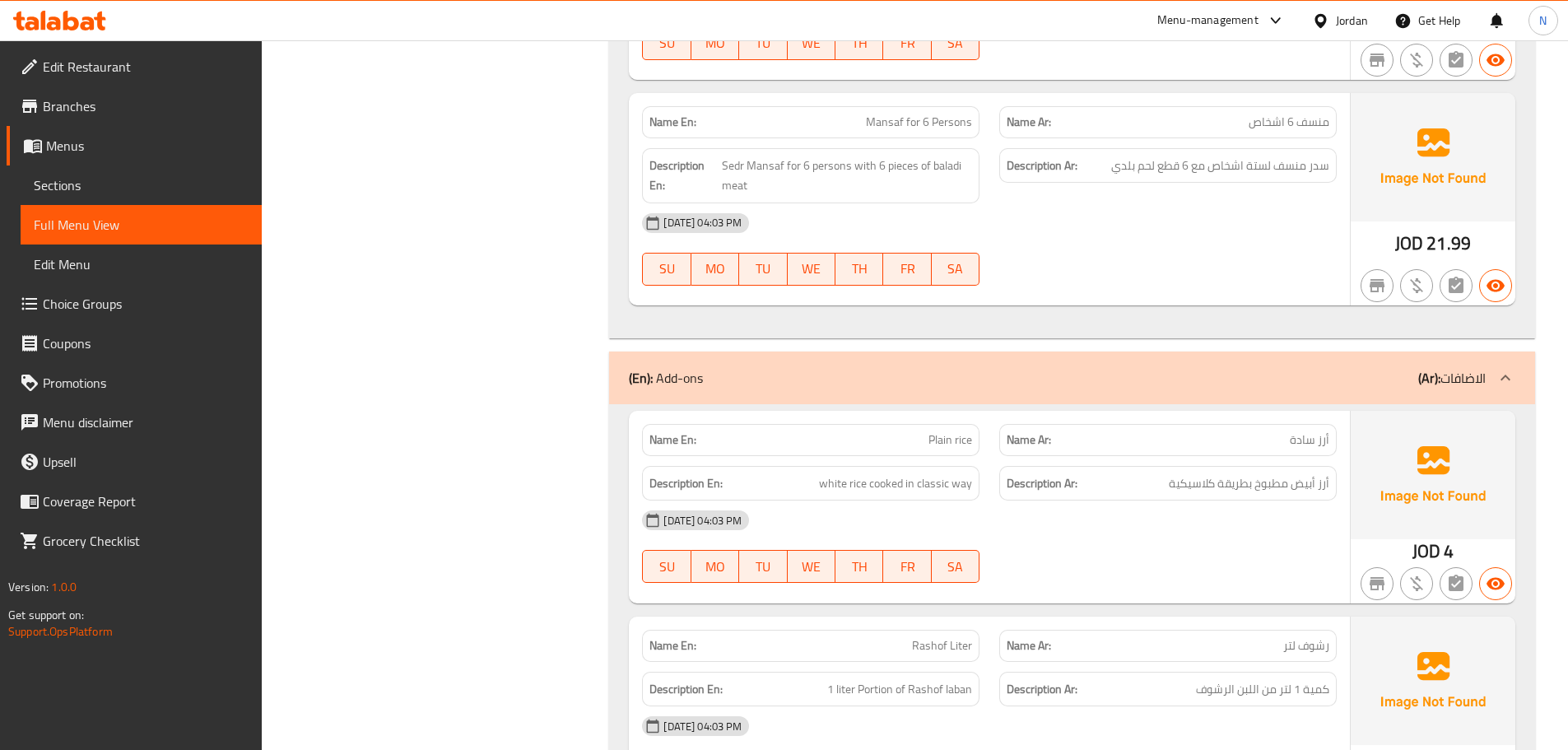
scroll to position [1685, 0]
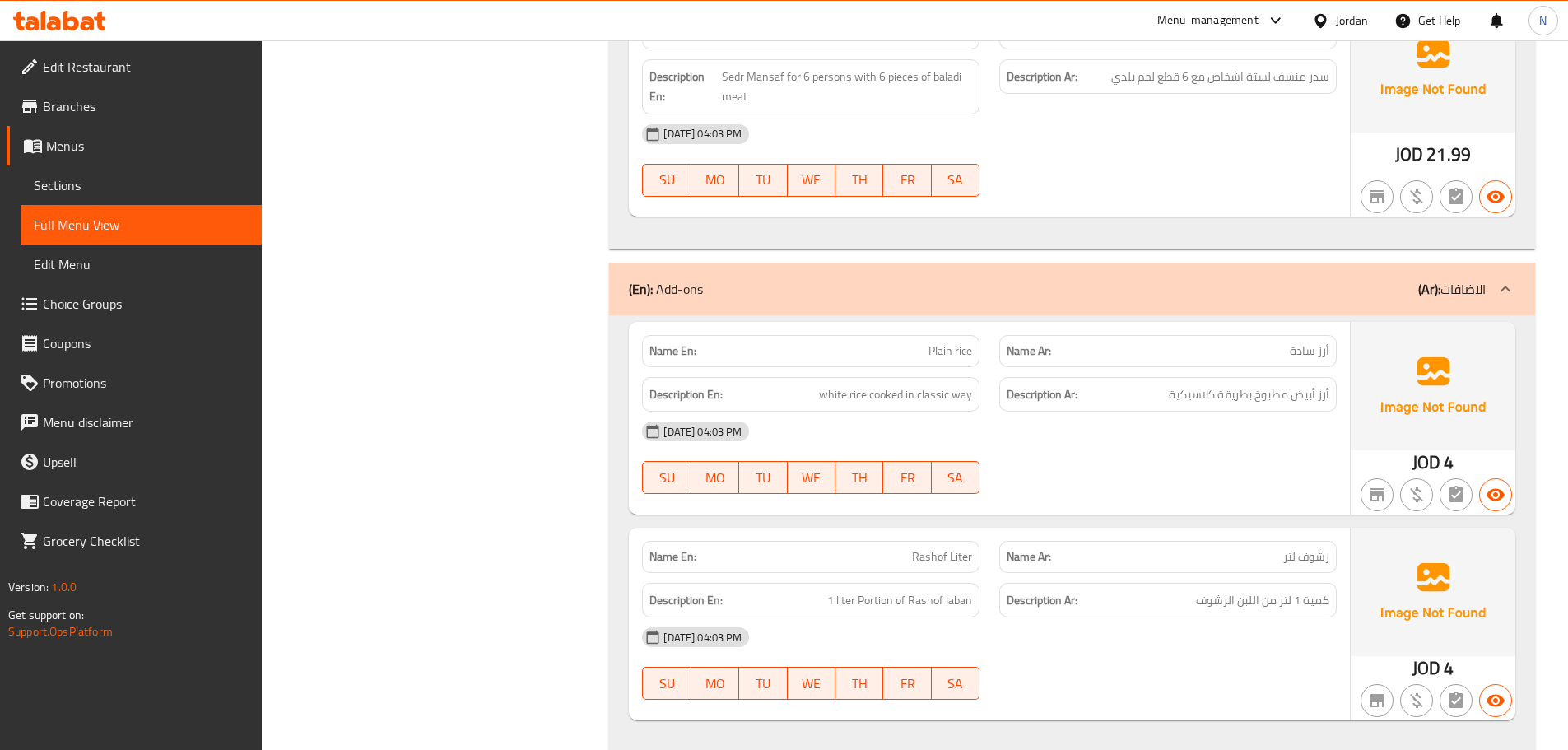
click at [361, 396] on div "Filter Branches Branches Popular filters Free items Branch specific items Has c…" at bounding box center [442, 296] width 316 height 3538
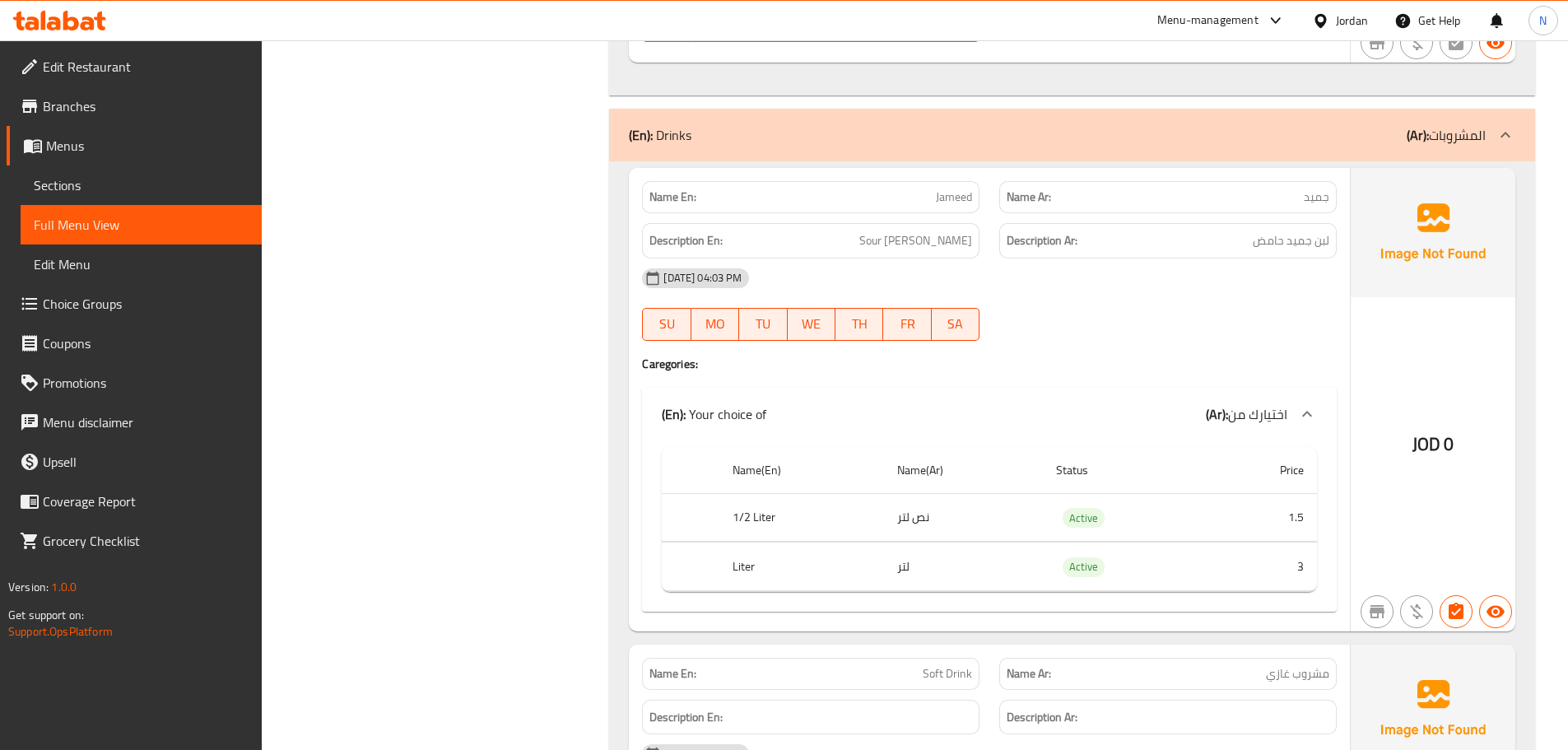
scroll to position [2343, 0]
drag, startPoint x: 1218, startPoint y: 421, endPoint x: 1128, endPoint y: 325, distance: 131.6
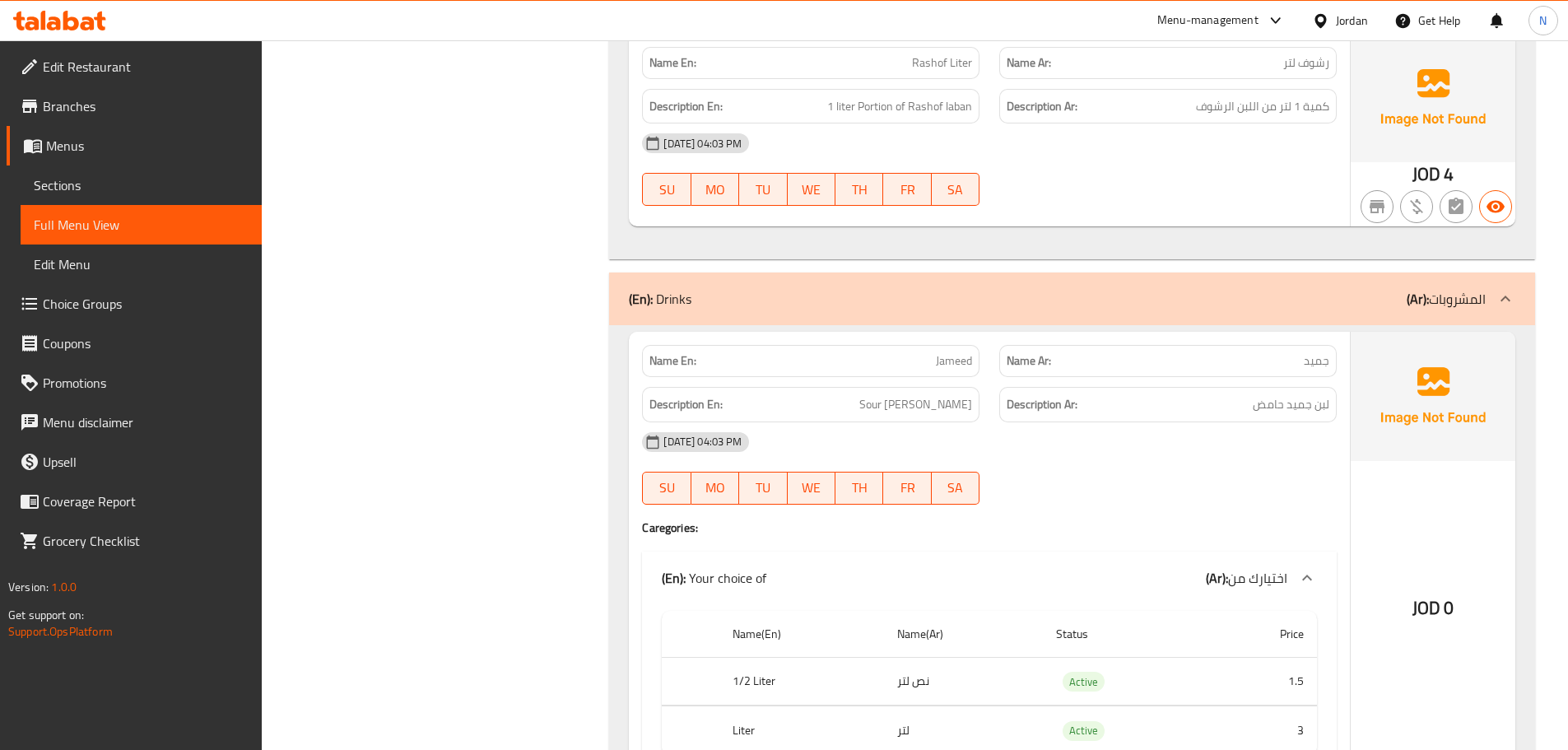
scroll to position [1932, 0]
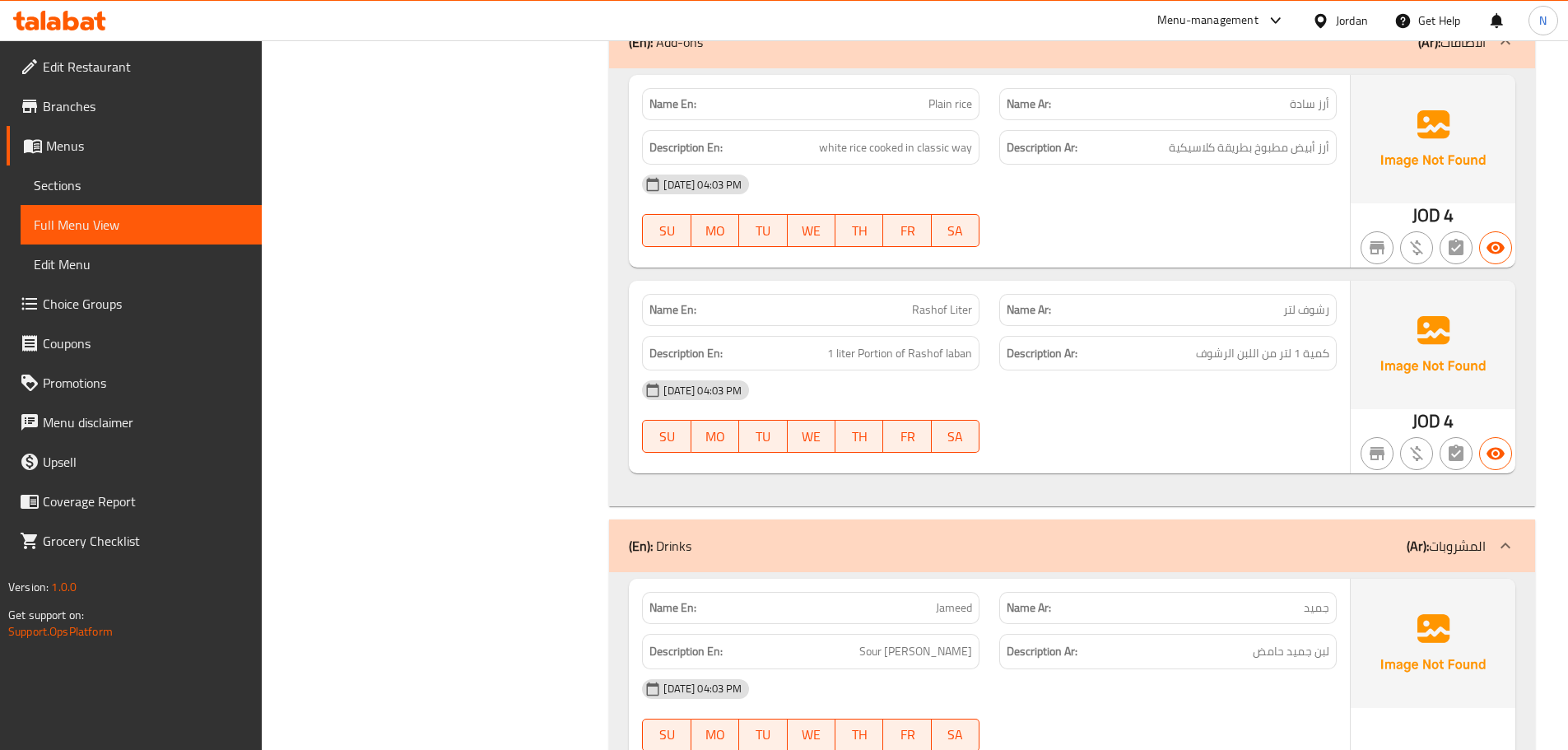
drag, startPoint x: 73, startPoint y: 195, endPoint x: 122, endPoint y: 190, distance: 49.3
click at [73, 195] on span "Sections" at bounding box center [141, 185] width 215 height 20
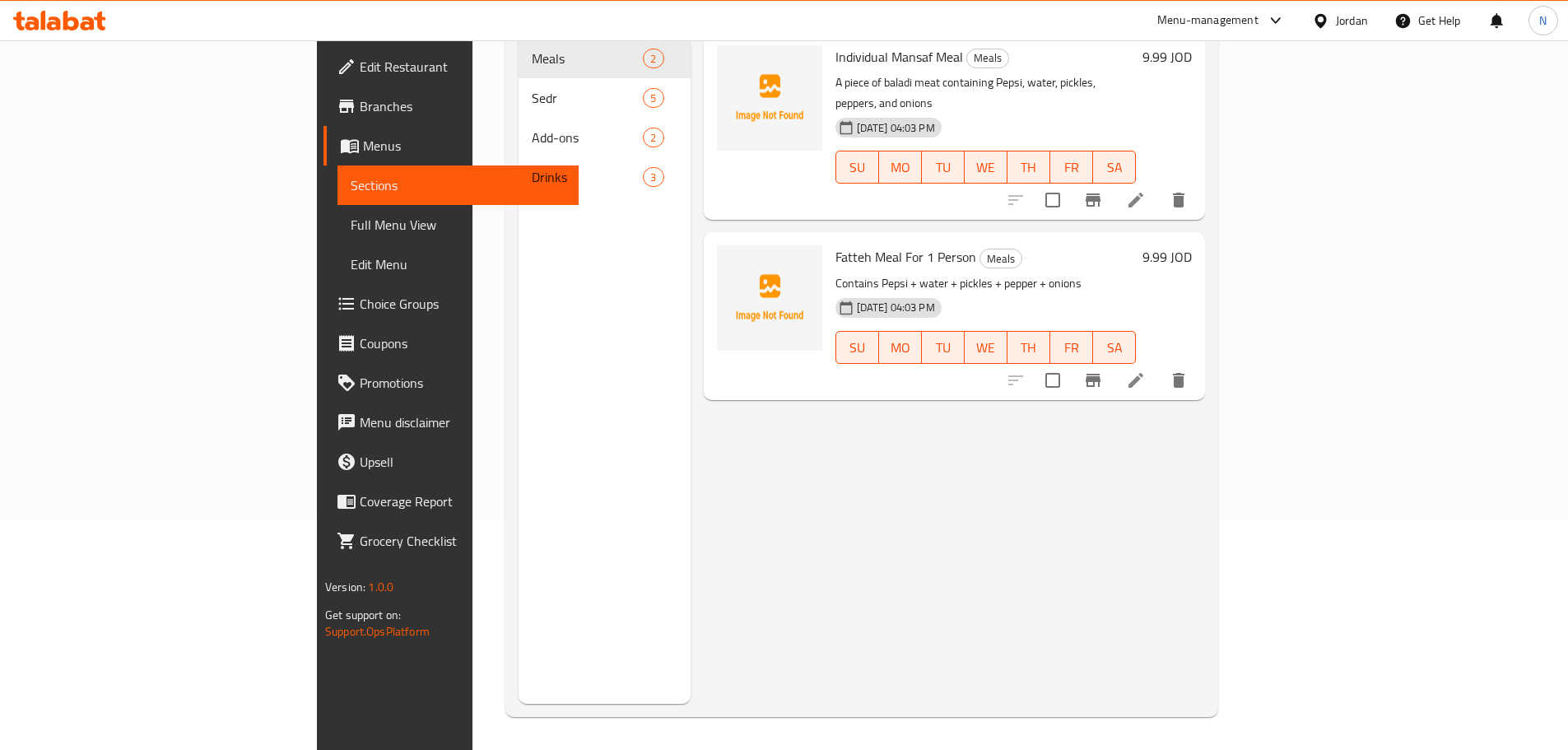
scroll to position [230, 0]
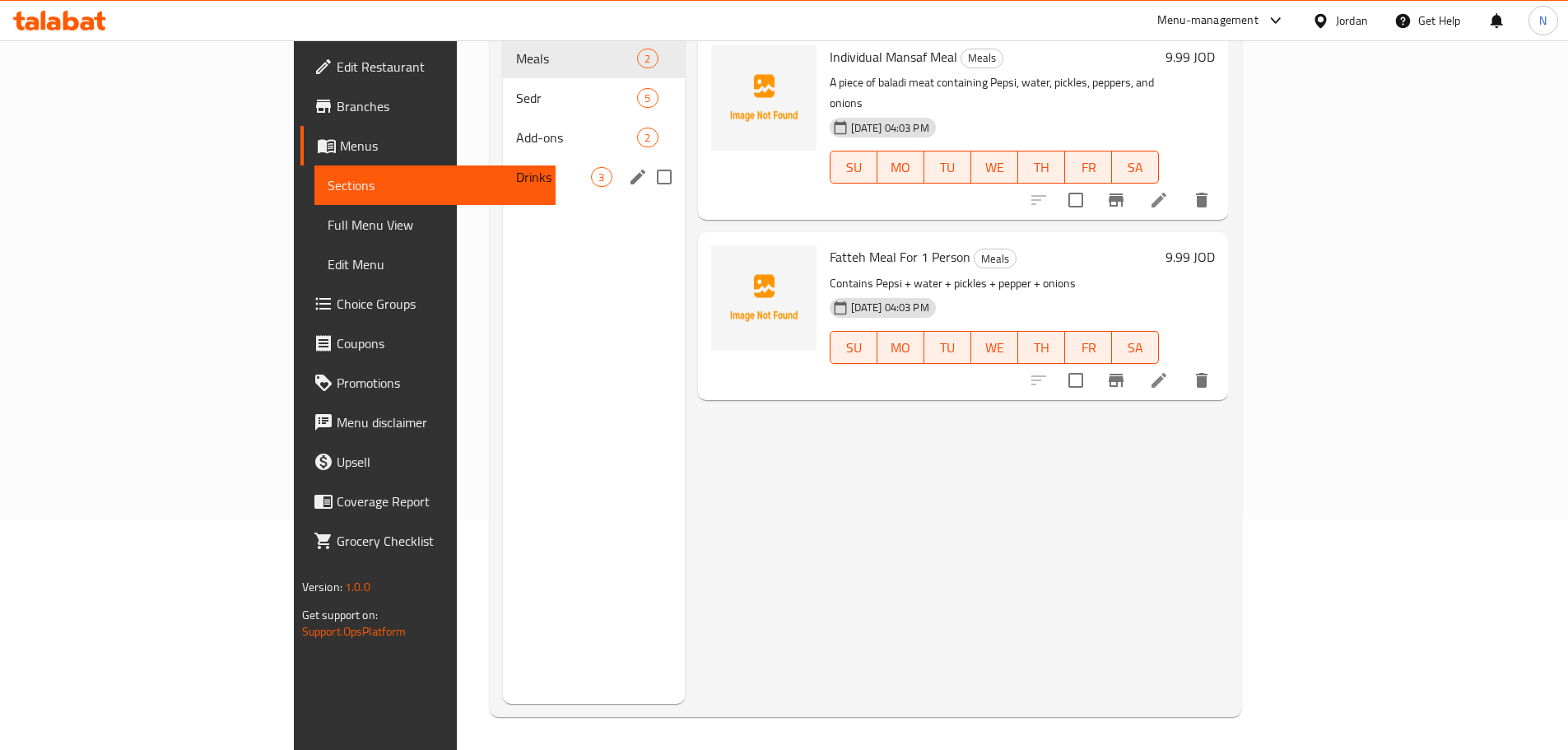
click at [647, 160] on input "Menu sections" at bounding box center [664, 177] width 34 height 35
checkbox input "true"
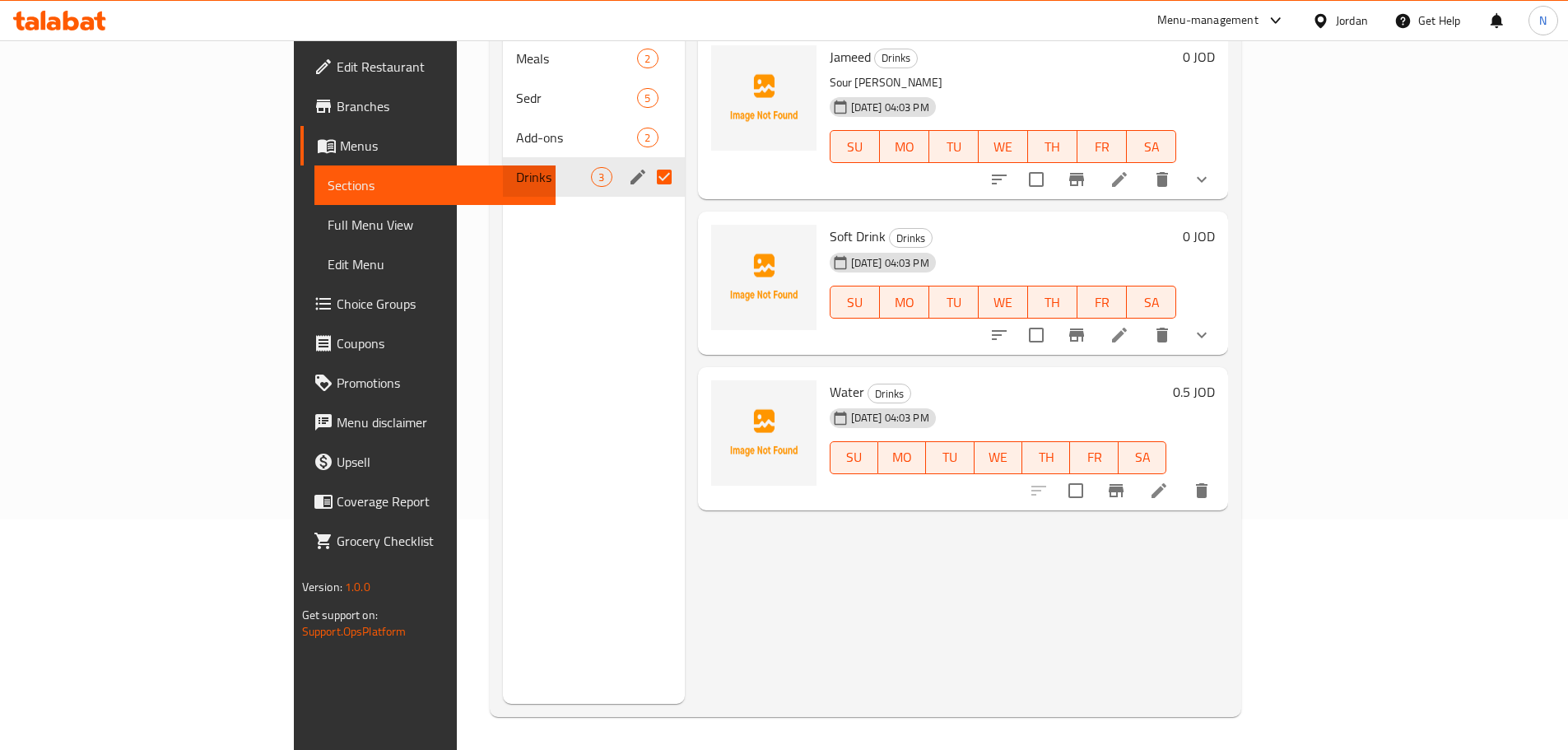
click at [516, 167] on span "Drinks" at bounding box center [553, 177] width 75 height 20
click at [516, 128] on span "Add-ons" at bounding box center [553, 137] width 75 height 20
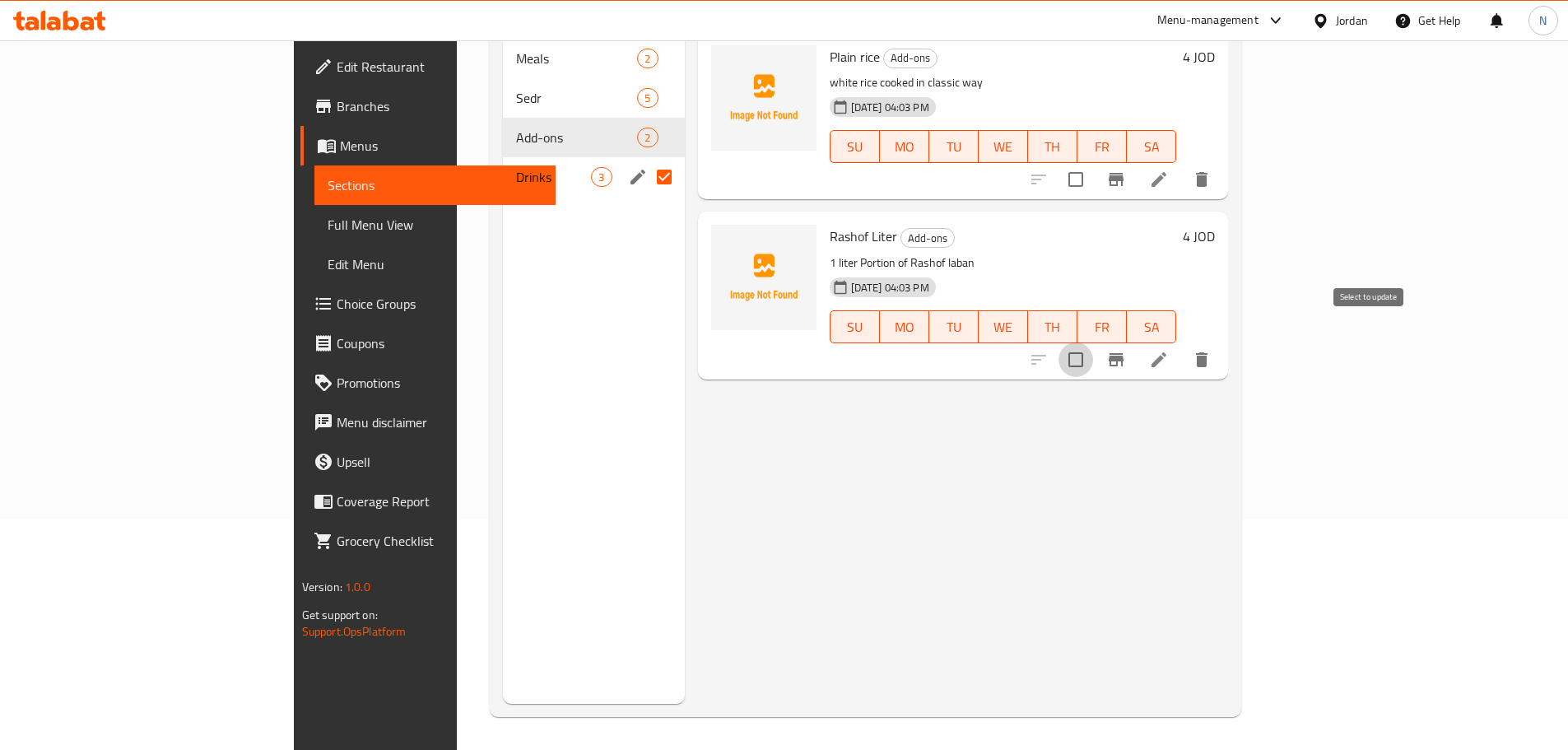
click at [1093, 343] on input "checkbox" at bounding box center [1076, 360] width 34 height 35
checkbox input "true"
click at [1169, 350] on icon at bounding box center [1158, 360] width 20 height 20
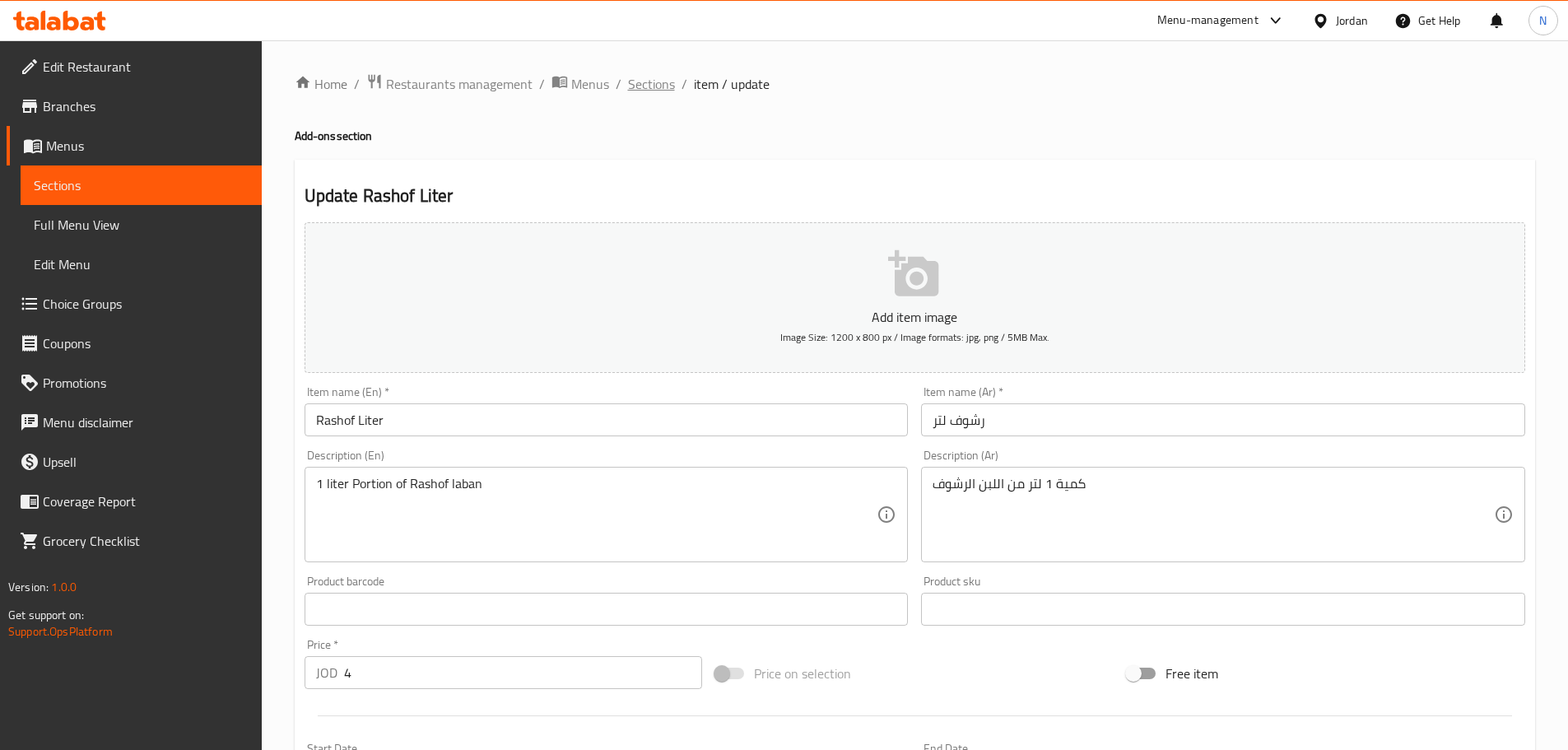
click at [666, 85] on span "Sections" at bounding box center [651, 84] width 47 height 20
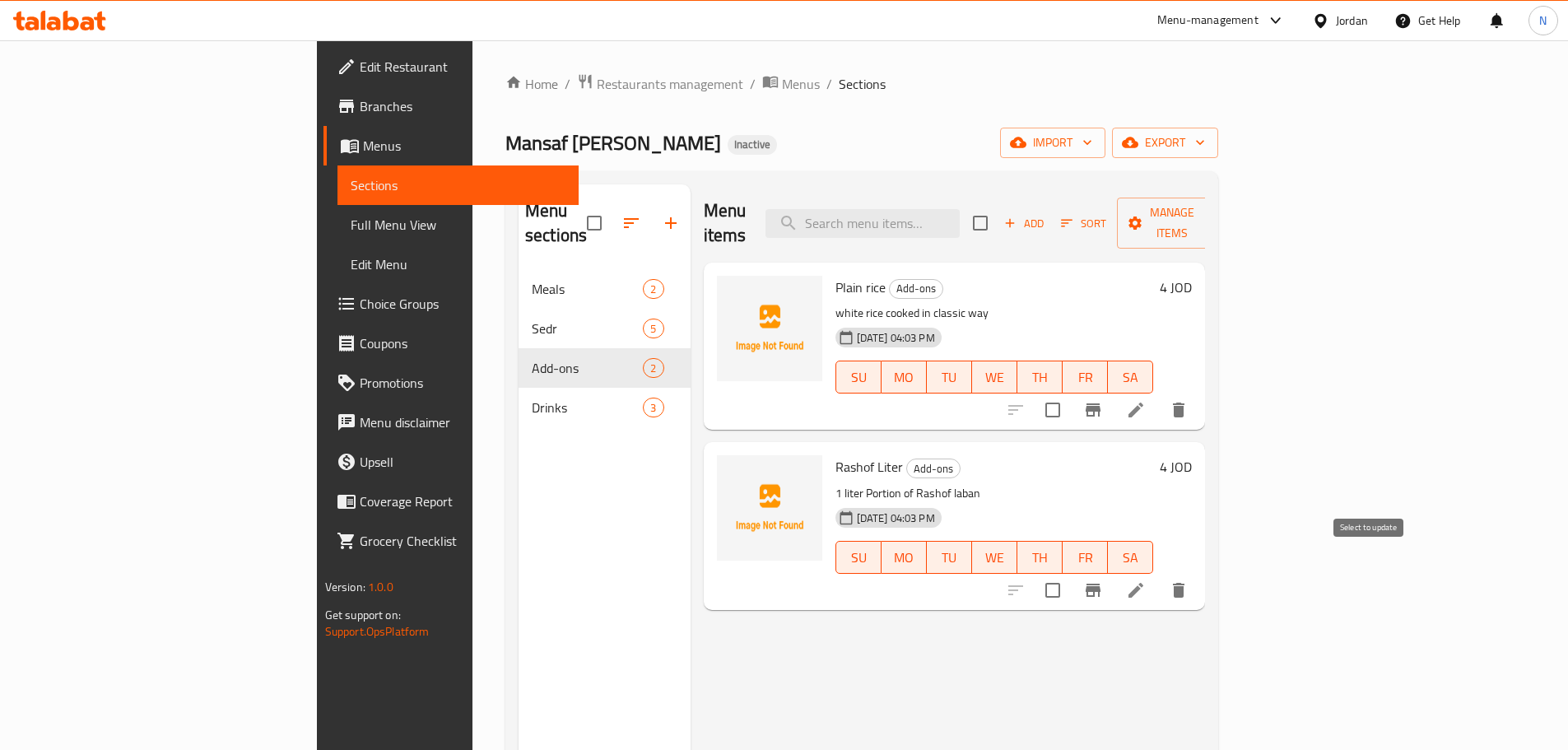
click at [1070, 573] on input "checkbox" at bounding box center [1053, 590] width 34 height 35
click at [1106, 156] on button "import" at bounding box center [1053, 142] width 105 height 30
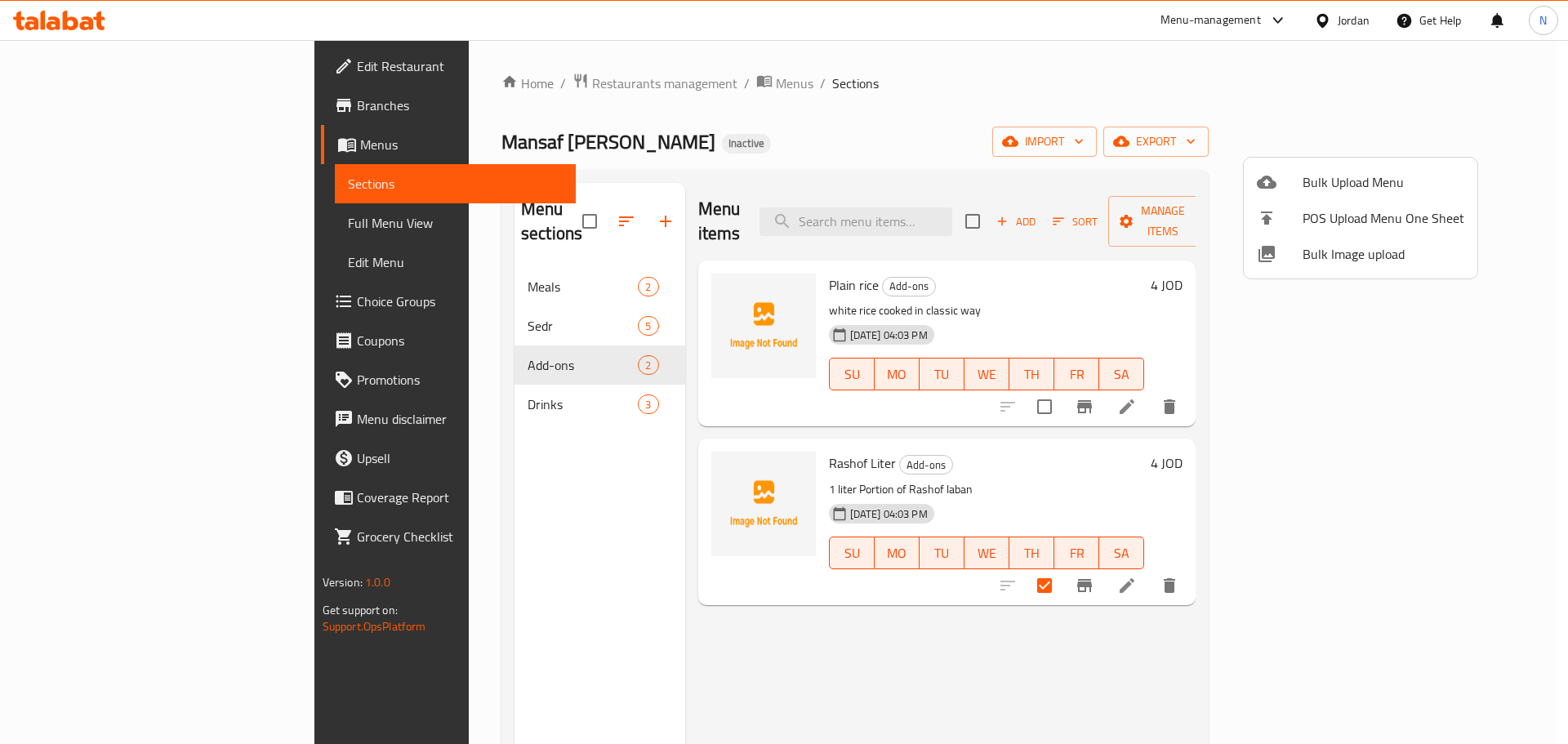
click at [1264, 146] on div at bounding box center [784, 372] width 1568 height 744
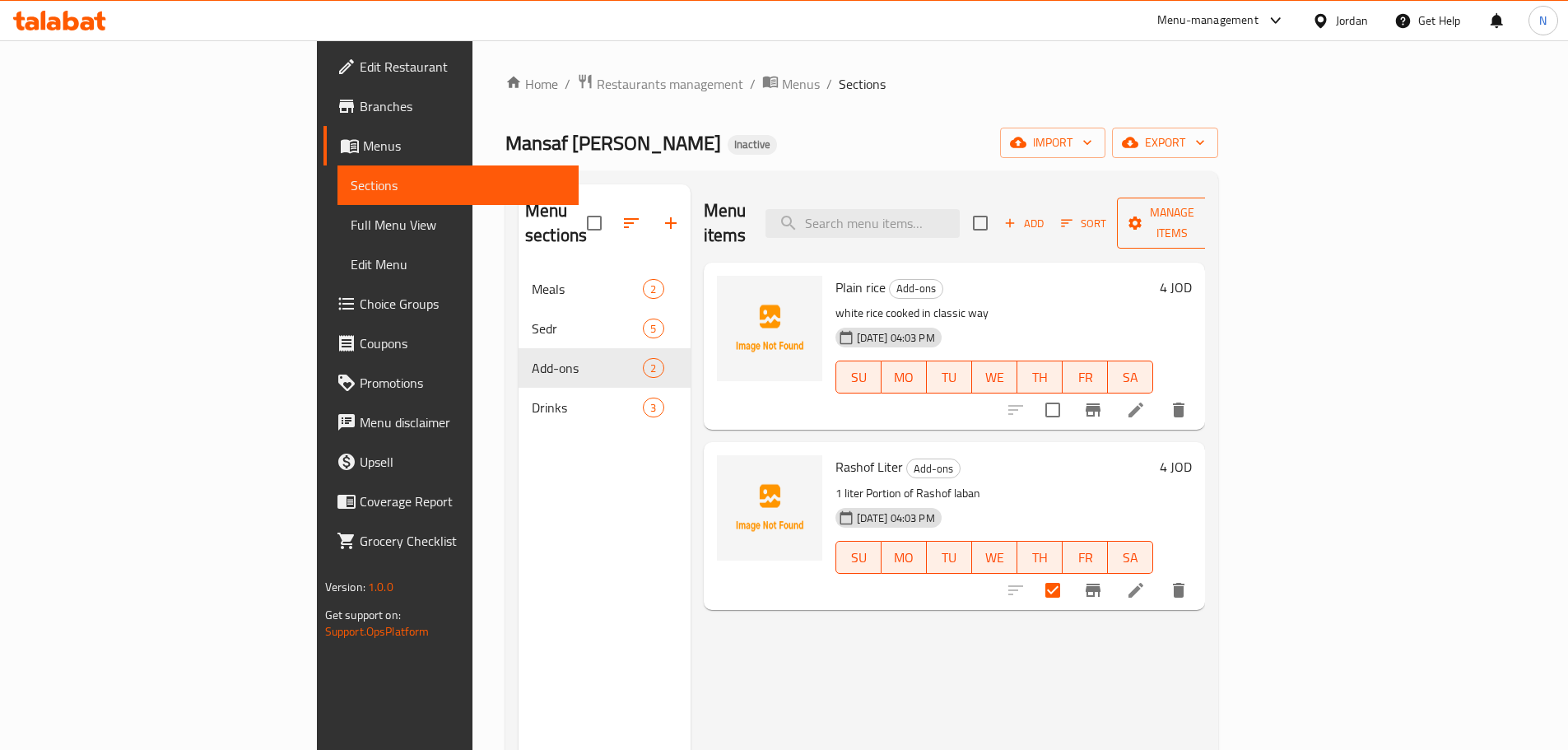
click at [1214, 209] on span "Manage items" at bounding box center [1171, 224] width 84 height 41
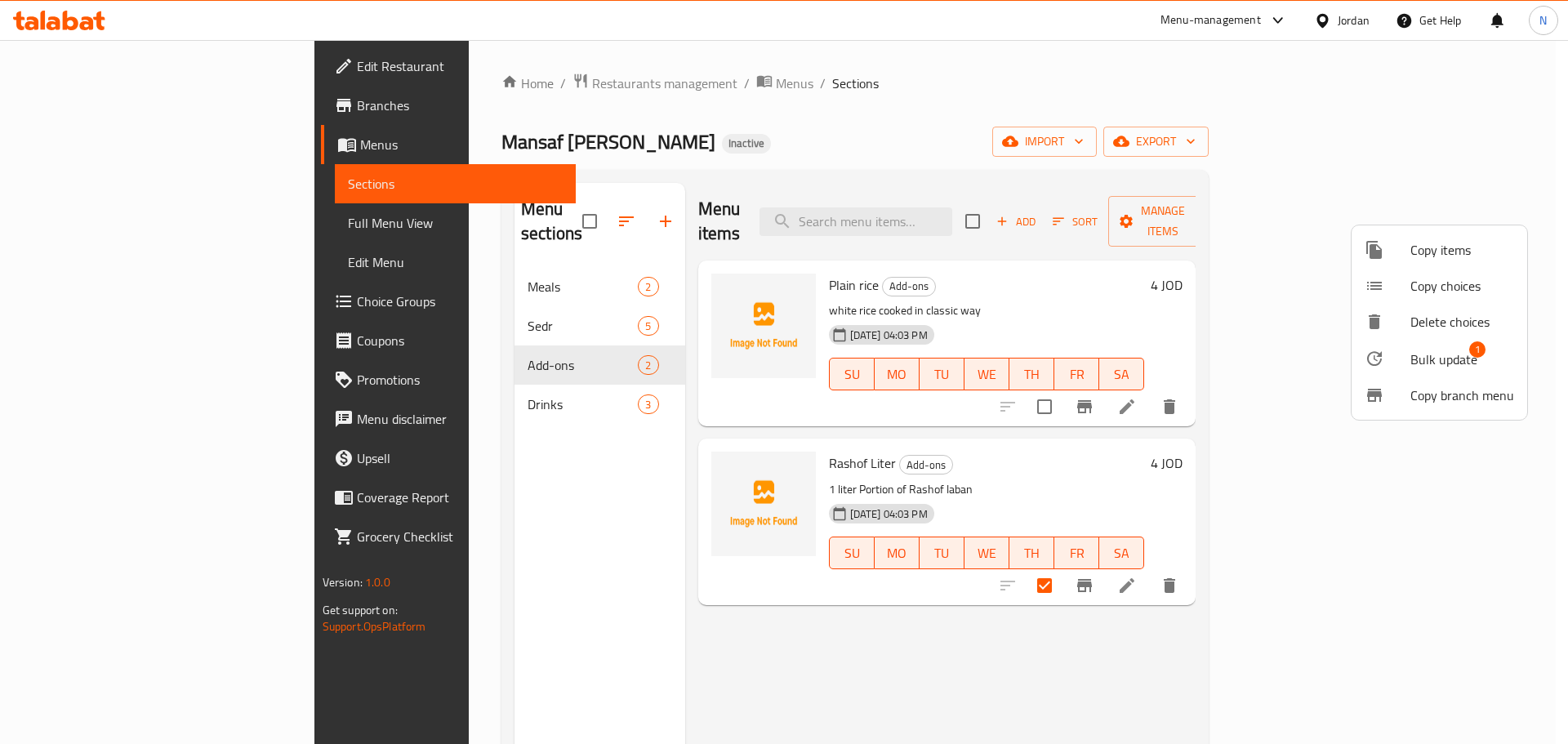
click at [1424, 363] on span "Bulk update" at bounding box center [1444, 359] width 67 height 20
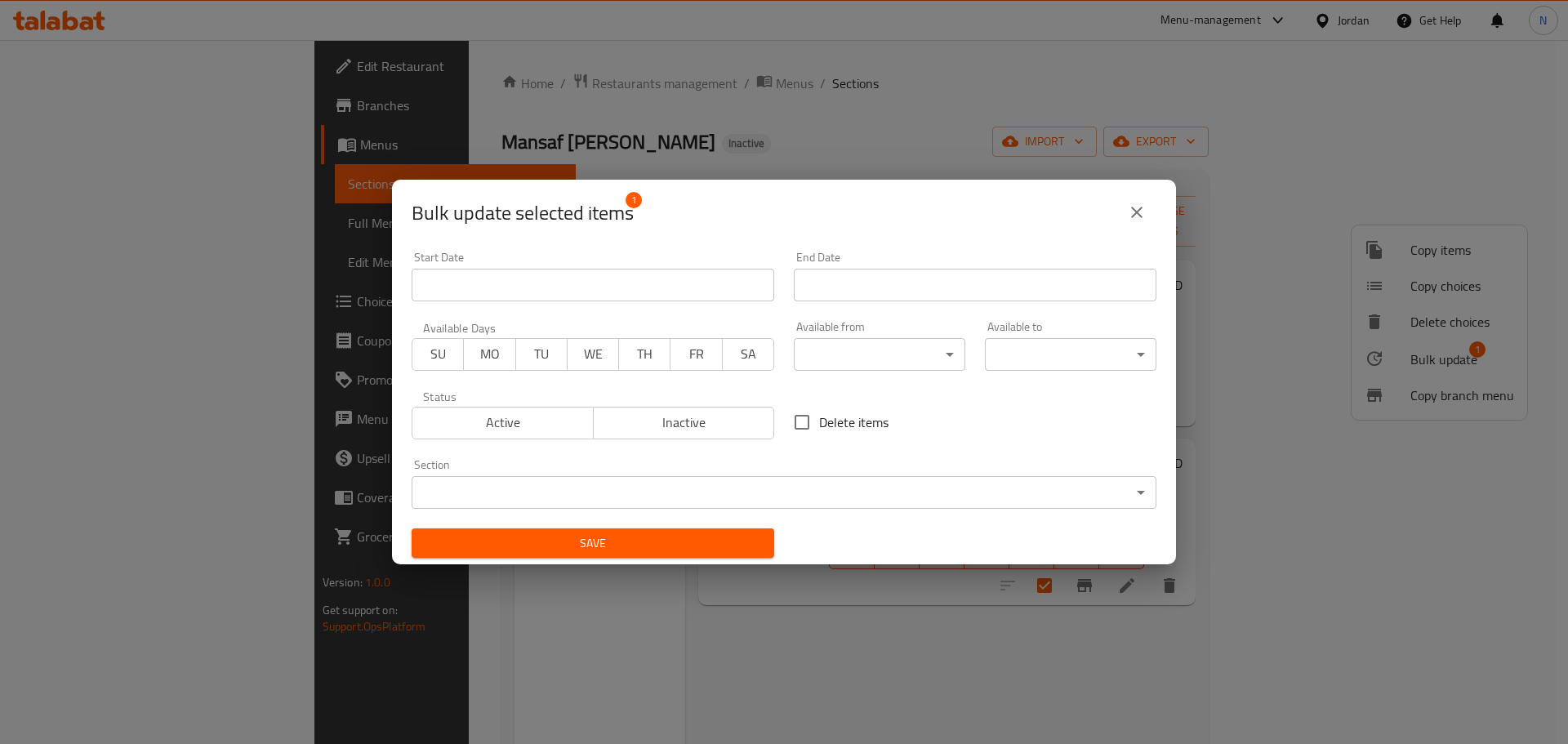
click at [602, 481] on body "​ Menu-management Jordan Get Help N Edit Restaurant Branches Menus Sections Ful…" at bounding box center [784, 392] width 1568 height 705
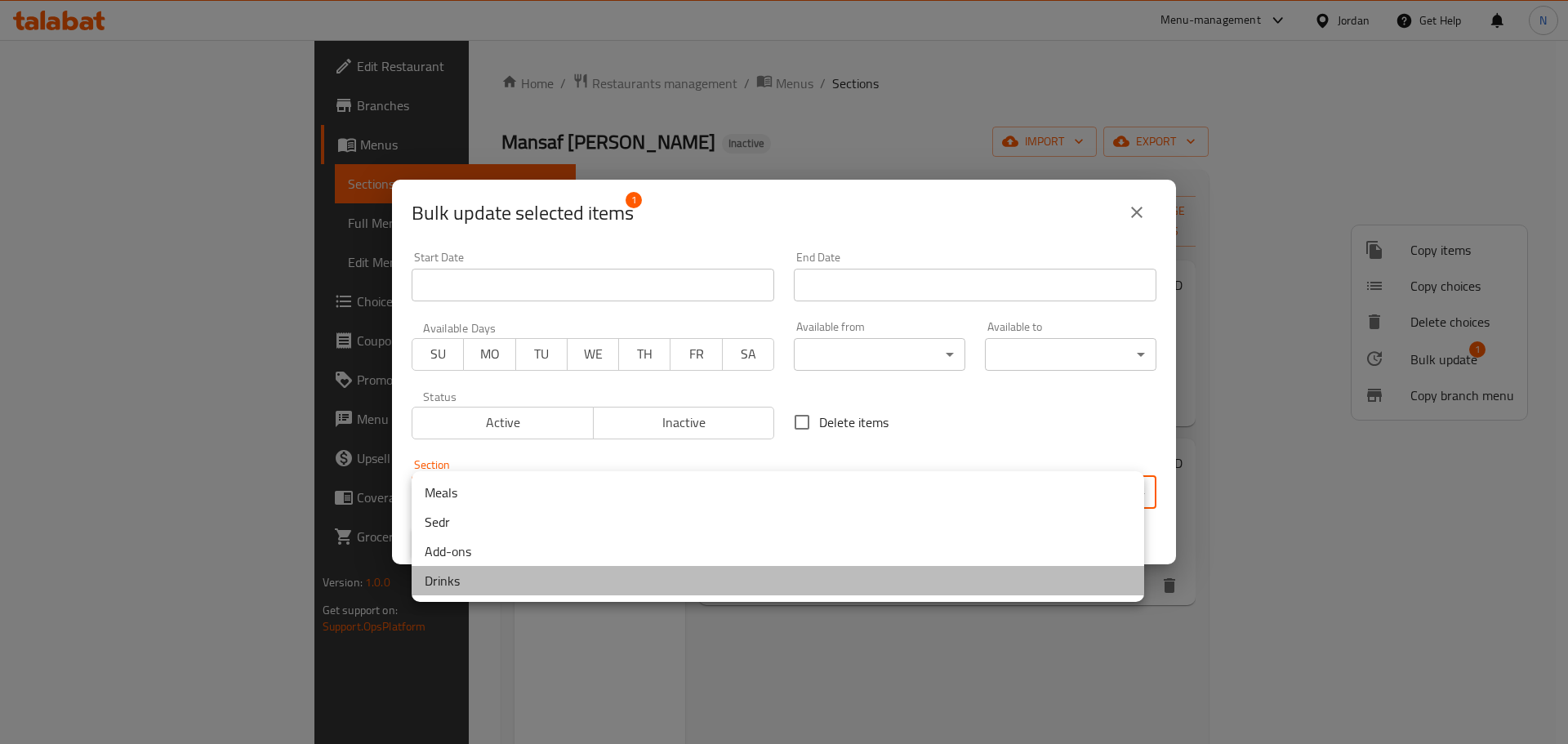
click at [503, 587] on li "Drinks" at bounding box center [778, 580] width 733 height 29
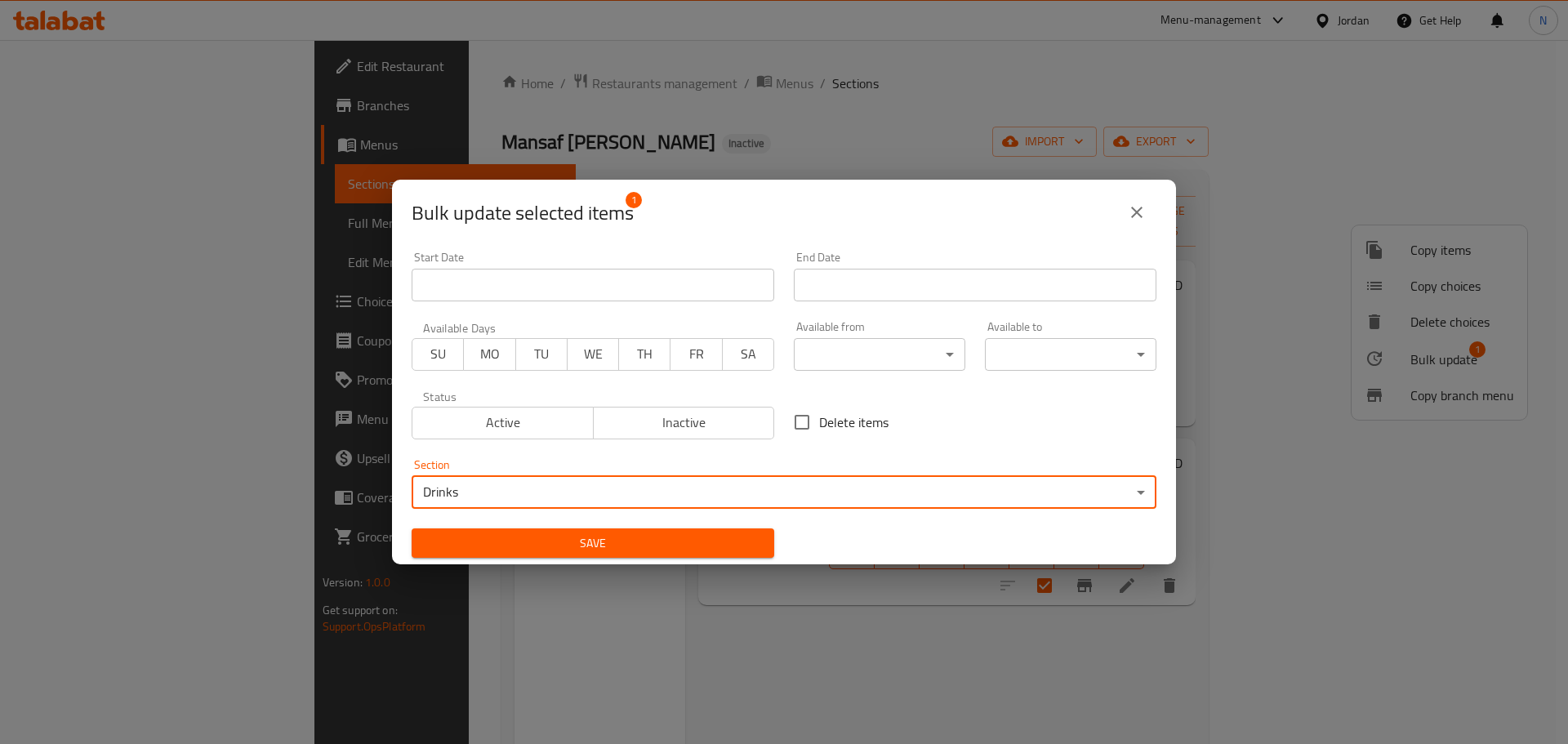
click at [526, 536] on span "Save" at bounding box center [592, 544] width 336 height 21
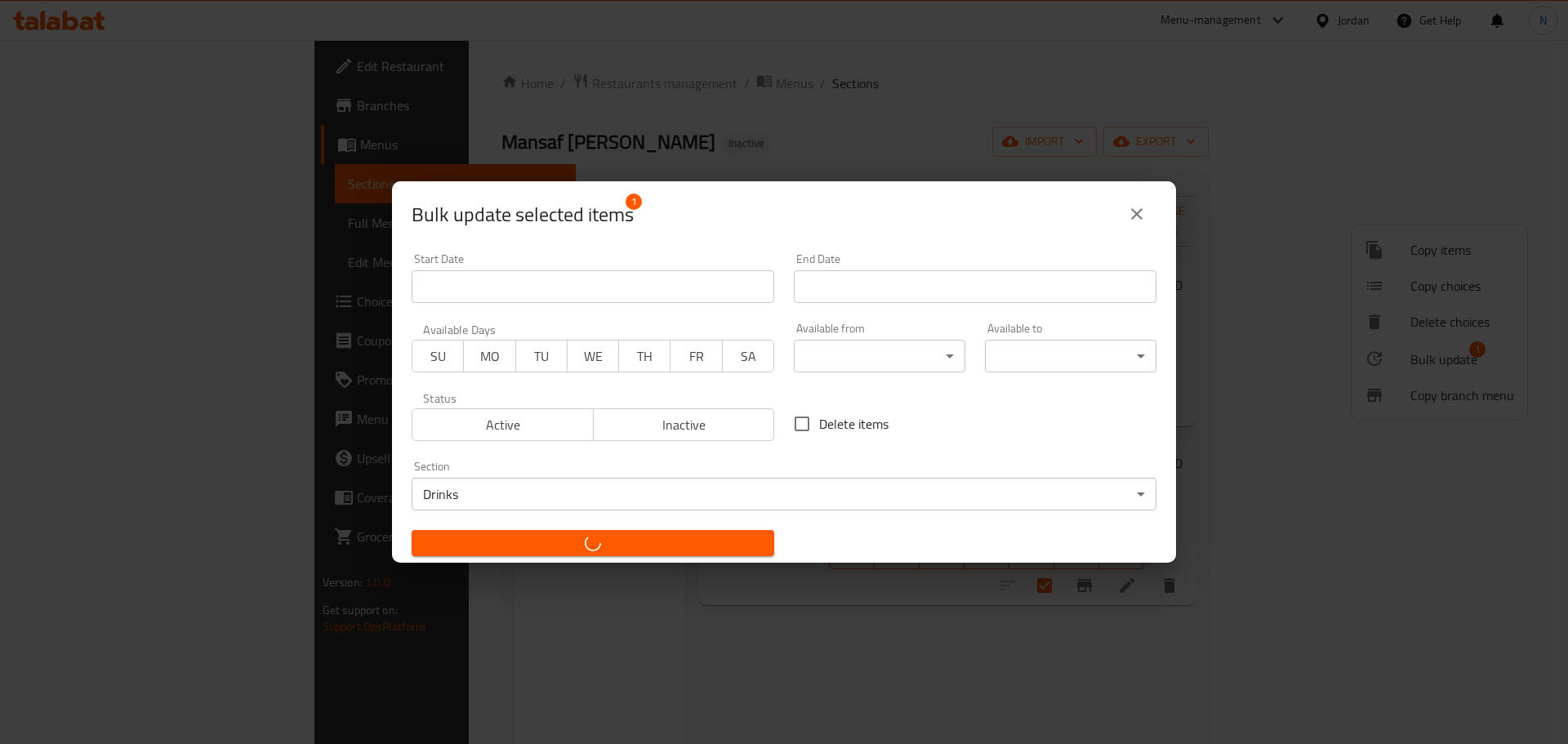
checkbox input "false"
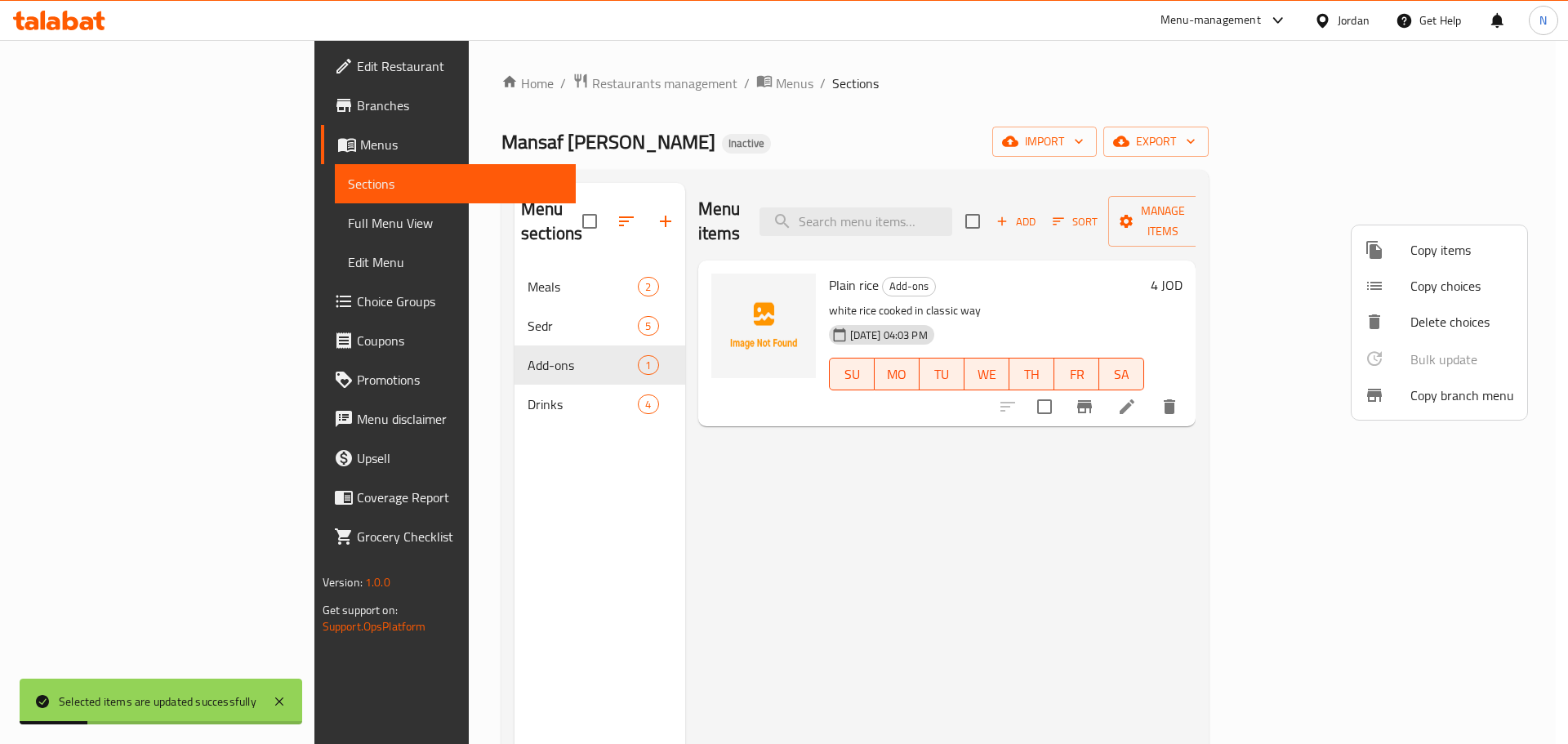
click at [173, 242] on div at bounding box center [784, 372] width 1568 height 744
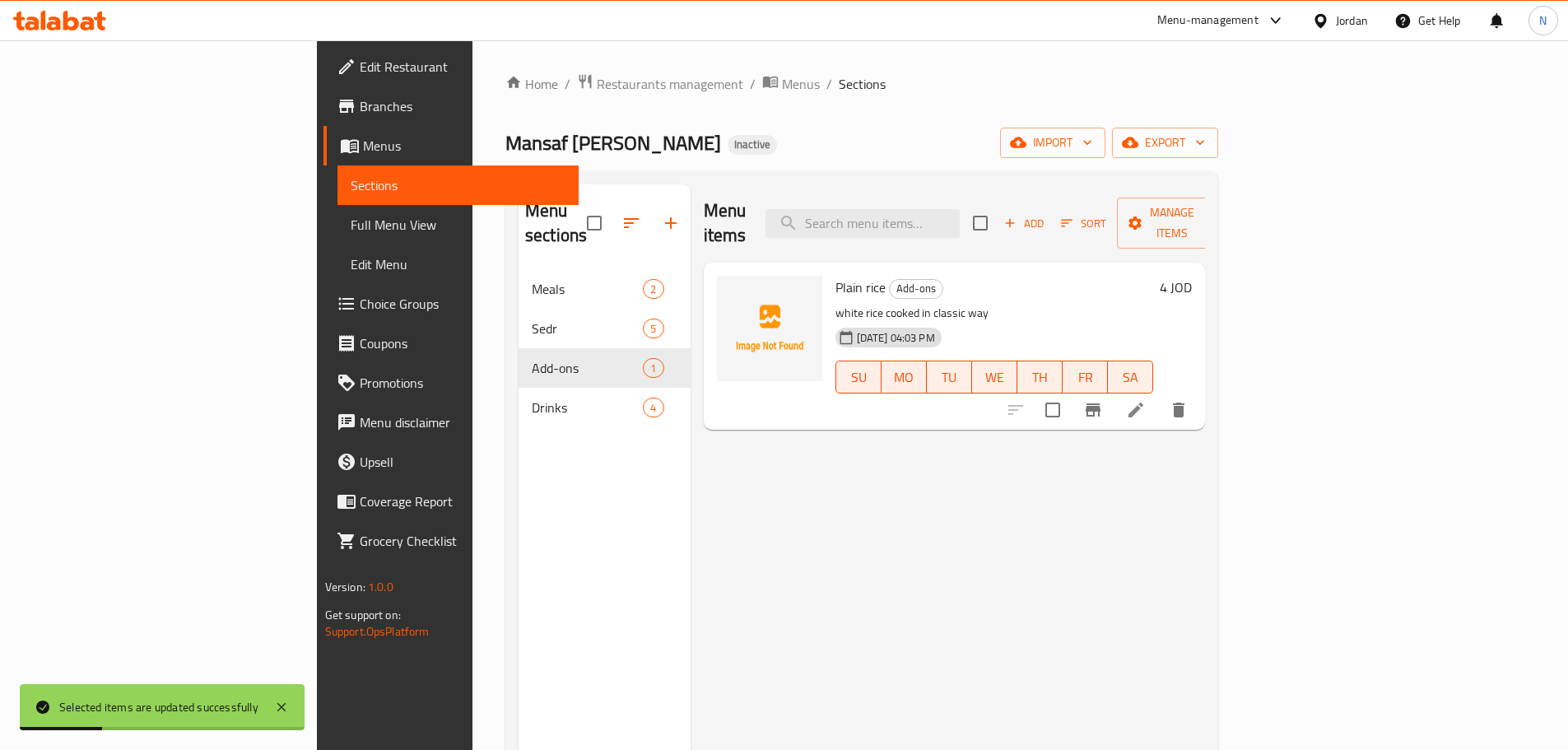
drag, startPoint x: 170, startPoint y: 214, endPoint x: 174, endPoint y: 231, distance: 17.5
click at [337, 214] on link "Full Menu View" at bounding box center [458, 225] width 241 height 40
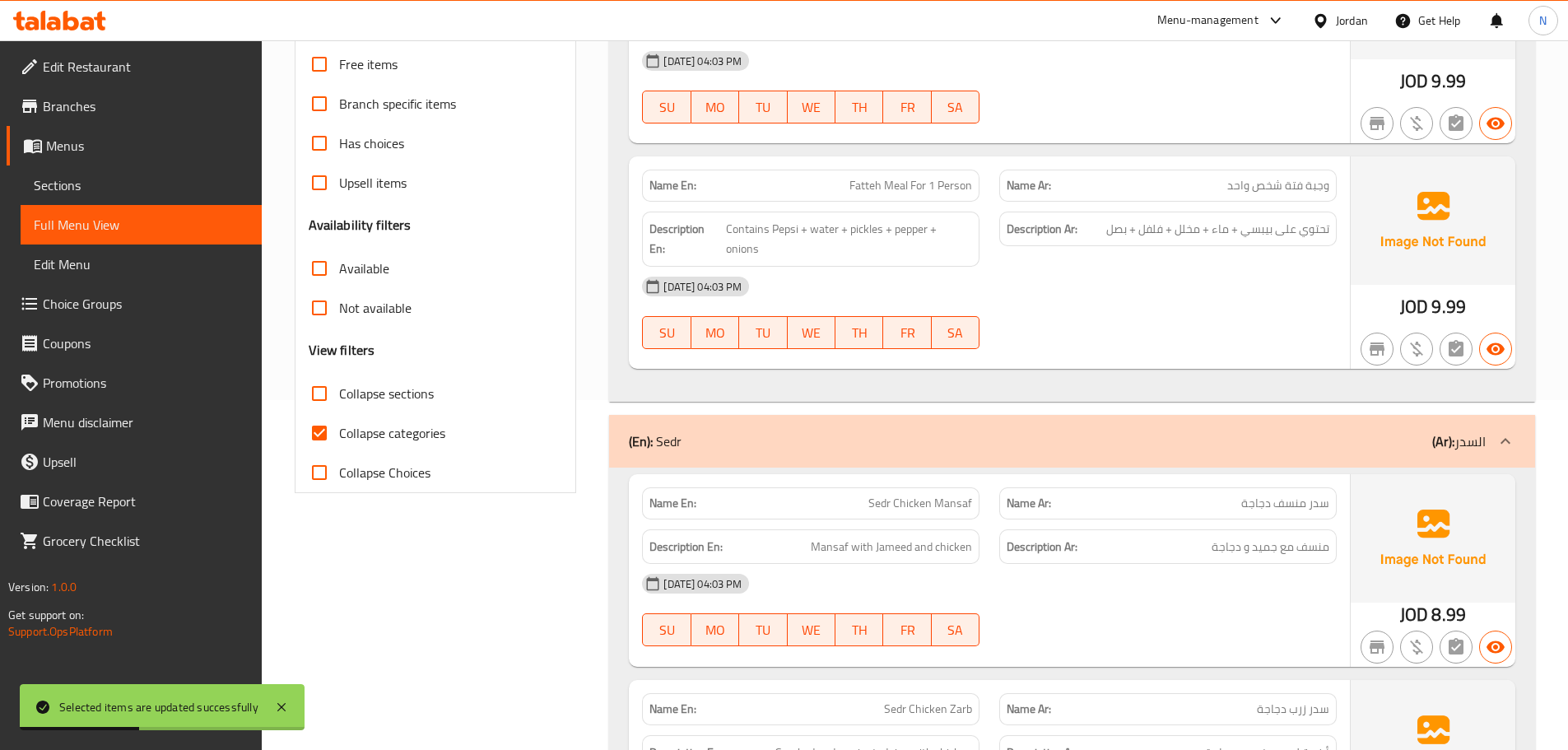
scroll to position [412, 0]
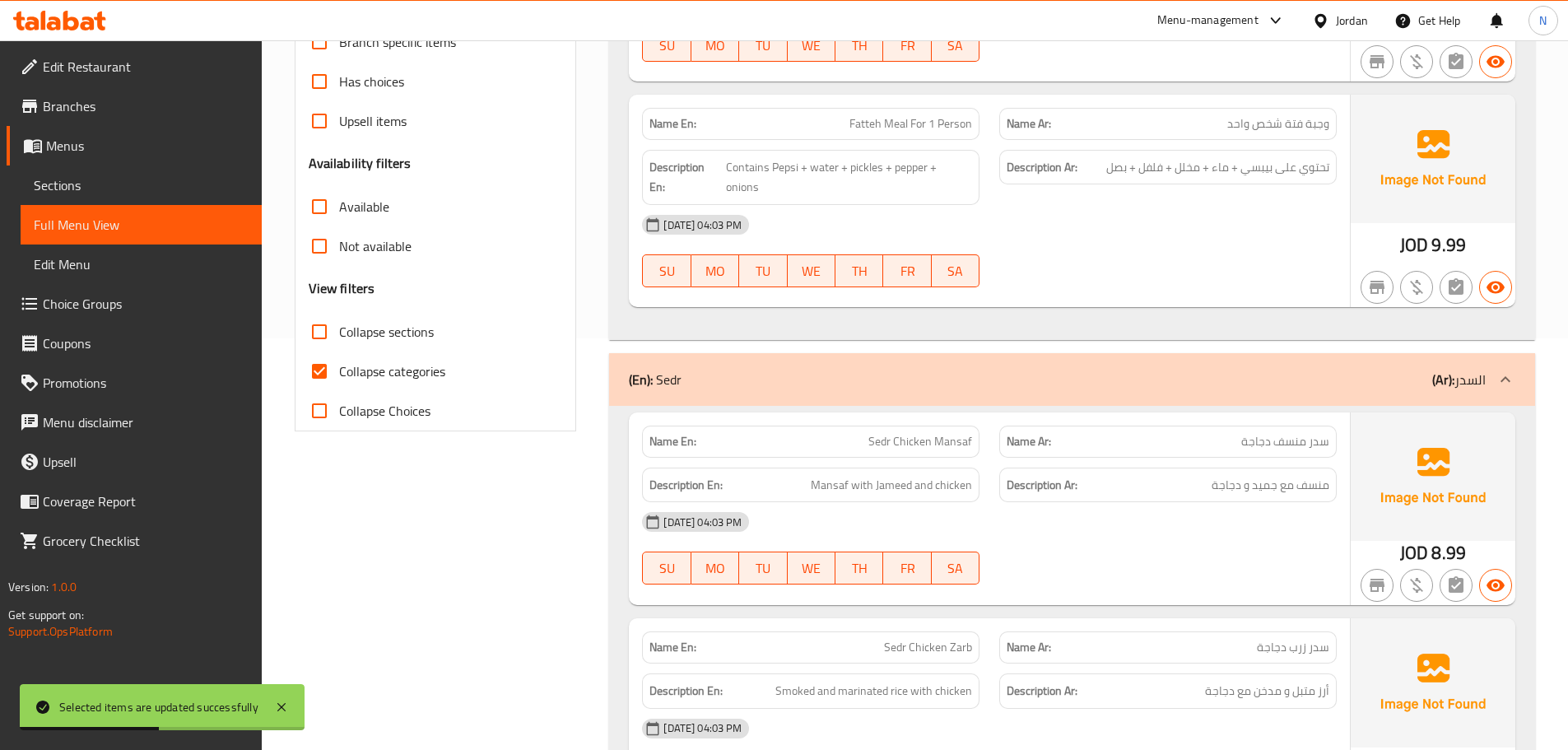
click at [328, 368] on input "Collapse categories" at bounding box center [319, 372] width 40 height 40
checkbox input "false"
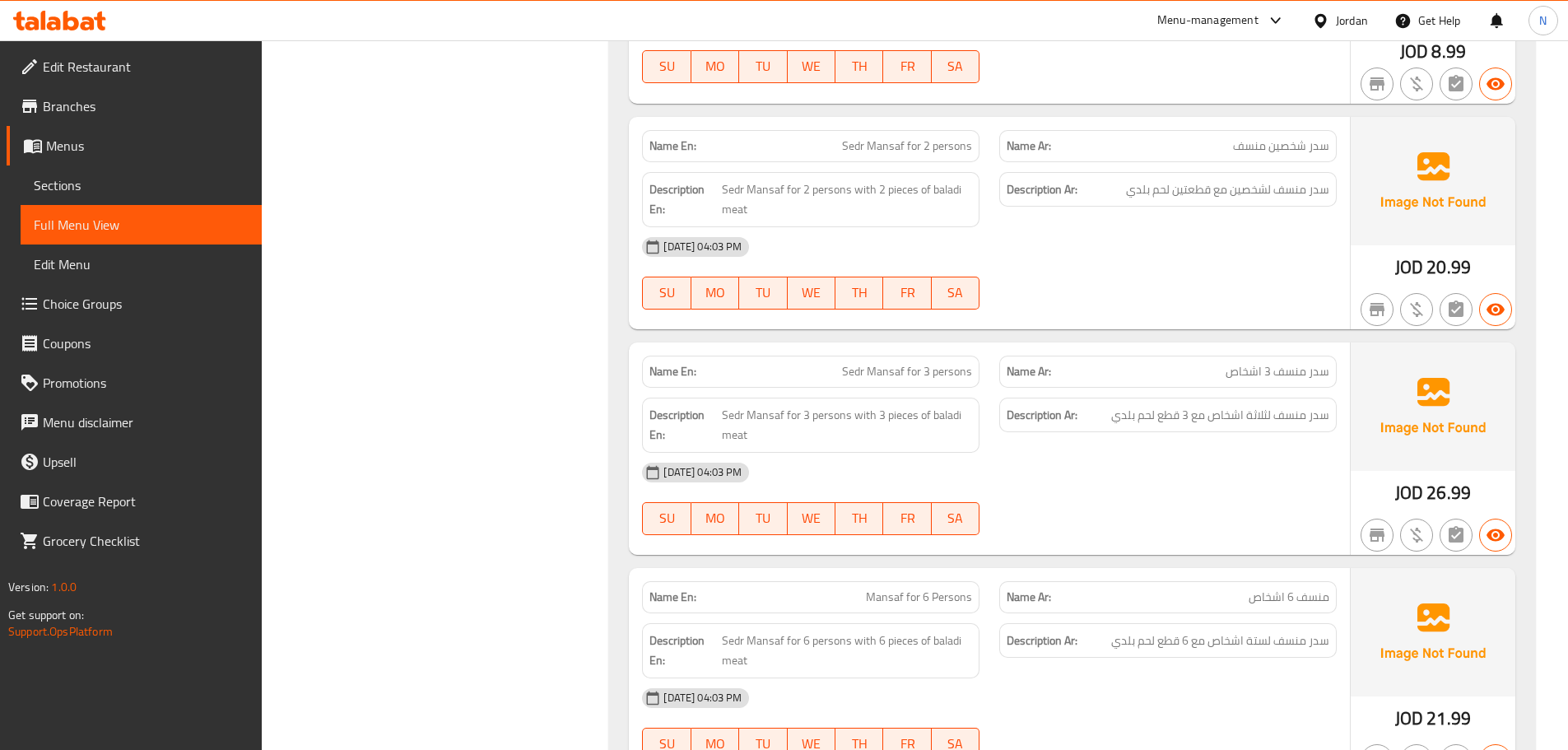
scroll to position [1108, 0]
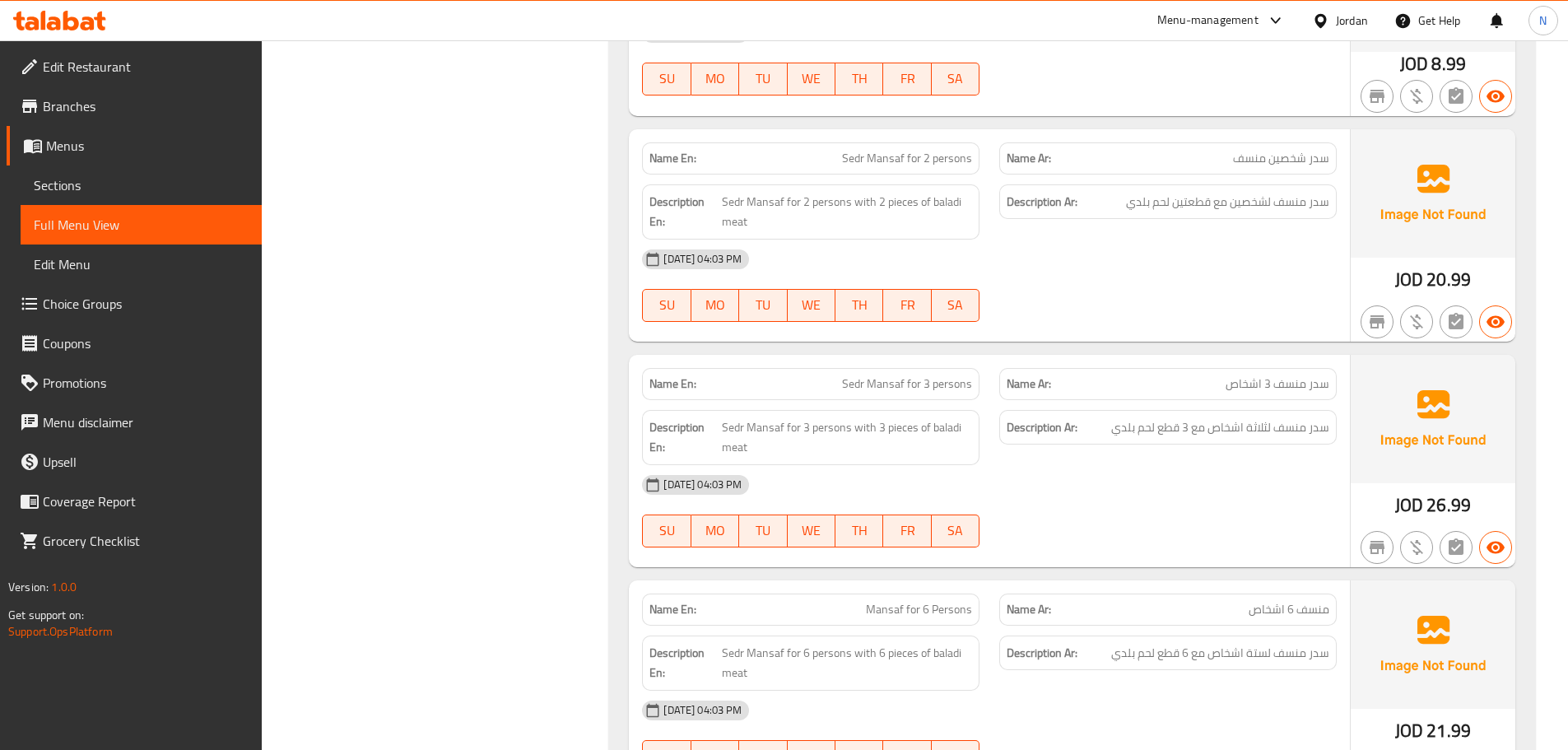
drag, startPoint x: 1111, startPoint y: 429, endPoint x: 1018, endPoint y: 451, distance: 95.6
click at [1018, 465] on div "[DATE] 04:03 PM" at bounding box center [989, 485] width 714 height 40
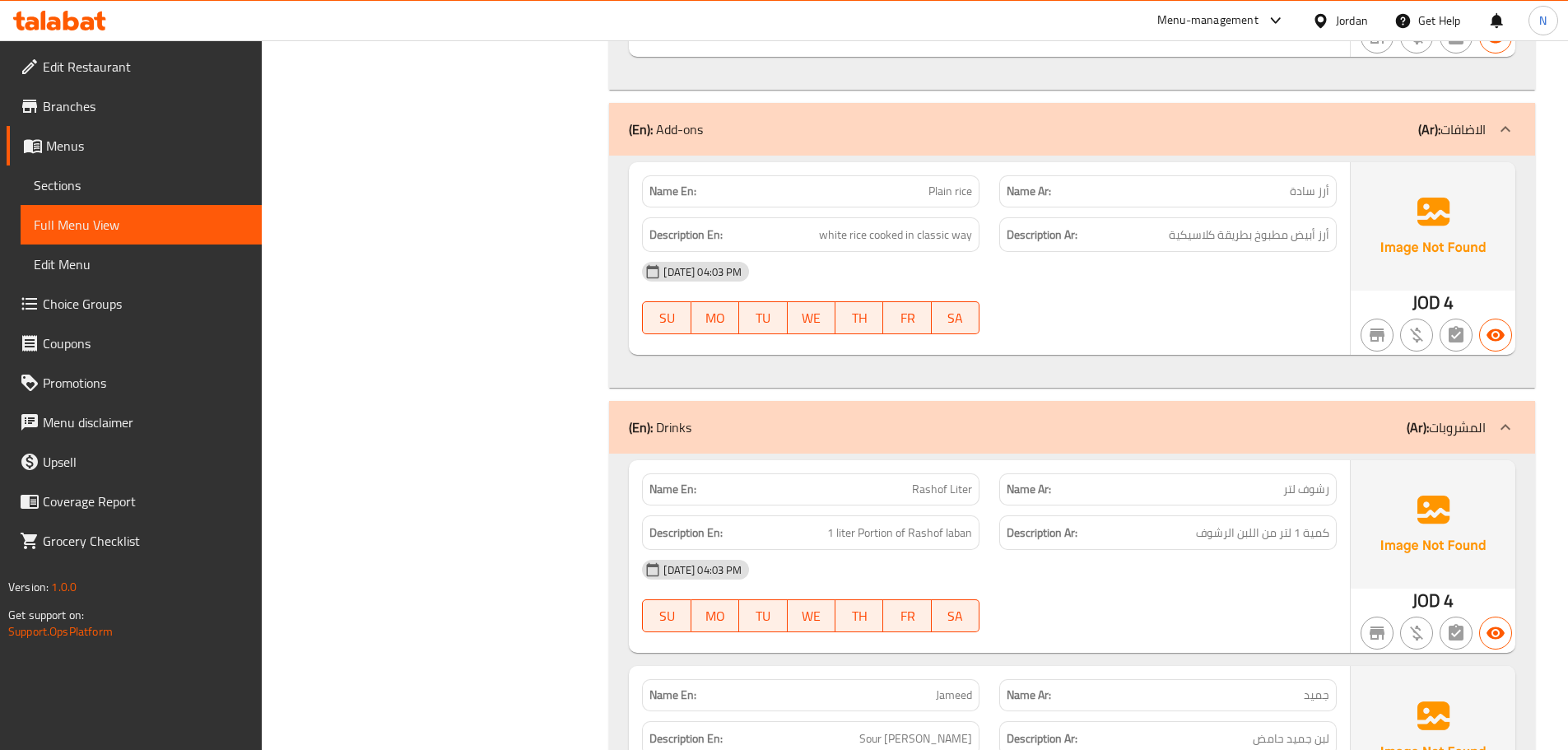
scroll to position [1850, 0]
